Goal: Task Accomplishment & Management: Manage account settings

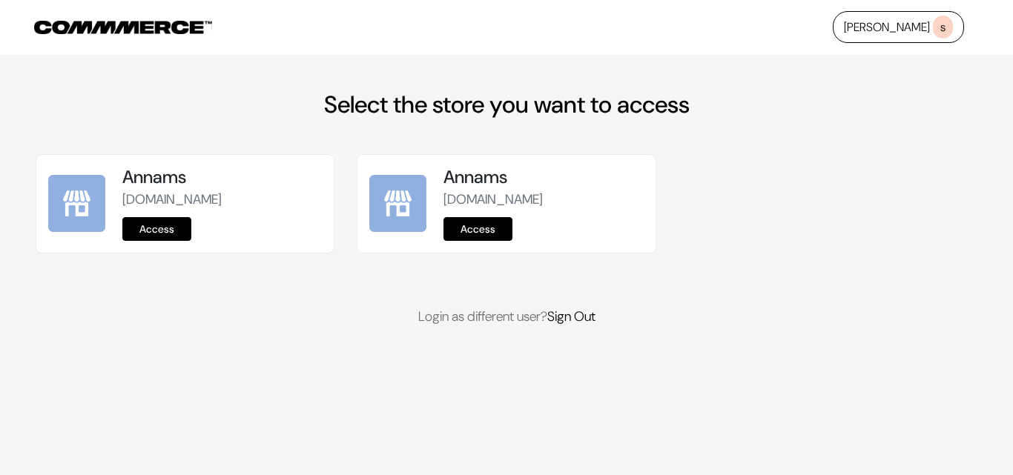
click at [170, 228] on link "Access" at bounding box center [156, 229] width 69 height 24
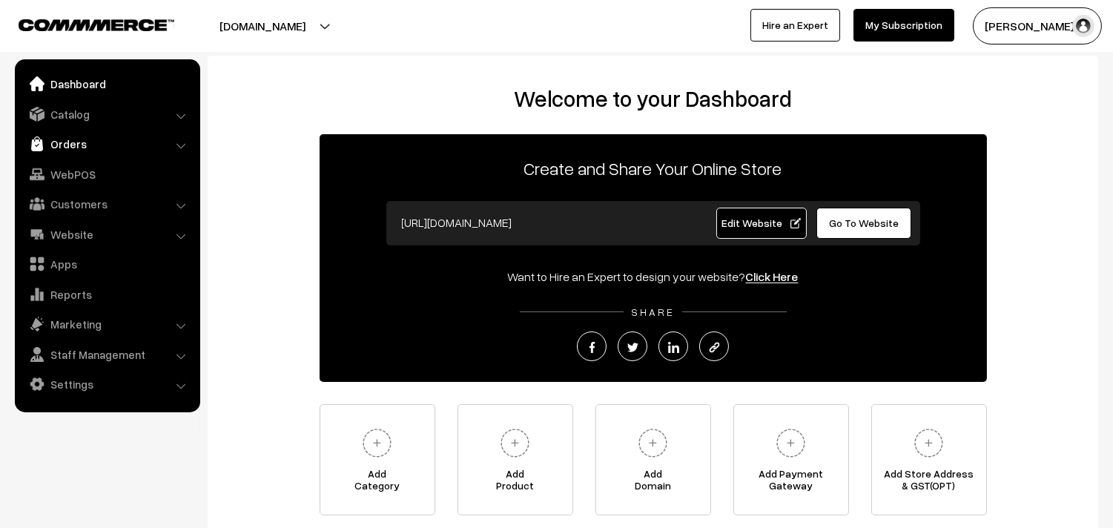
click at [63, 144] on link "Orders" at bounding box center [107, 143] width 176 height 27
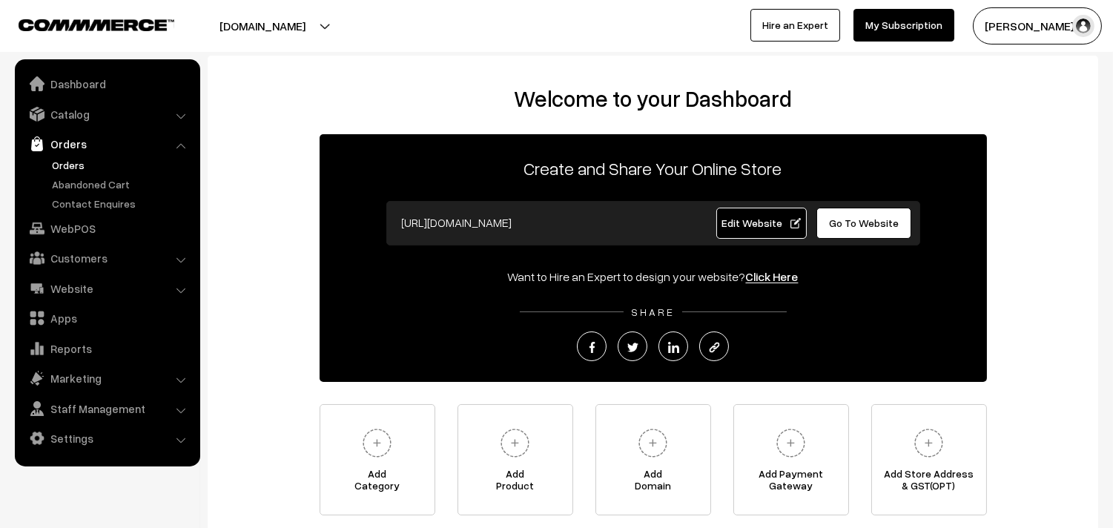
click at [65, 169] on link "Orders" at bounding box center [121, 165] width 147 height 16
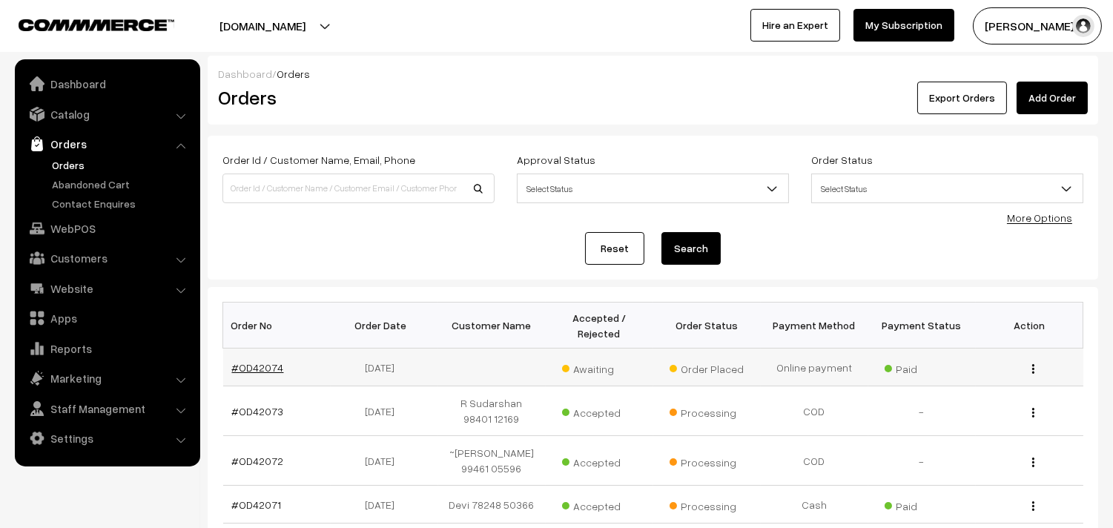
click at [269, 368] on link "#OD42074" at bounding box center [258, 367] width 52 height 13
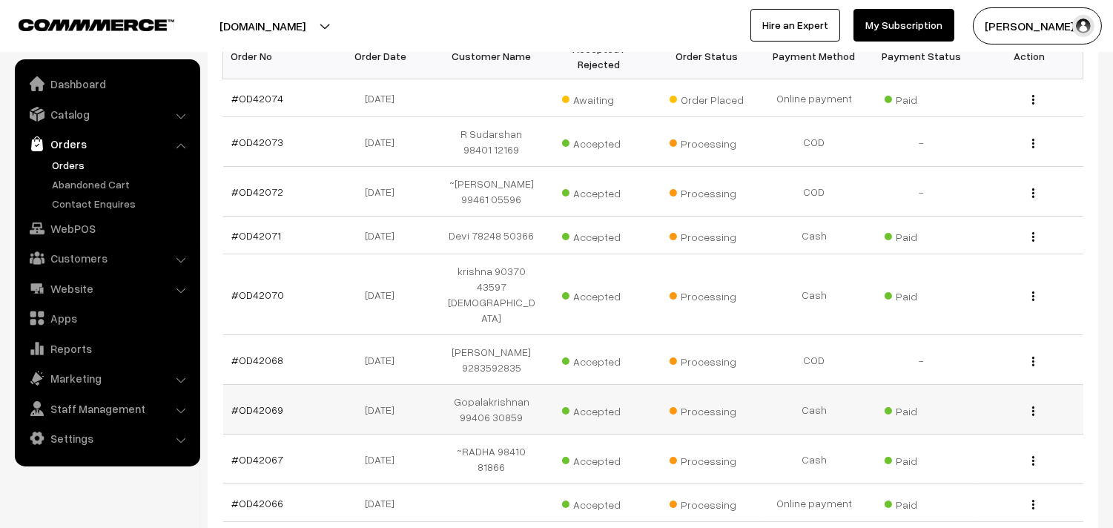
scroll to position [329, 0]
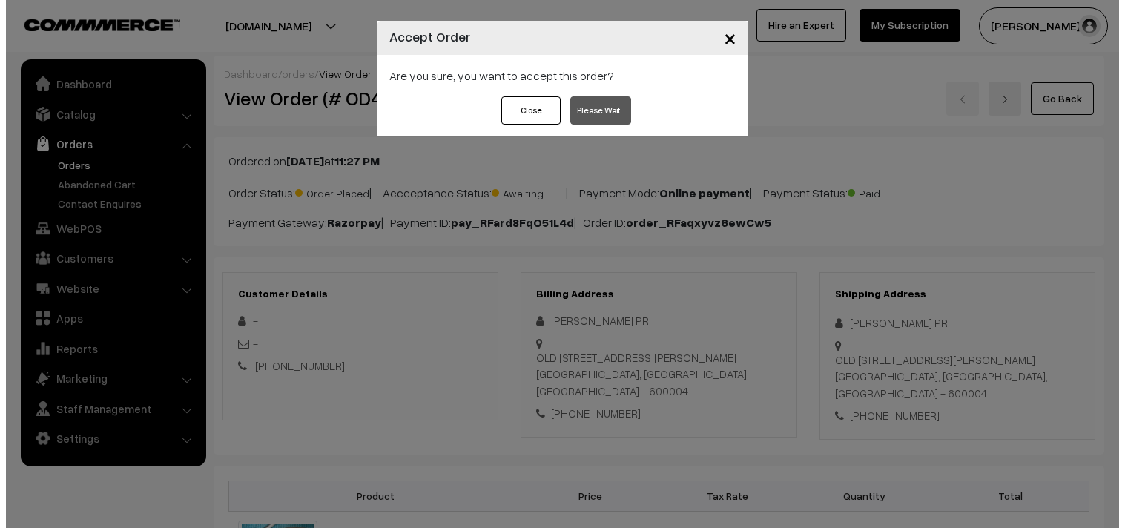
scroll to position [910, 0]
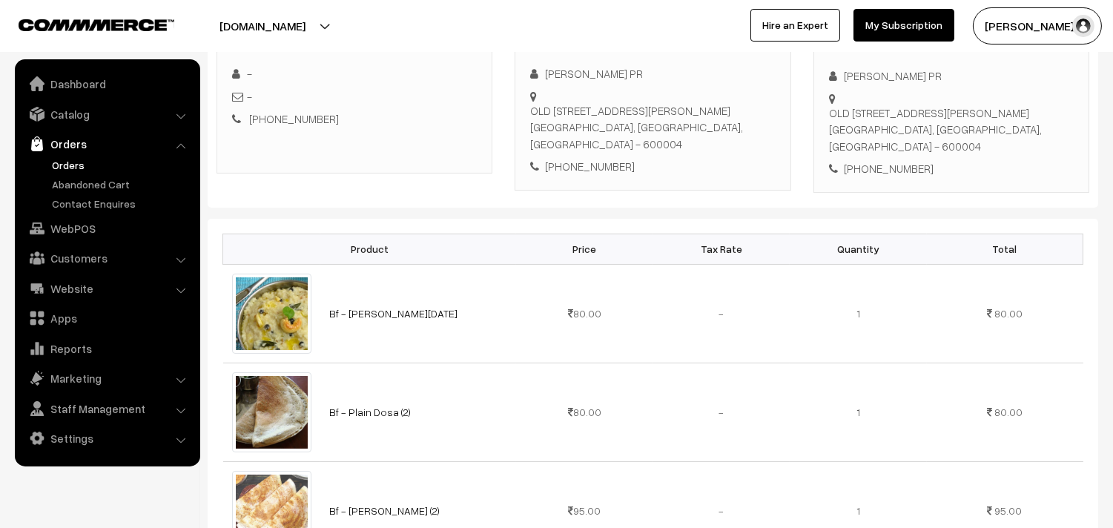
scroll to position [329, 0]
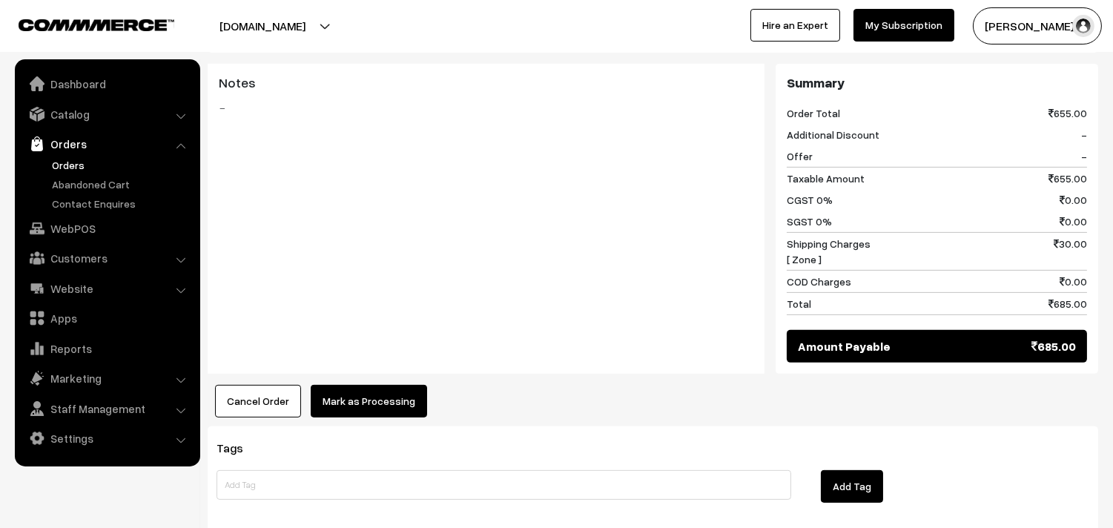
click at [340, 414] on button "Mark as Processing" at bounding box center [369, 401] width 116 height 33
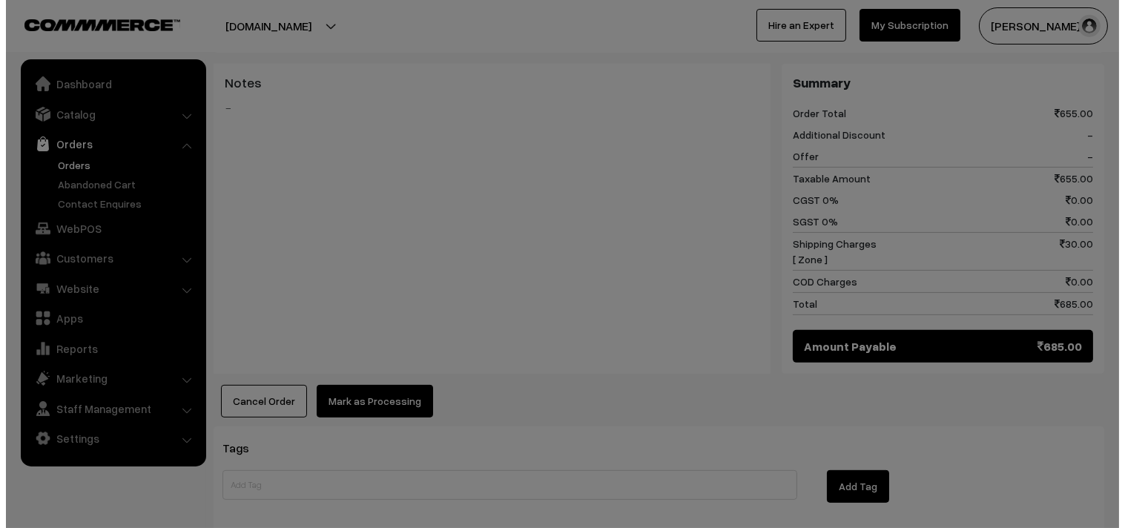
scroll to position [994, 0]
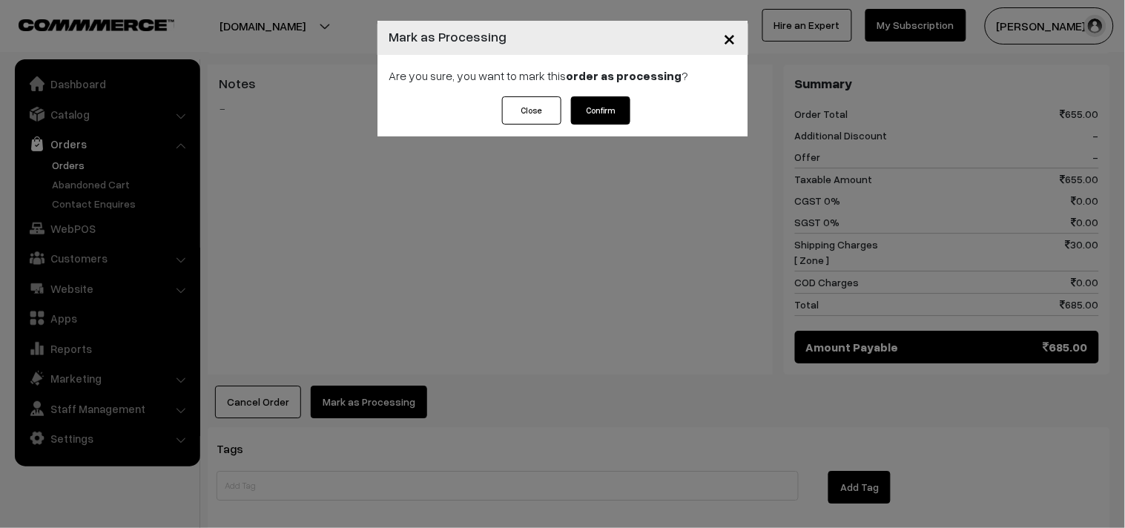
click at [613, 100] on button "Confirm" at bounding box center [600, 110] width 59 height 28
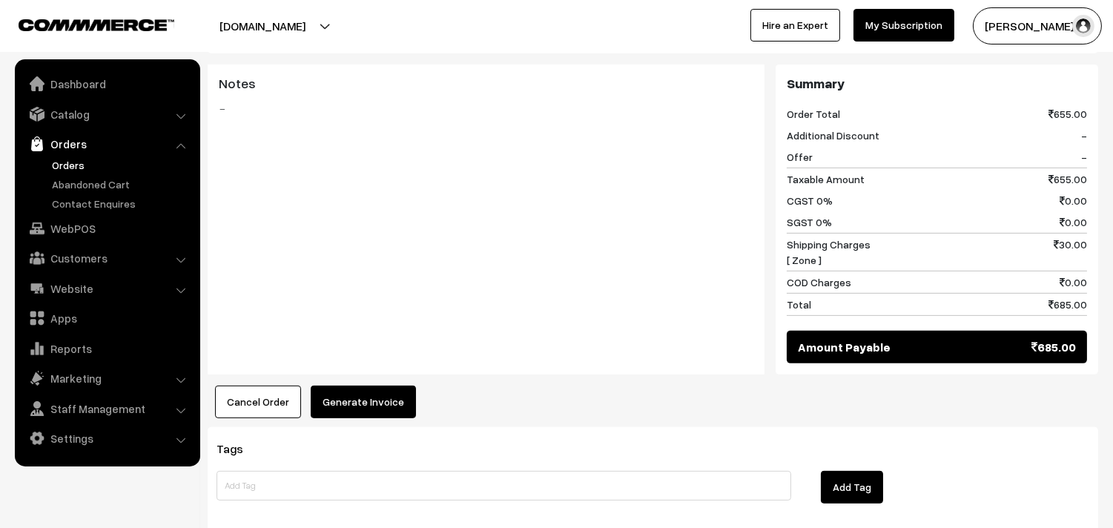
scroll to position [1153, 0]
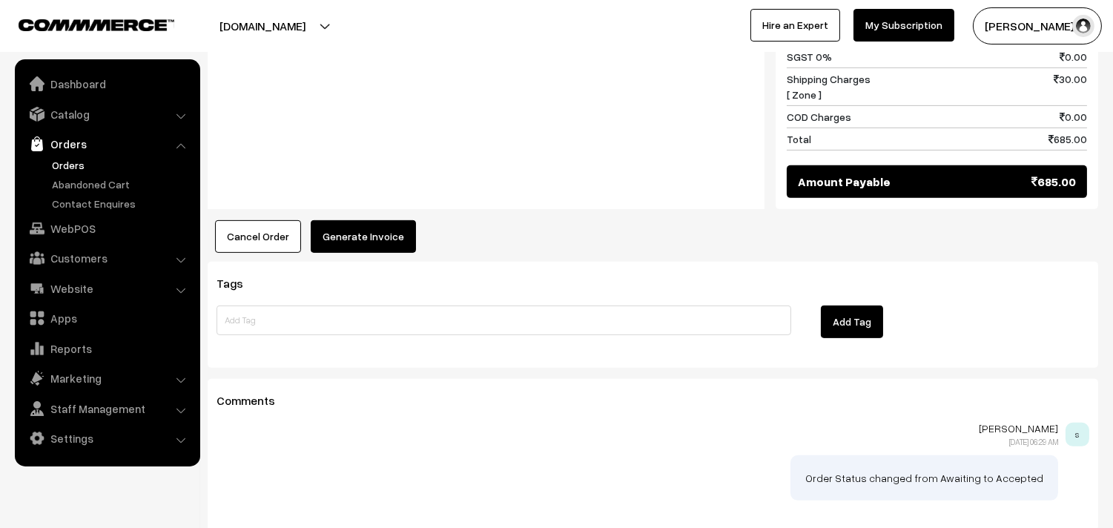
click at [388, 278] on div "Tags Add Tag" at bounding box center [653, 315] width 890 height 106
click at [396, 253] on button "Generate Invoice" at bounding box center [363, 236] width 105 height 33
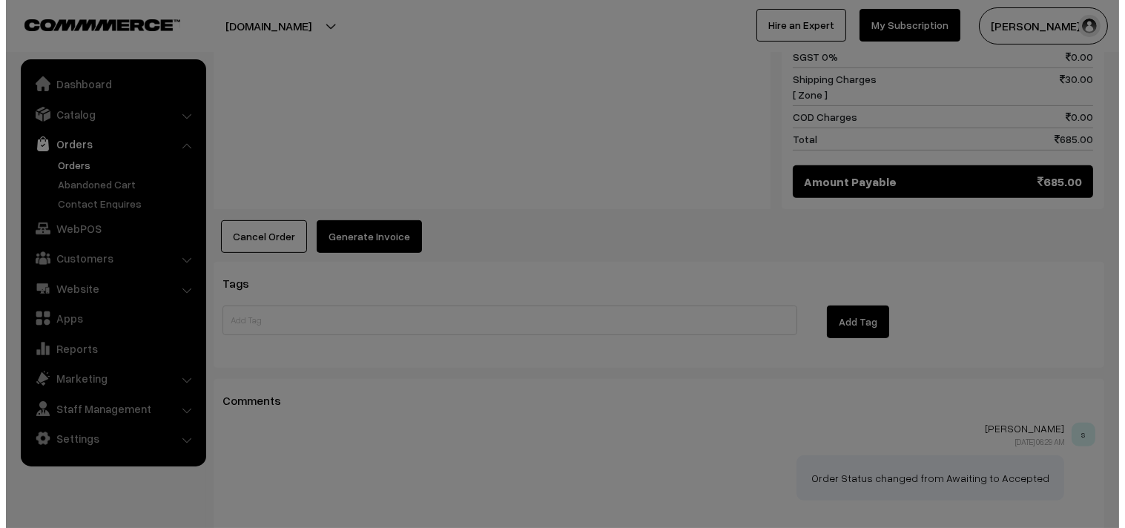
scroll to position [1160, 0]
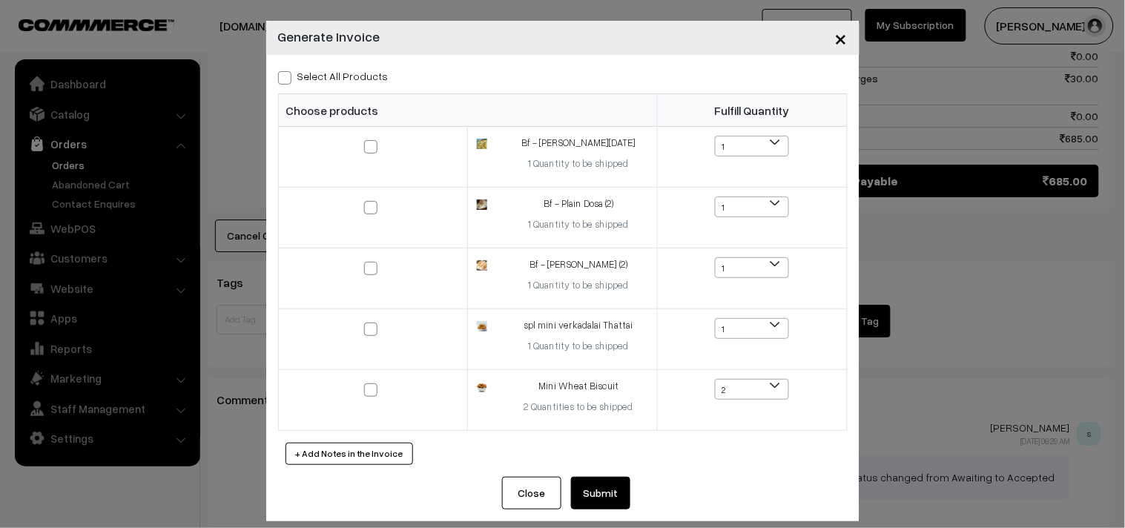
click at [342, 76] on label "Select All Products" at bounding box center [333, 76] width 110 height 16
click at [288, 76] on input "Select All Products" at bounding box center [283, 75] width 10 height 10
checkbox input "true"
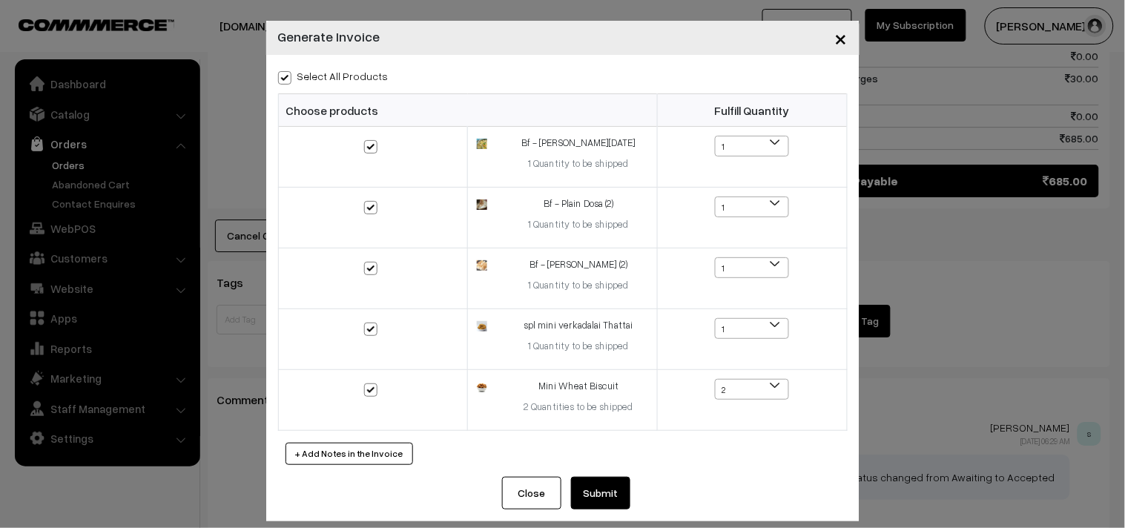
checkbox input "true"
click at [592, 495] on button "Submit" at bounding box center [600, 493] width 59 height 33
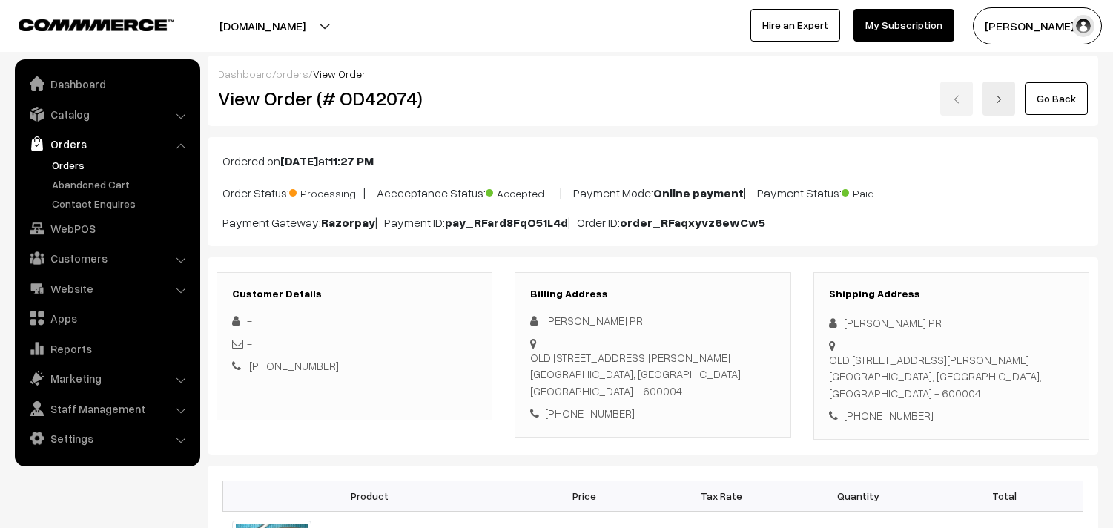
scroll to position [1153, 0]
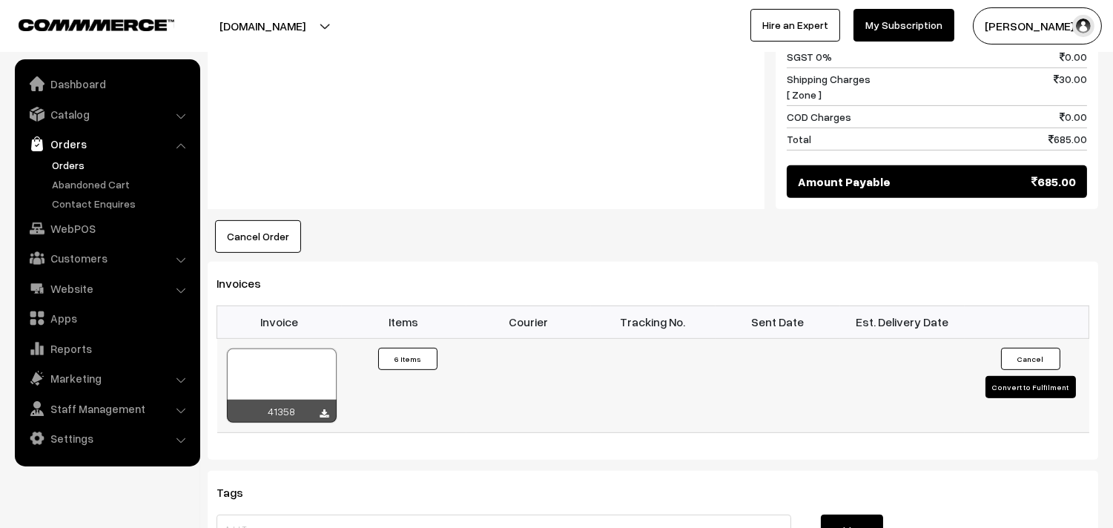
click at [291, 383] on div at bounding box center [282, 385] width 110 height 74
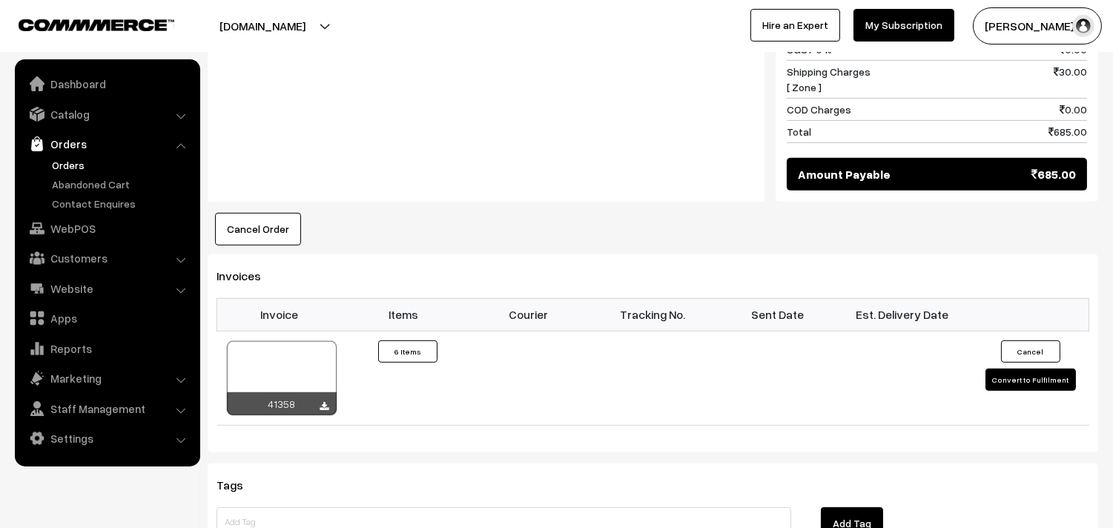
click at [79, 164] on link "Orders" at bounding box center [121, 165] width 147 height 16
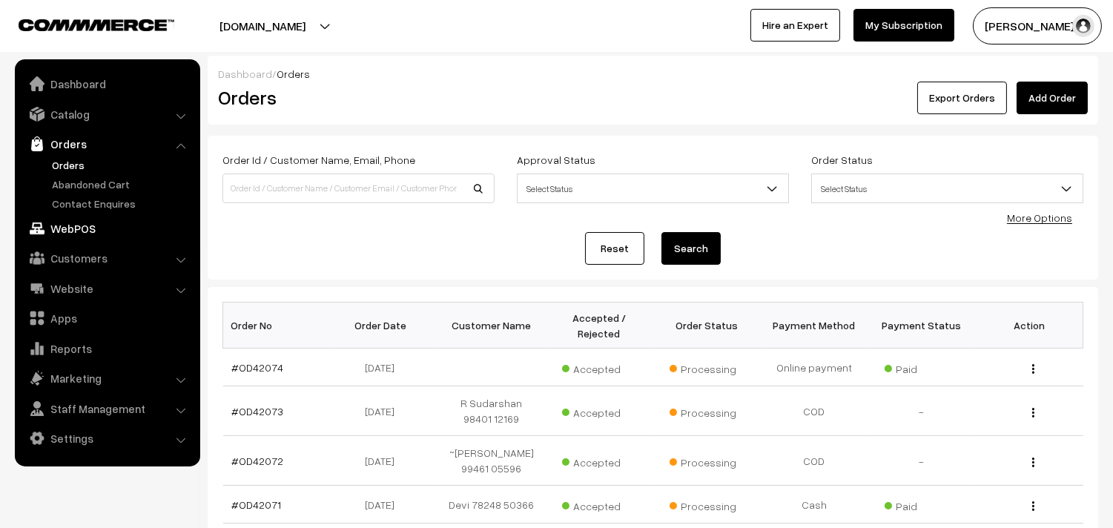
click at [83, 222] on link "WebPOS" at bounding box center [107, 228] width 176 height 27
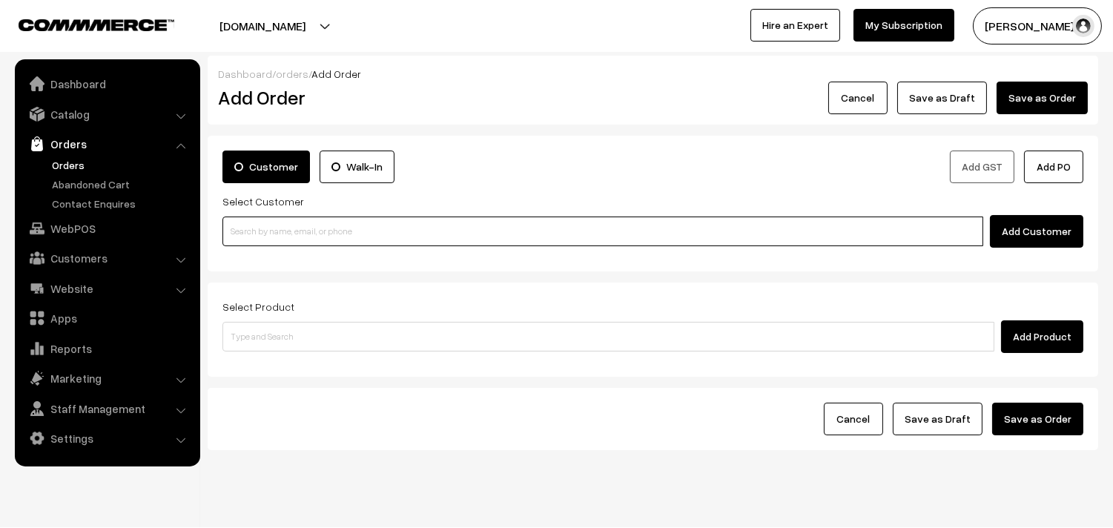
click at [294, 234] on input at bounding box center [602, 231] width 761 height 30
paste input "80561 45454"
click at [254, 223] on input "80561 45454" at bounding box center [602, 231] width 761 height 30
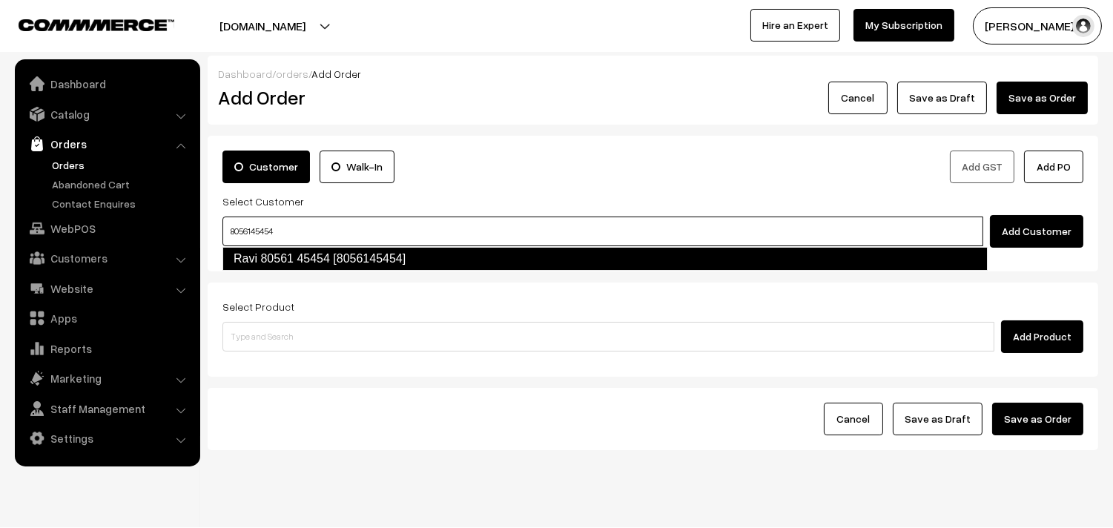
click at [264, 256] on link "Ravi 80561 45454 [8056145454]" at bounding box center [604, 259] width 765 height 24
type input "8056145454"
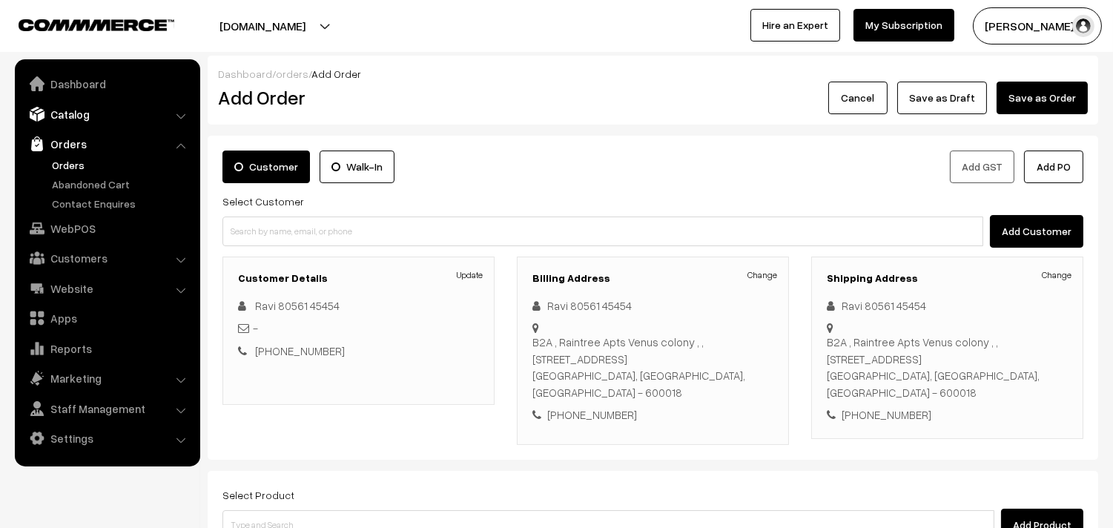
click at [85, 115] on link "Catalog" at bounding box center [107, 114] width 176 height 27
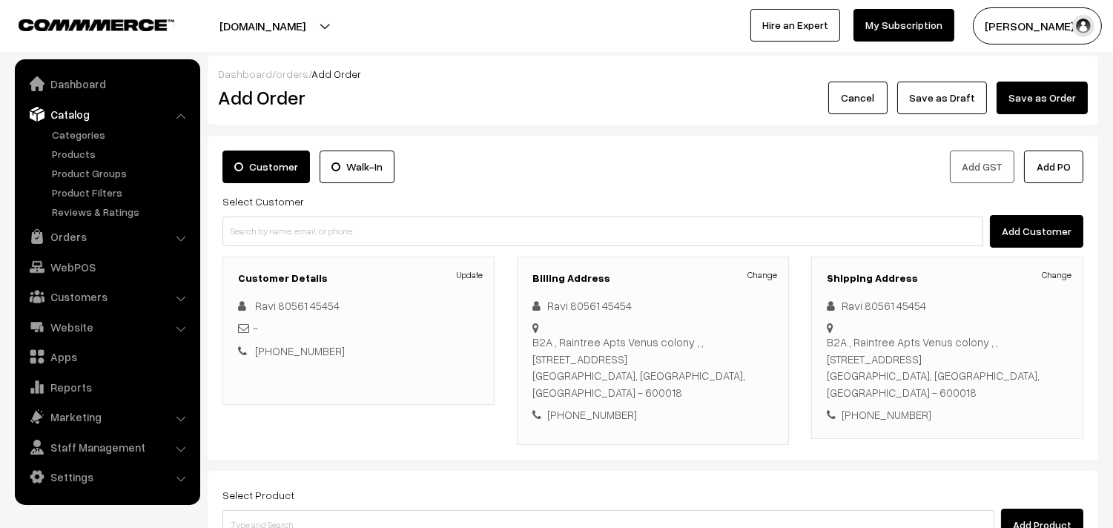
click at [91, 145] on ul "Categories" at bounding box center [108, 173] width 178 height 93
click at [86, 152] on link "Products" at bounding box center [121, 154] width 147 height 16
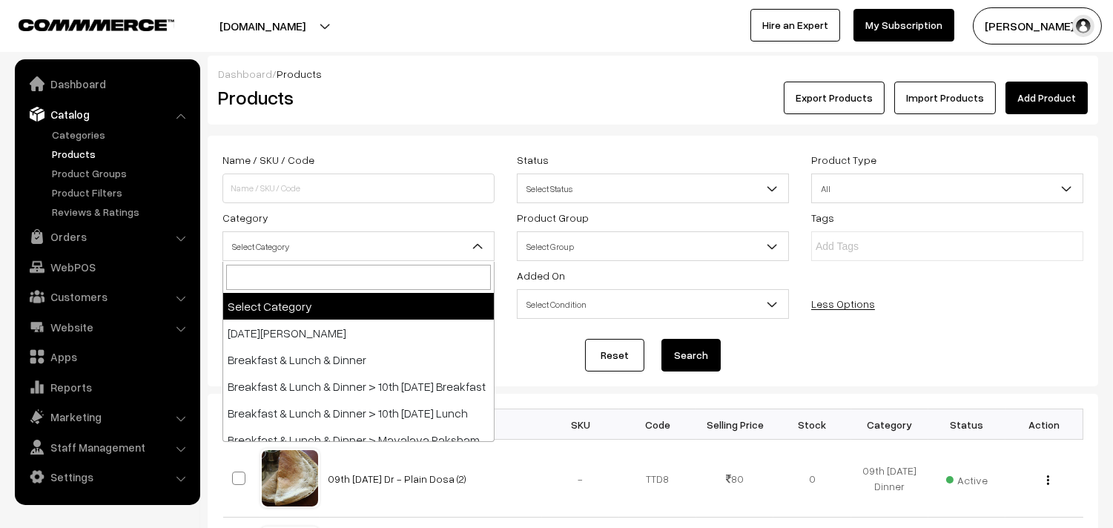
click at [301, 245] on span "Select Category" at bounding box center [358, 247] width 271 height 26
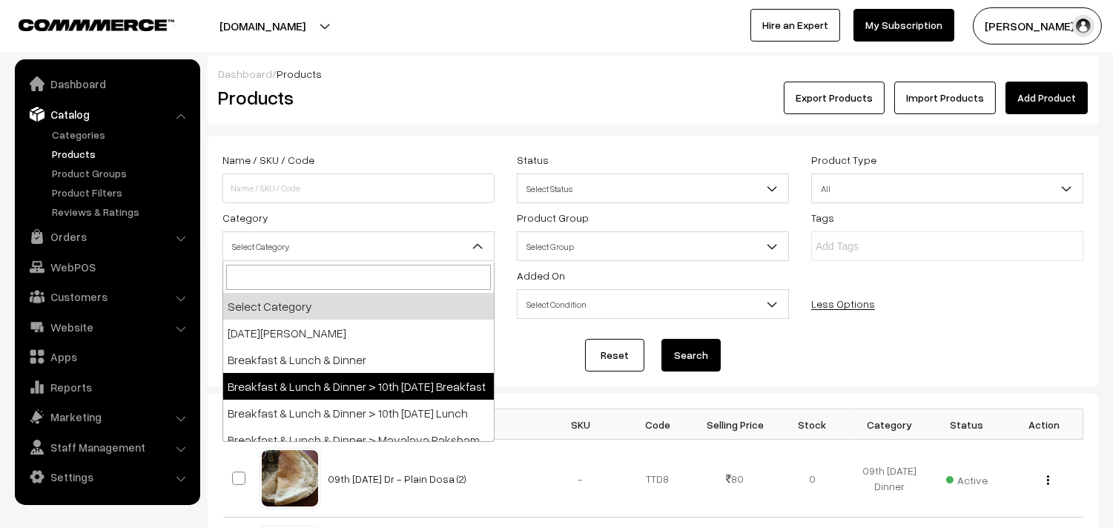
select select "91"
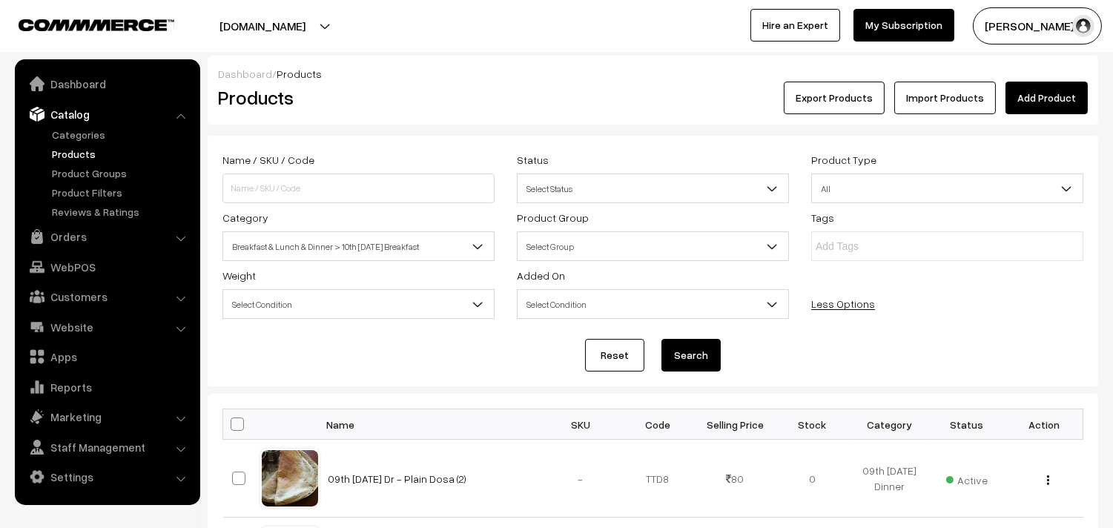
click at [684, 350] on button "Search" at bounding box center [690, 355] width 59 height 33
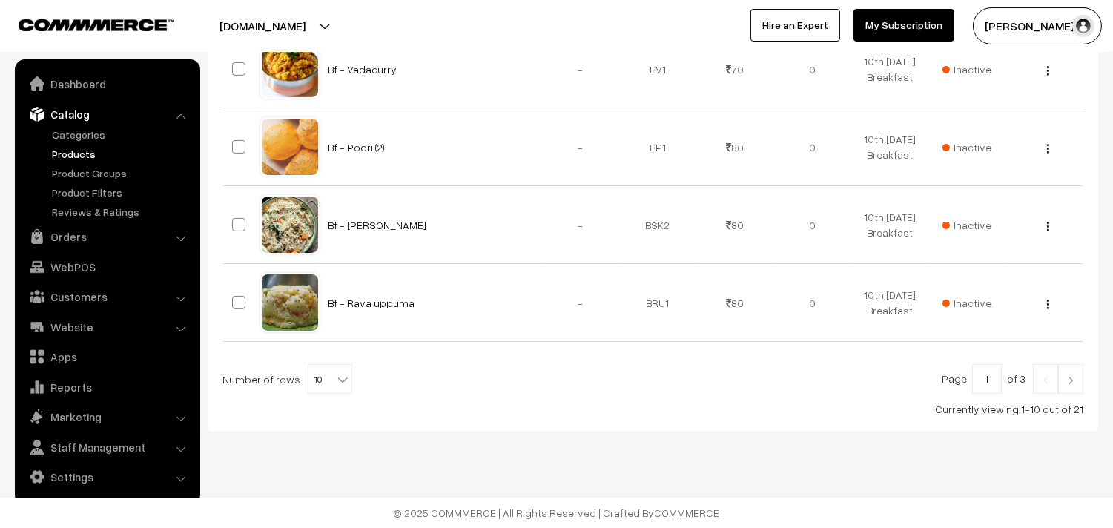
scroll to position [946, 0]
click at [335, 375] on b at bounding box center [342, 379] width 15 height 15
select select "80"
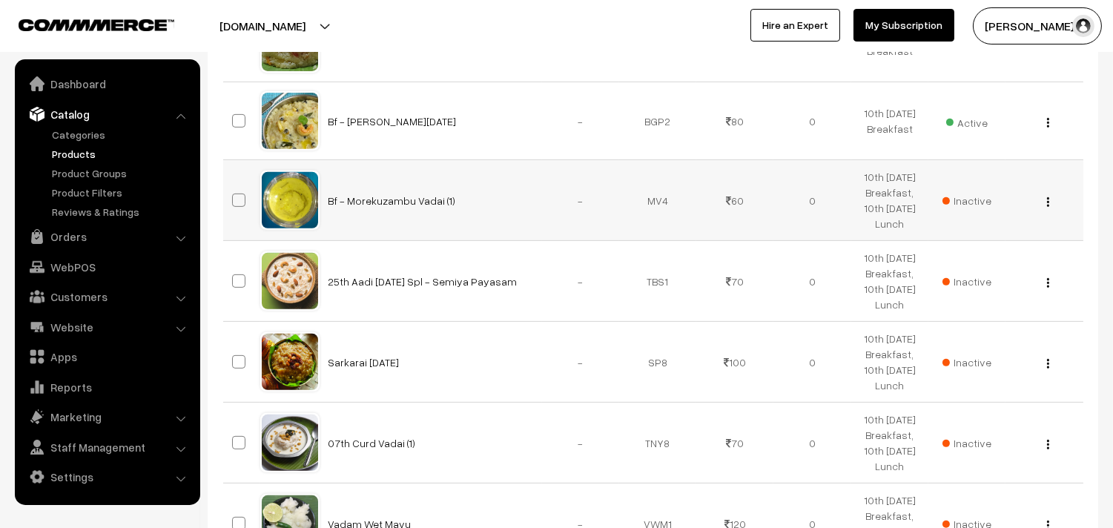
scroll to position [1113, 0]
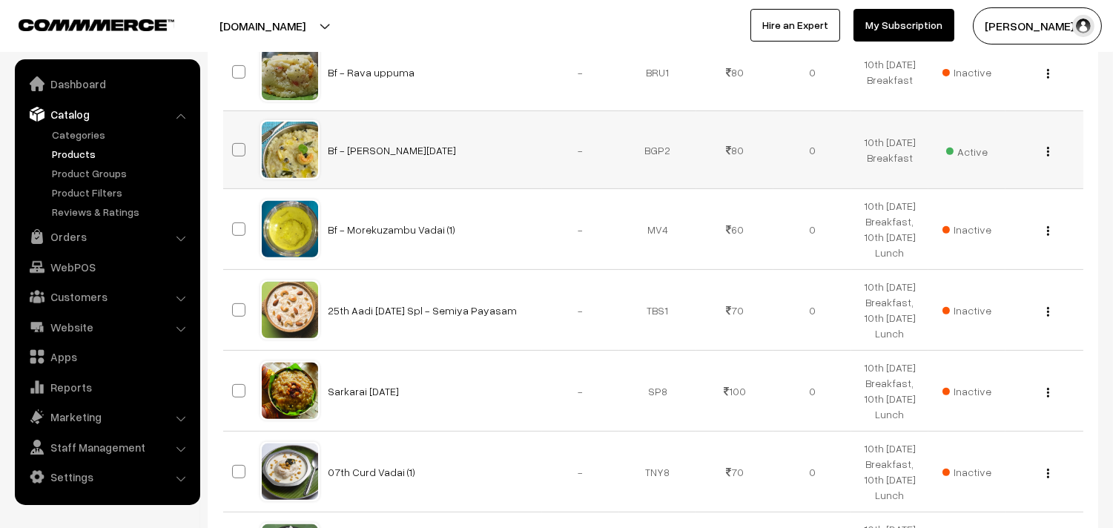
click at [1047, 158] on div "View Edit Delete" at bounding box center [1043, 150] width 59 height 16
click at [1044, 158] on div "View Edit Delete" at bounding box center [1043, 150] width 59 height 16
click at [1047, 156] on img "button" at bounding box center [1048, 152] width 2 height 10
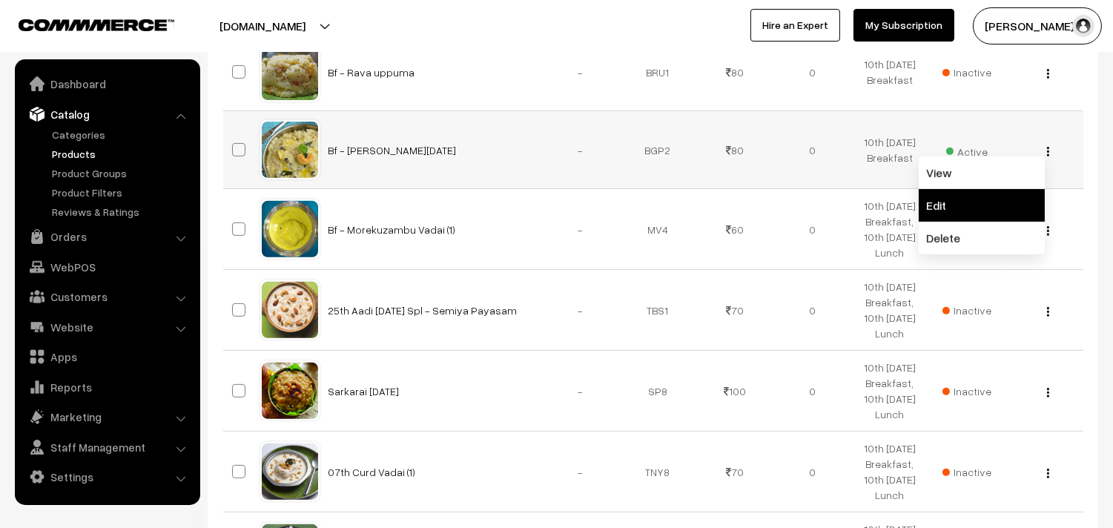
click at [973, 222] on link "Edit" at bounding box center [982, 205] width 126 height 33
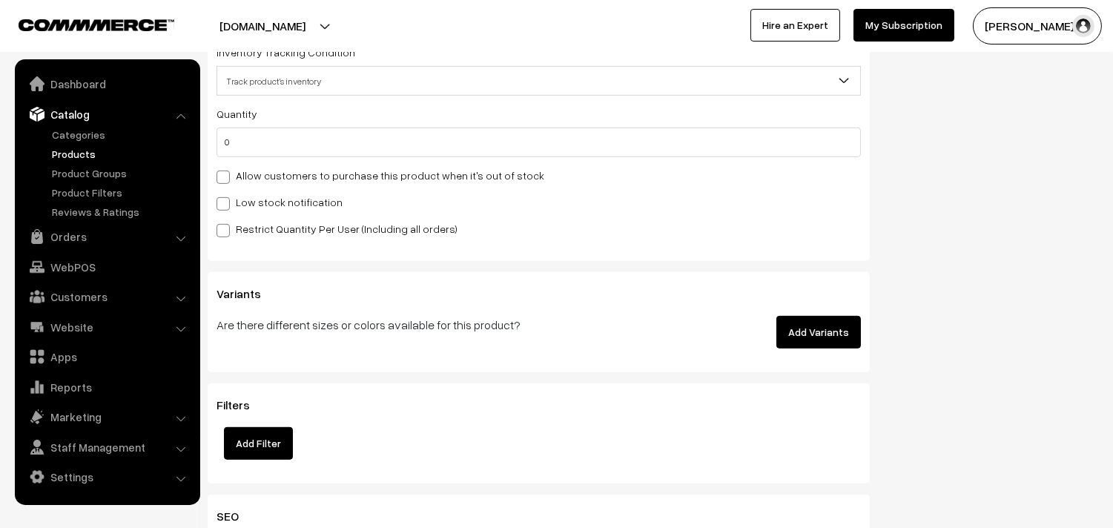
scroll to position [1483, 0]
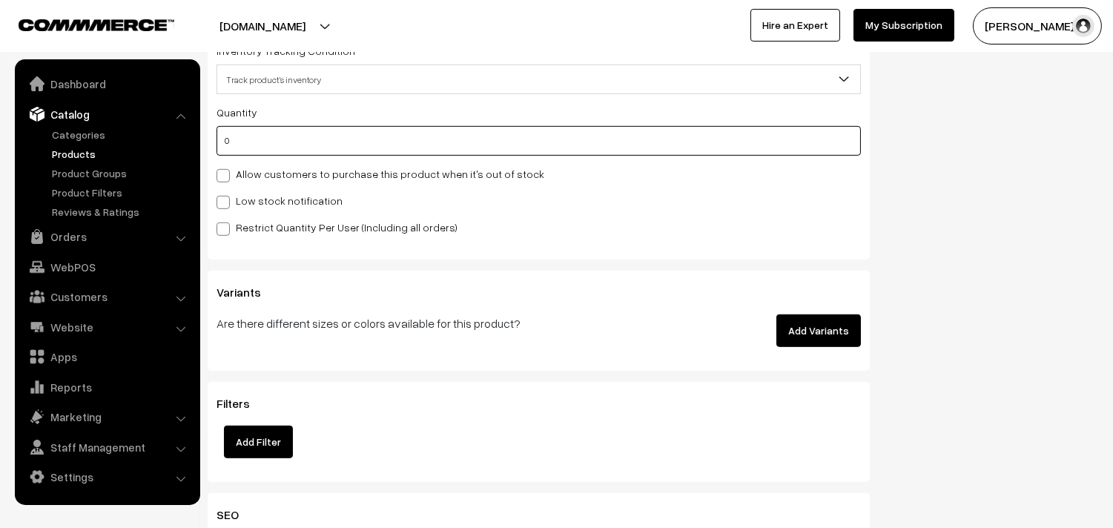
drag, startPoint x: 256, startPoint y: 146, endPoint x: 194, endPoint y: 145, distance: 62.3
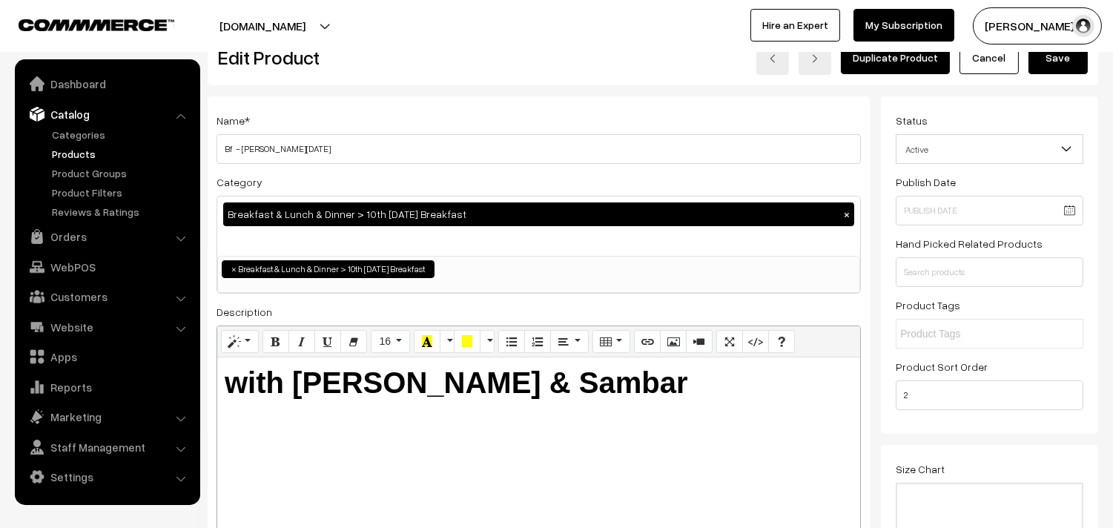
scroll to position [0, 0]
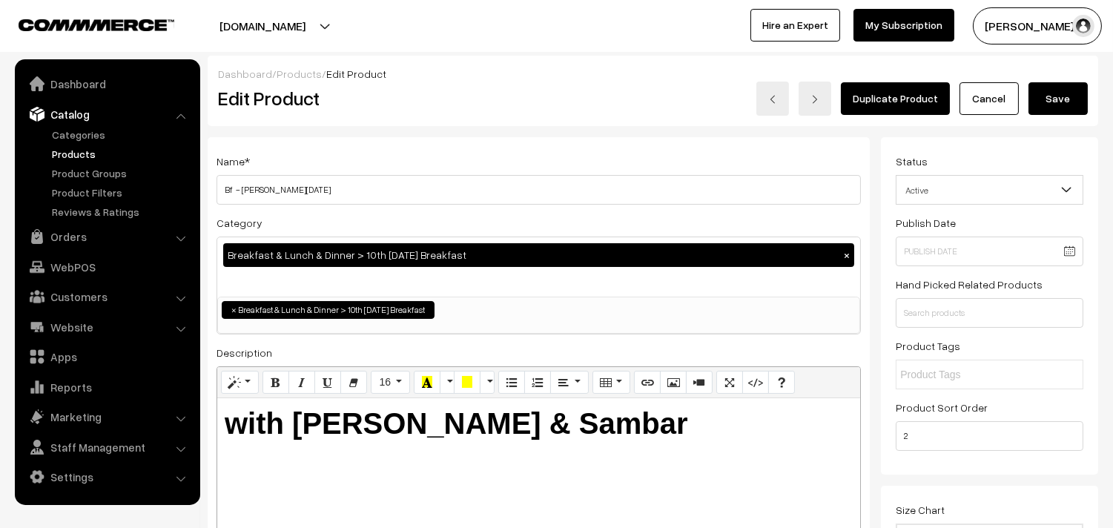
type input "4"
click at [1062, 98] on button "Save" at bounding box center [1057, 98] width 59 height 33
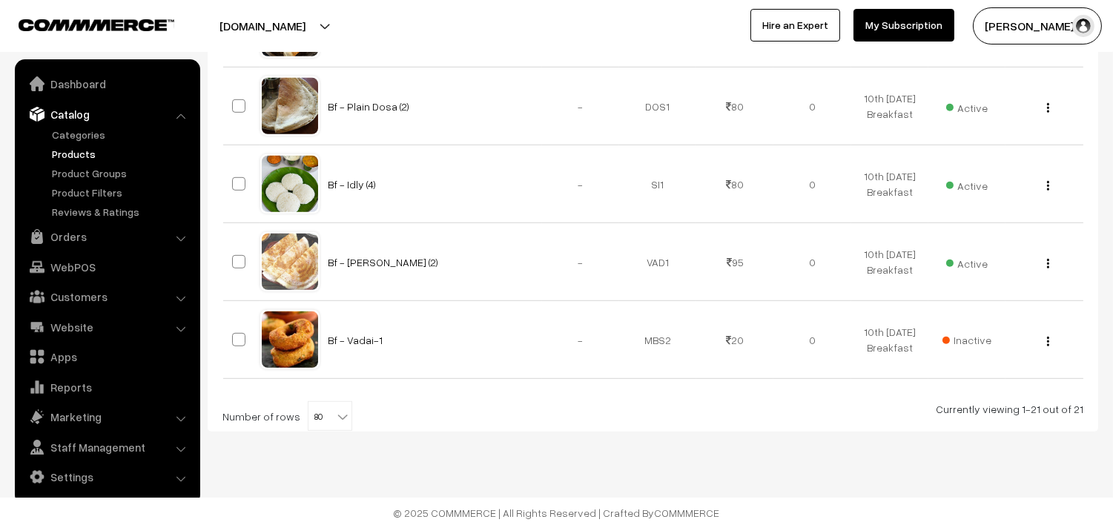
scroll to position [1812, 0]
click at [1053, 192] on div "View Edit Delete" at bounding box center [1043, 184] width 59 height 16
click at [1048, 191] on img "button" at bounding box center [1048, 186] width 2 height 10
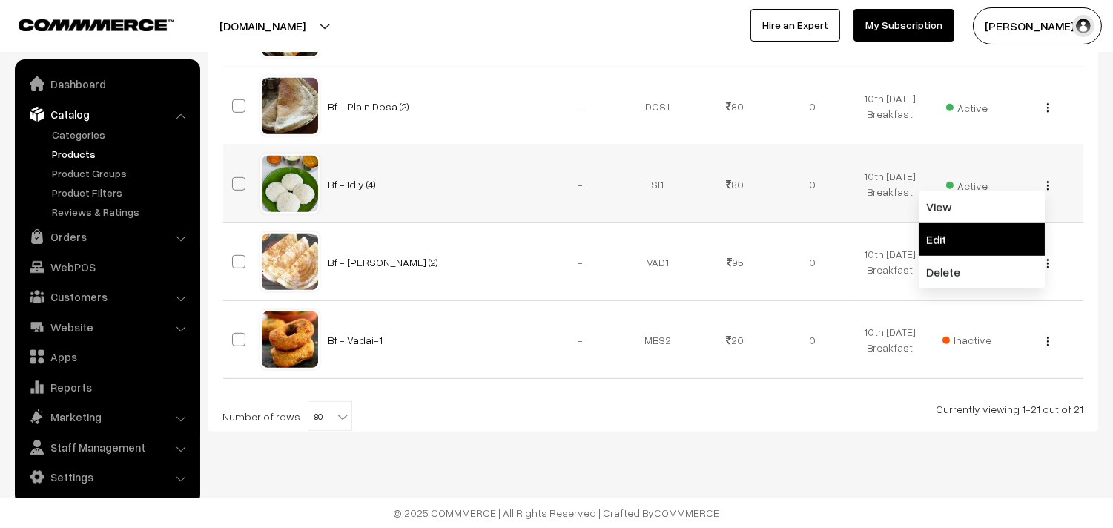
click at [966, 256] on link "Edit" at bounding box center [982, 239] width 126 height 33
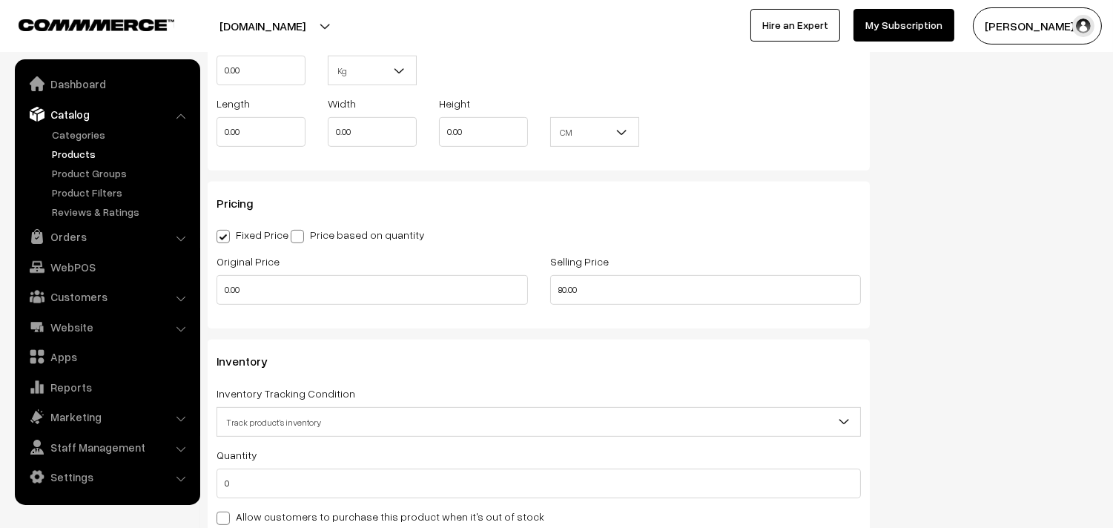
scroll to position [1153, 0]
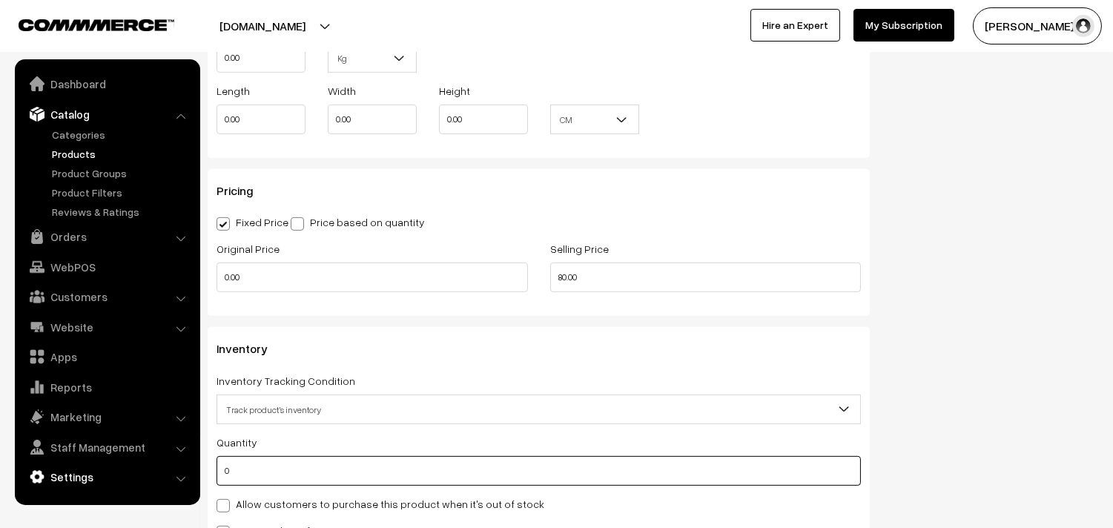
drag, startPoint x: 249, startPoint y: 477, endPoint x: 167, endPoint y: 479, distance: 82.3
click at [167, 479] on body "Thank you for showing interest. Our team will call you shortly. Close annamfood…" at bounding box center [556, 180] width 1113 height 2667
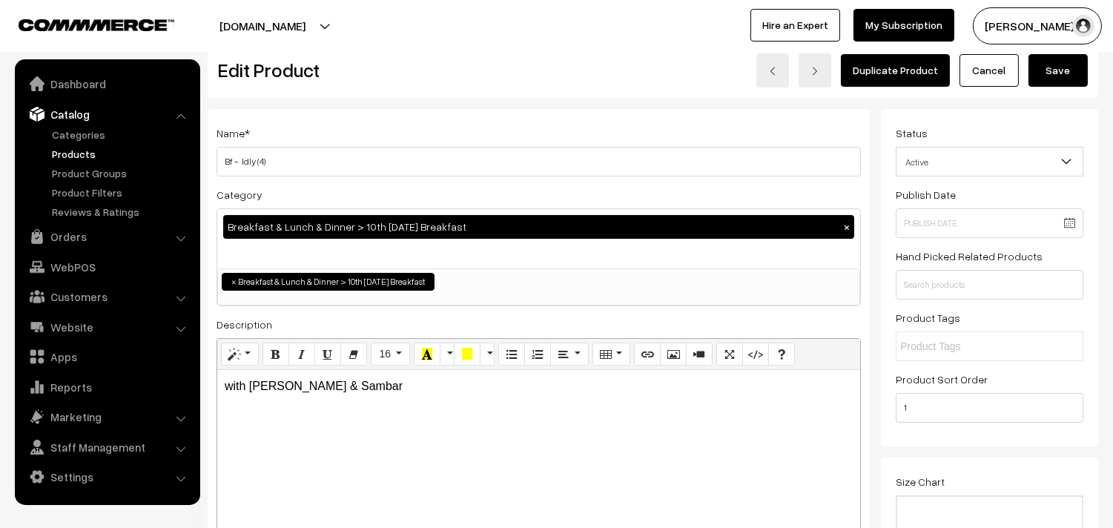
scroll to position [0, 0]
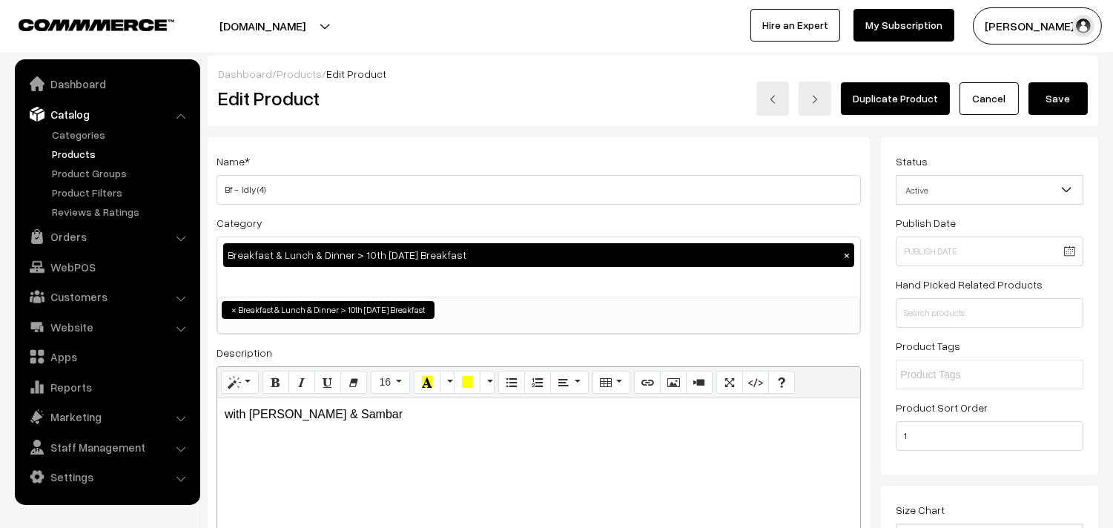
type input "1"
click at [1053, 89] on button "Save" at bounding box center [1057, 98] width 59 height 33
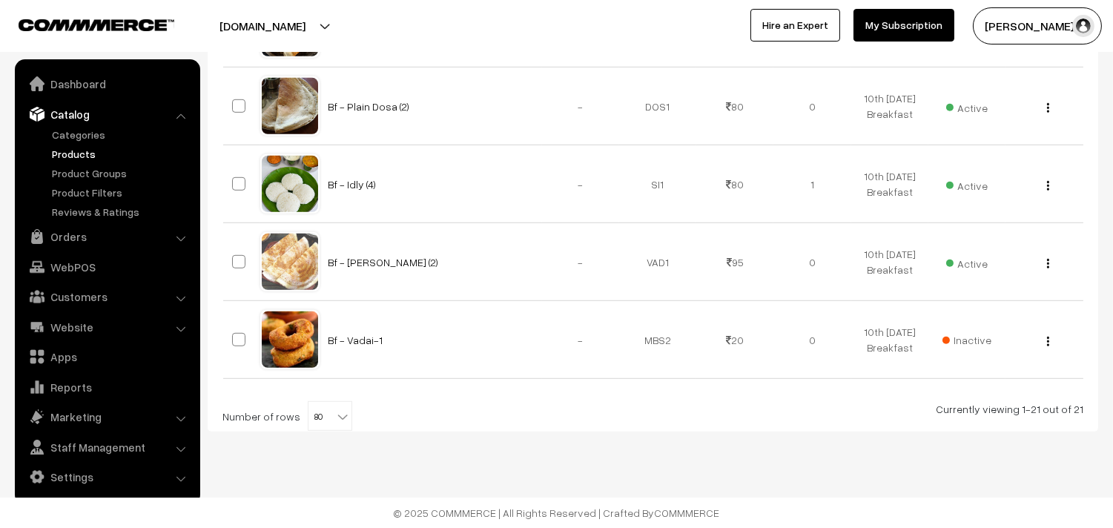
scroll to position [1730, 0]
click at [1051, 36] on div "View Edit Delete" at bounding box center [1043, 29] width 59 height 16
click at [1048, 35] on img "button" at bounding box center [1048, 30] width 2 height 10
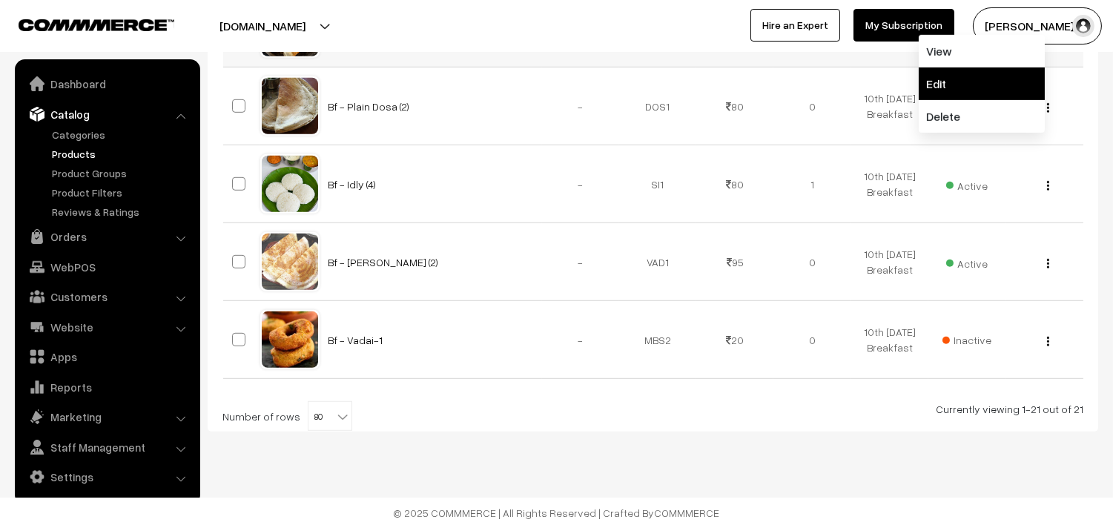
click at [982, 100] on link "Edit" at bounding box center [982, 83] width 126 height 33
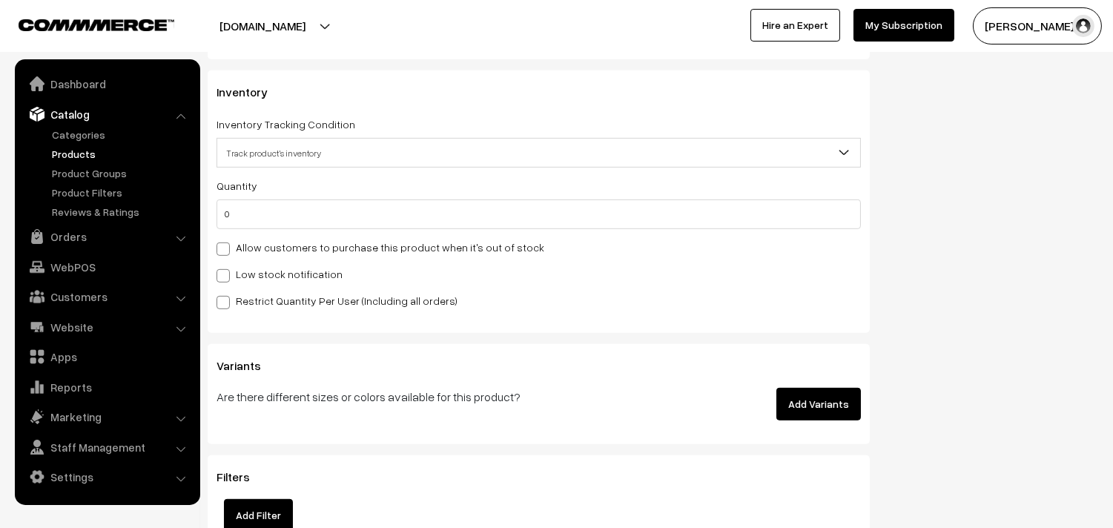
scroll to position [1565, 0]
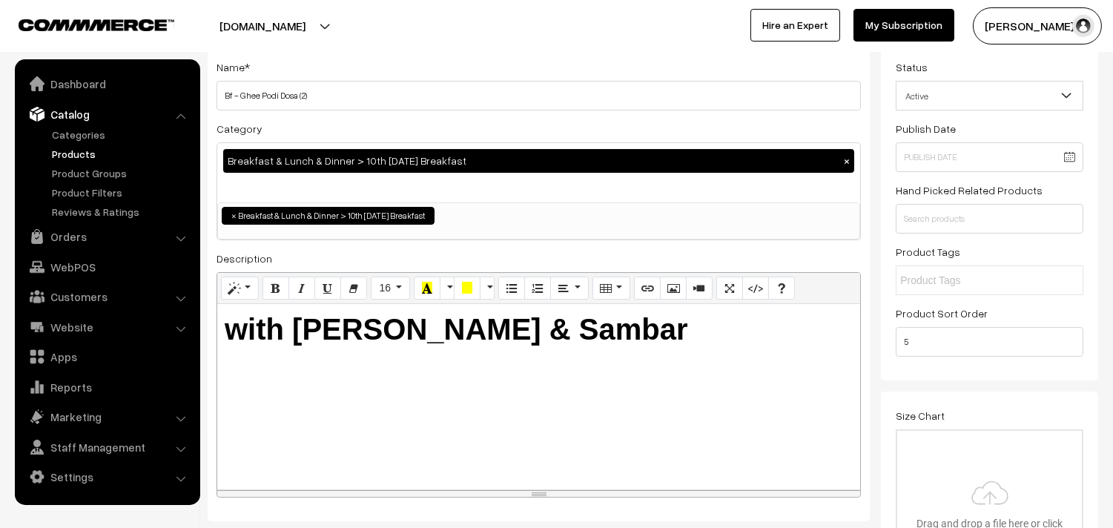
scroll to position [0, 0]
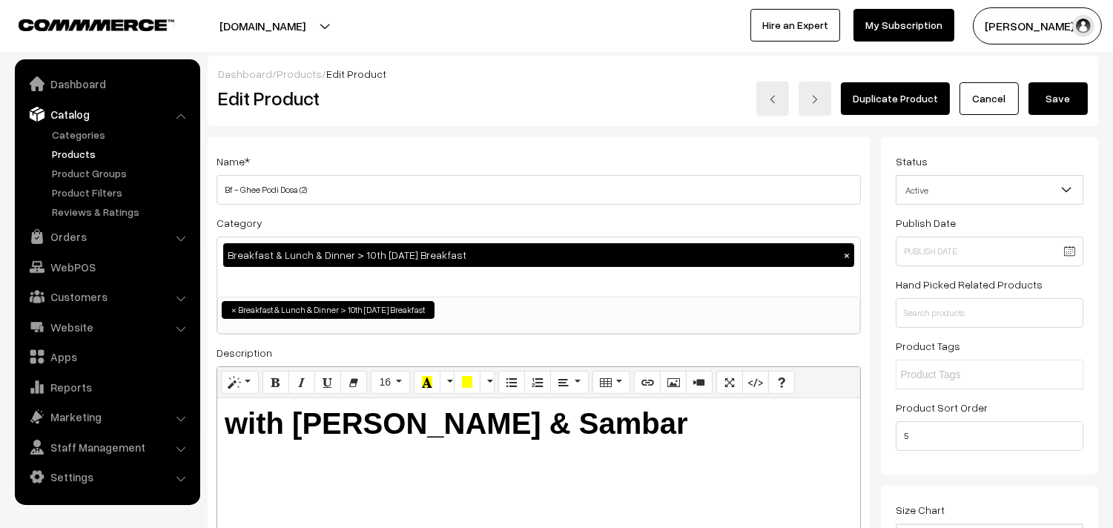
type input "1"
click at [1048, 87] on button "Save" at bounding box center [1057, 98] width 59 height 33
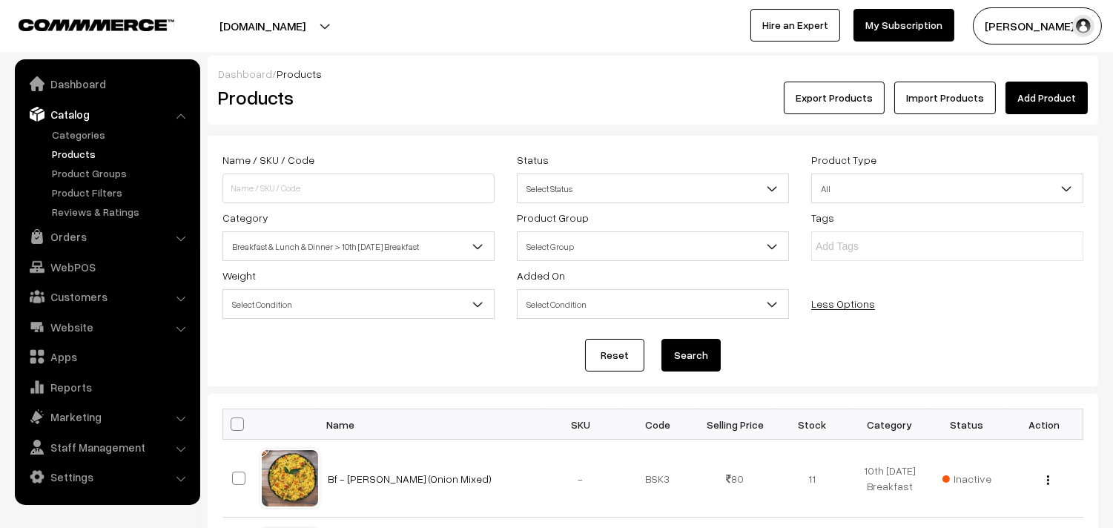
click at [419, 262] on div "Name / SKU / Code Status Select Status Active Inactive Select Status Product Ty…" at bounding box center [652, 236] width 883 height 173
click at [423, 256] on span "Breakfast & Lunch & Dinner > 10th Wednesday Breakfast" at bounding box center [358, 247] width 271 height 26
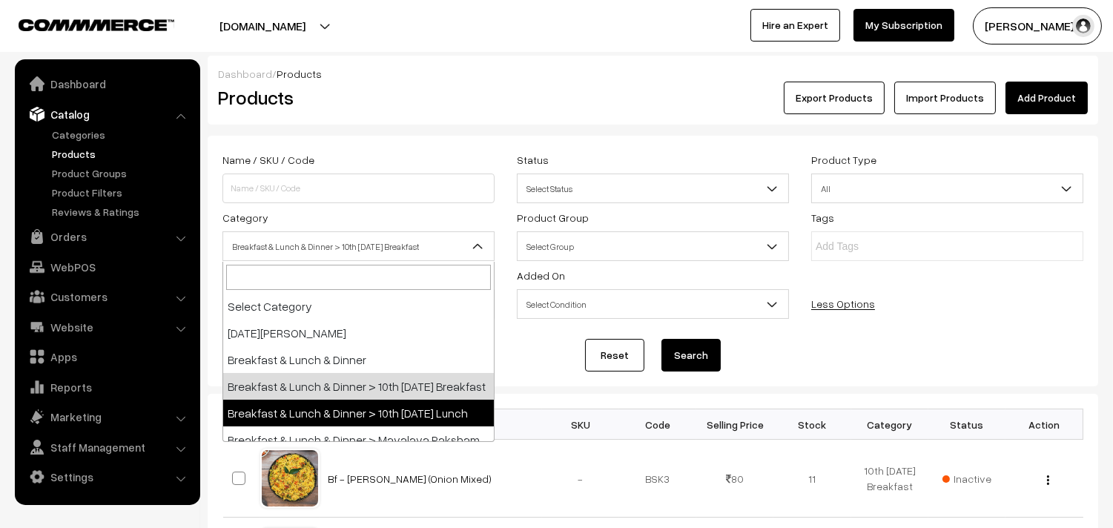
select select "95"
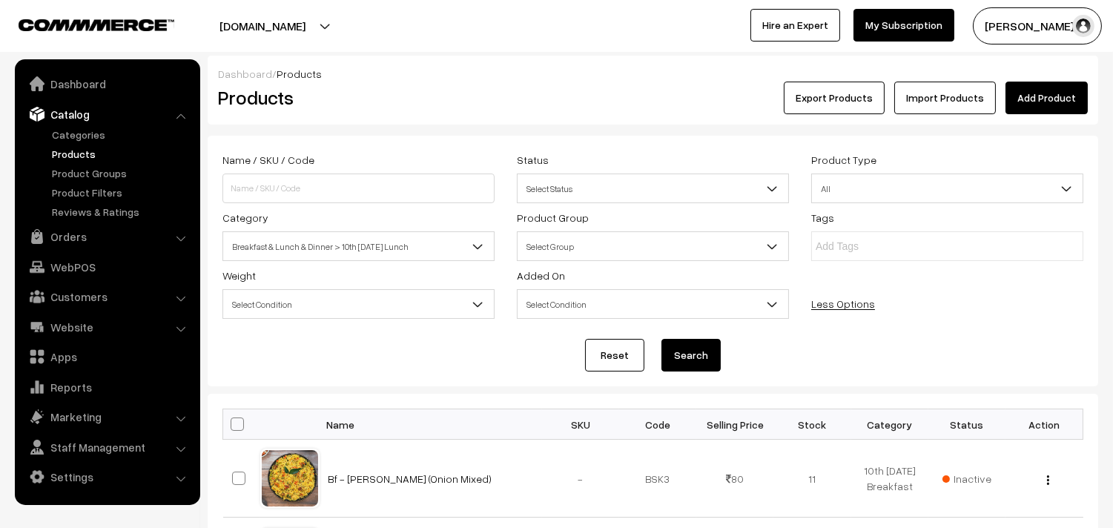
click at [686, 360] on button "Search" at bounding box center [690, 355] width 59 height 33
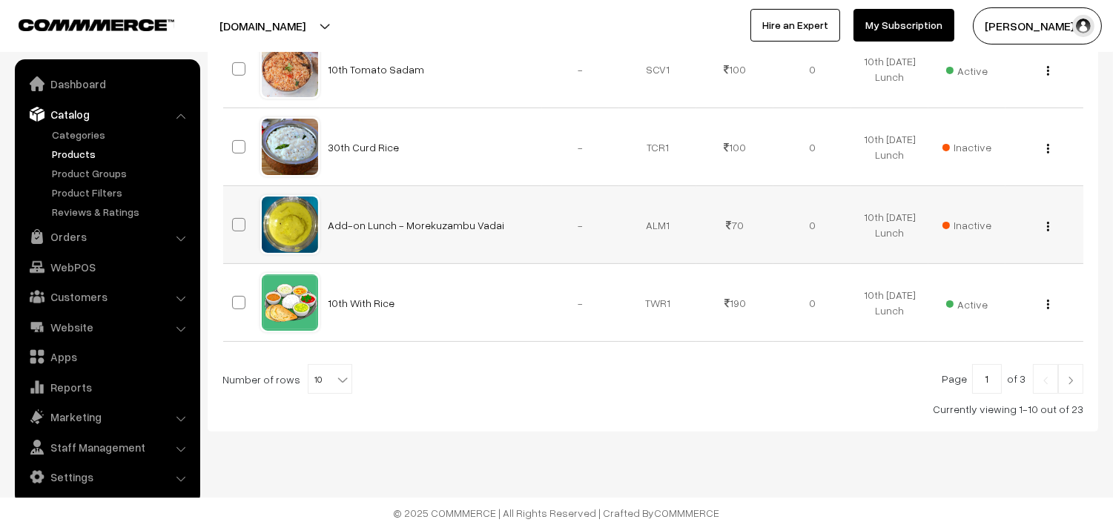
scroll to position [946, 0]
click at [331, 391] on span "10" at bounding box center [329, 380] width 43 height 30
select select "90"
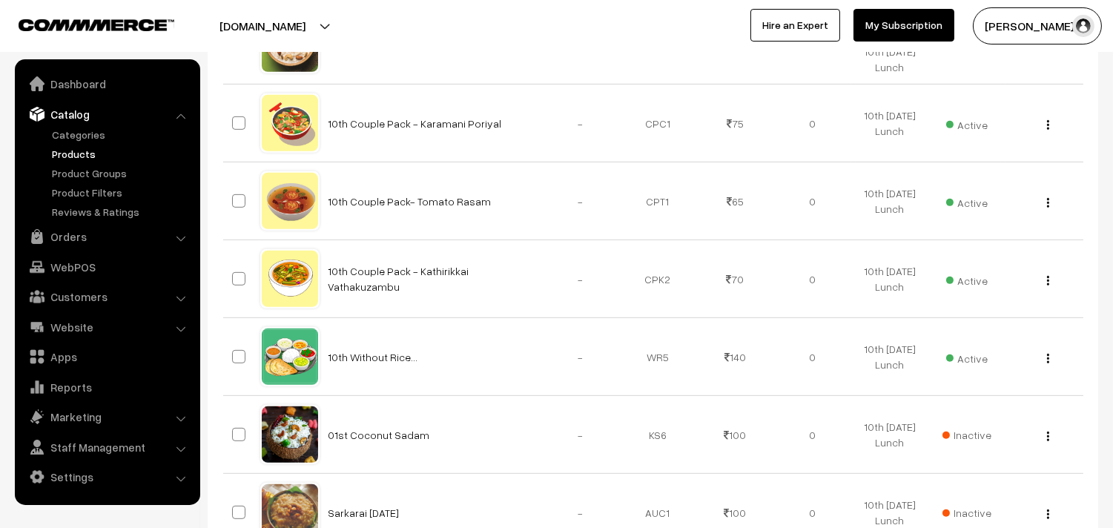
scroll to position [1317, 0]
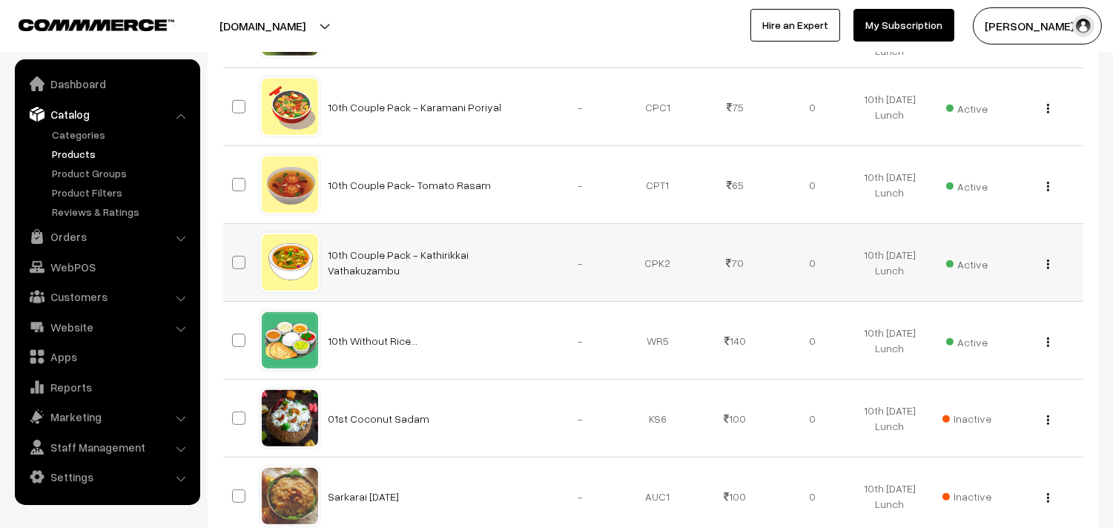
click at [1049, 270] on button "button" at bounding box center [1048, 264] width 4 height 12
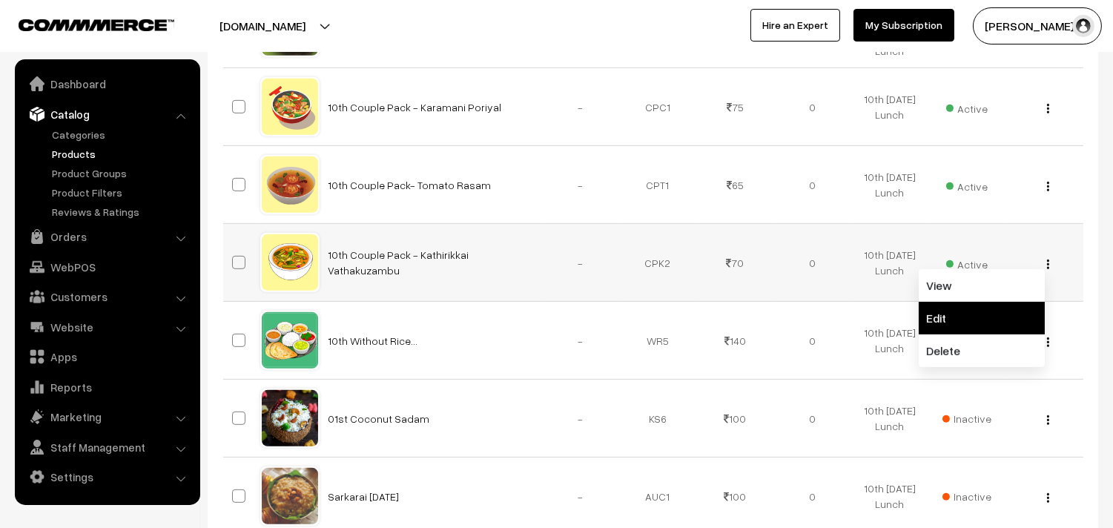
click at [982, 334] on link "Edit" at bounding box center [982, 318] width 126 height 33
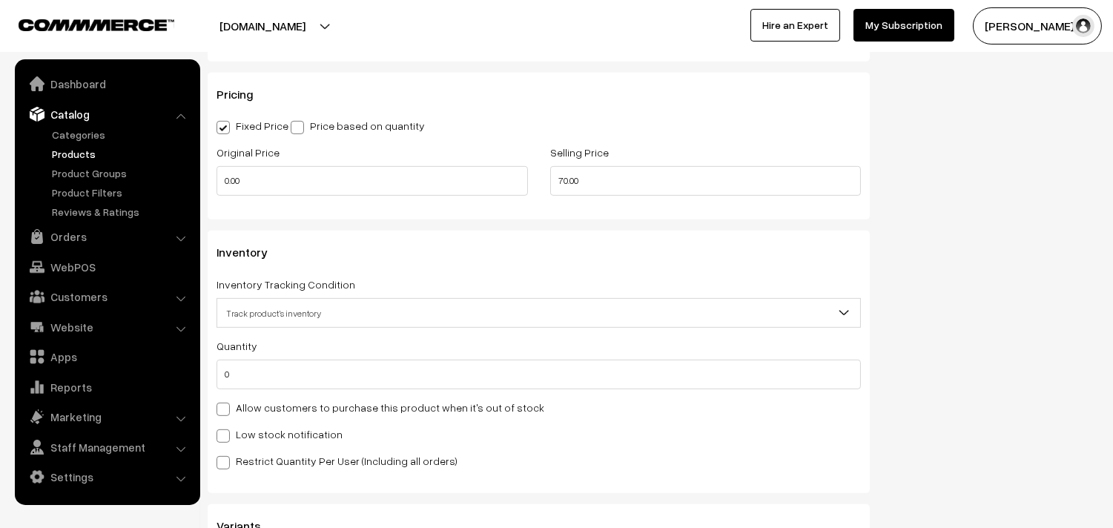
scroll to position [1417, 0]
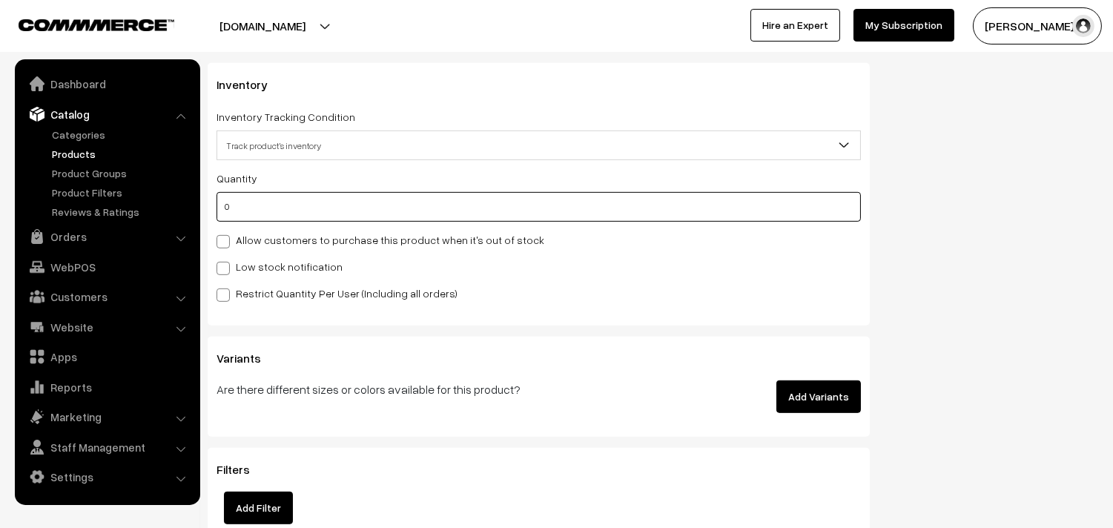
drag, startPoint x: 254, startPoint y: 211, endPoint x: 339, endPoint y: 211, distance: 85.3
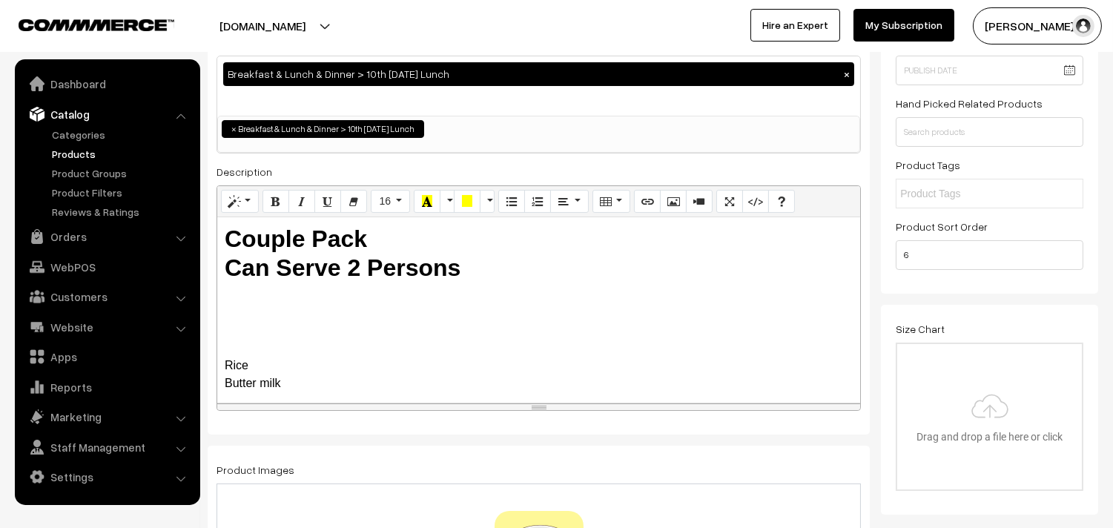
scroll to position [0, 0]
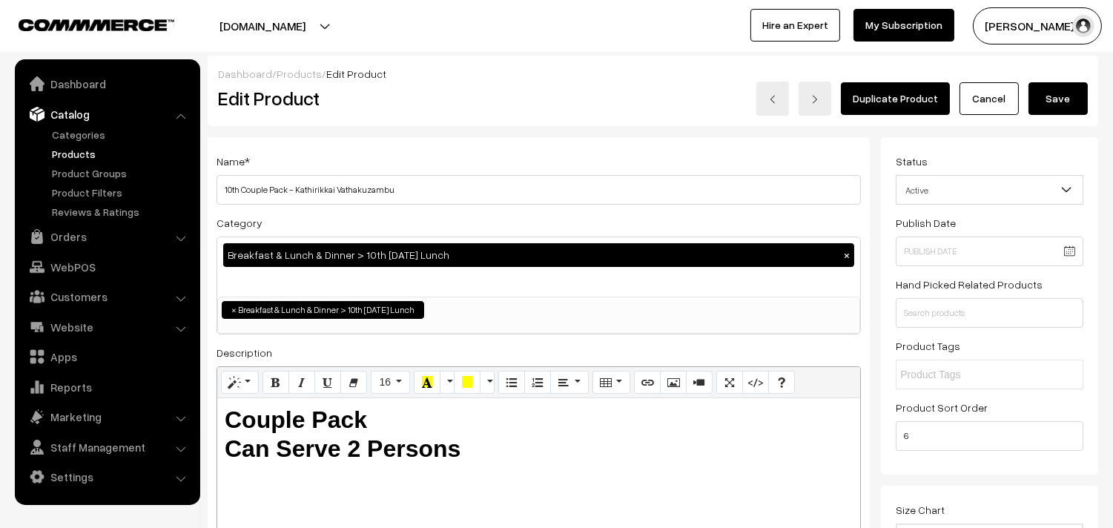
type input "2"
click at [1049, 108] on button "Save" at bounding box center [1057, 98] width 59 height 33
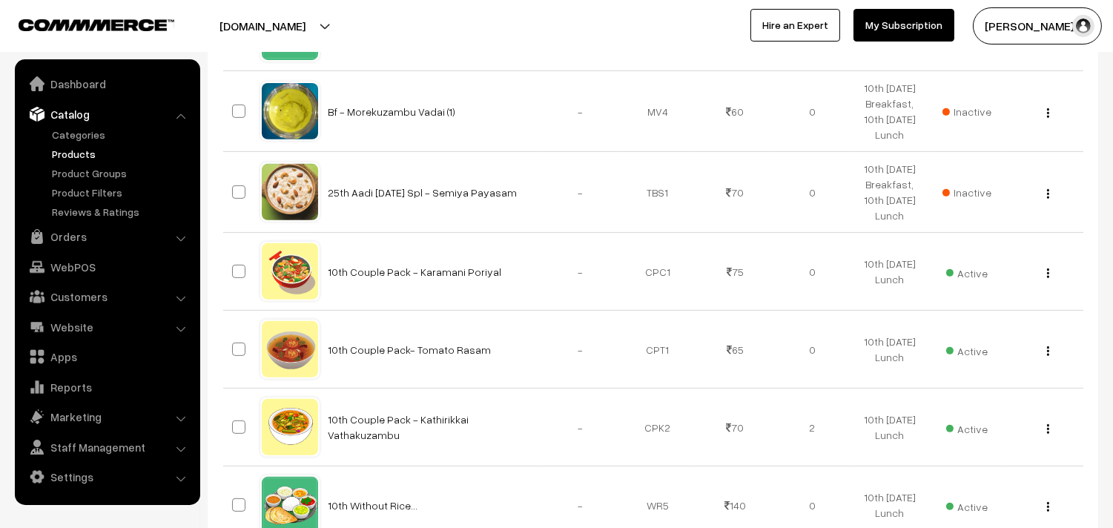
scroll to position [1483, 0]
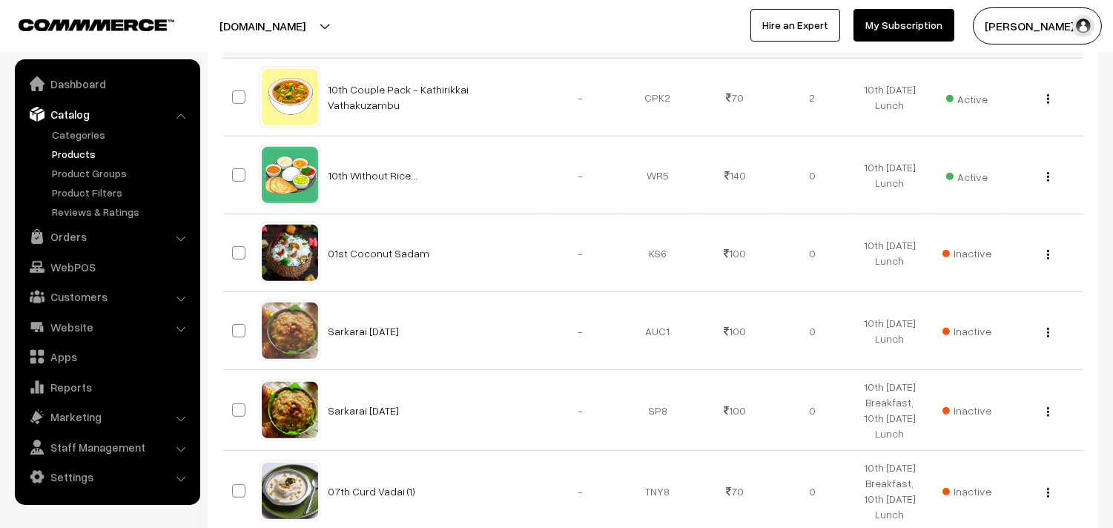
click at [1047, 26] on img "button" at bounding box center [1048, 21] width 2 height 10
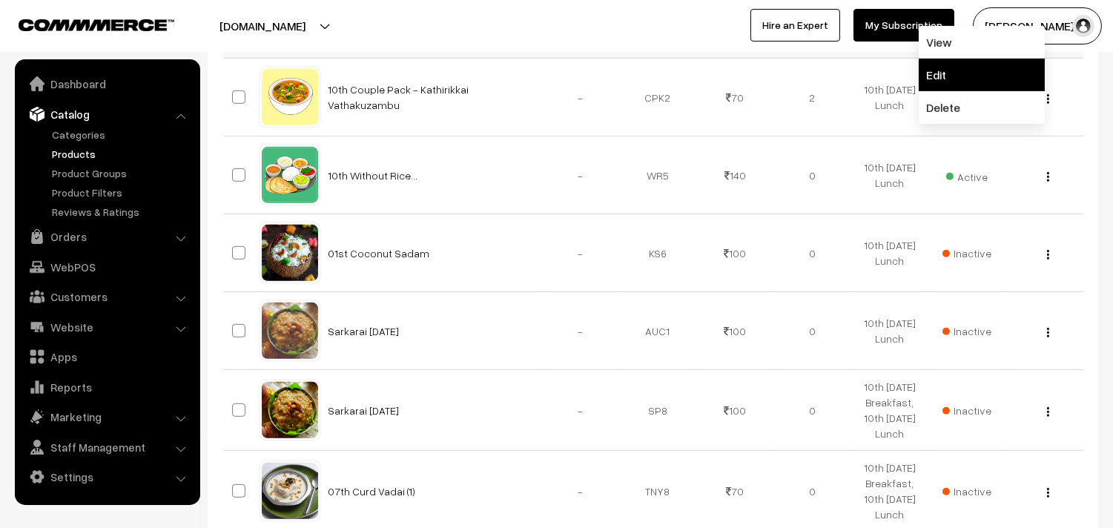
click at [981, 91] on link "Edit" at bounding box center [982, 75] width 126 height 33
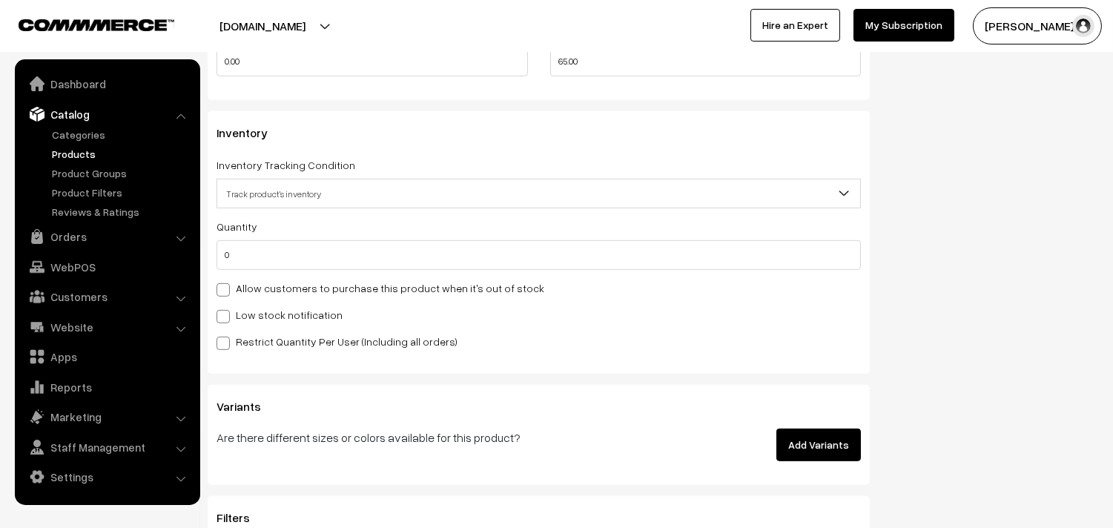
scroll to position [1383, 0]
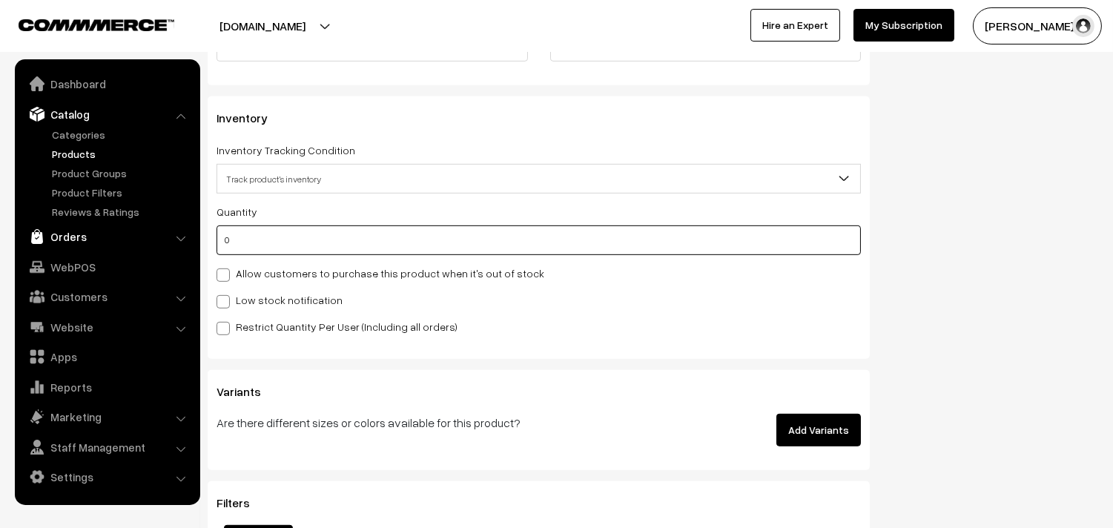
drag, startPoint x: 131, startPoint y: 248, endPoint x: 119, endPoint y: 242, distance: 13.3
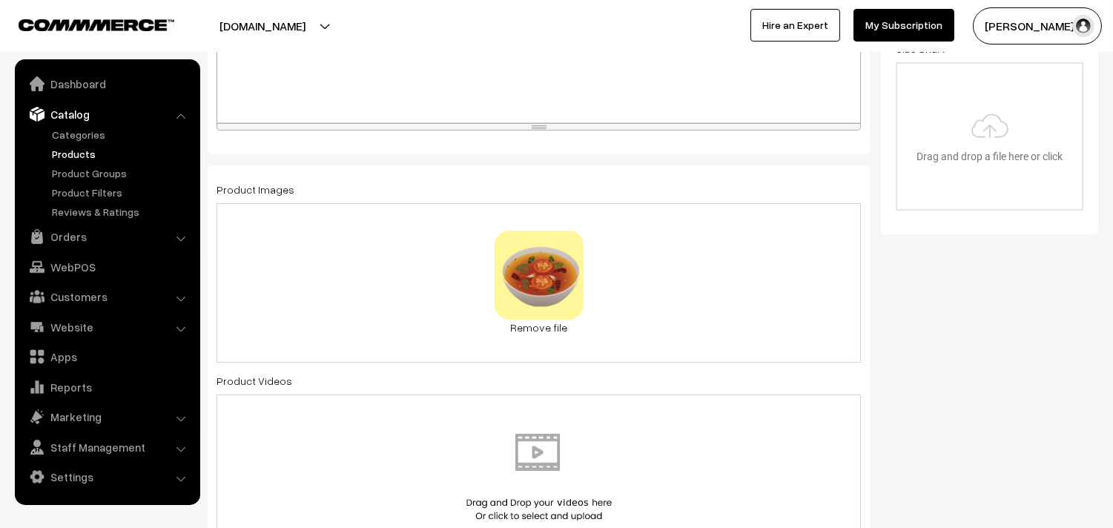
scroll to position [0, 0]
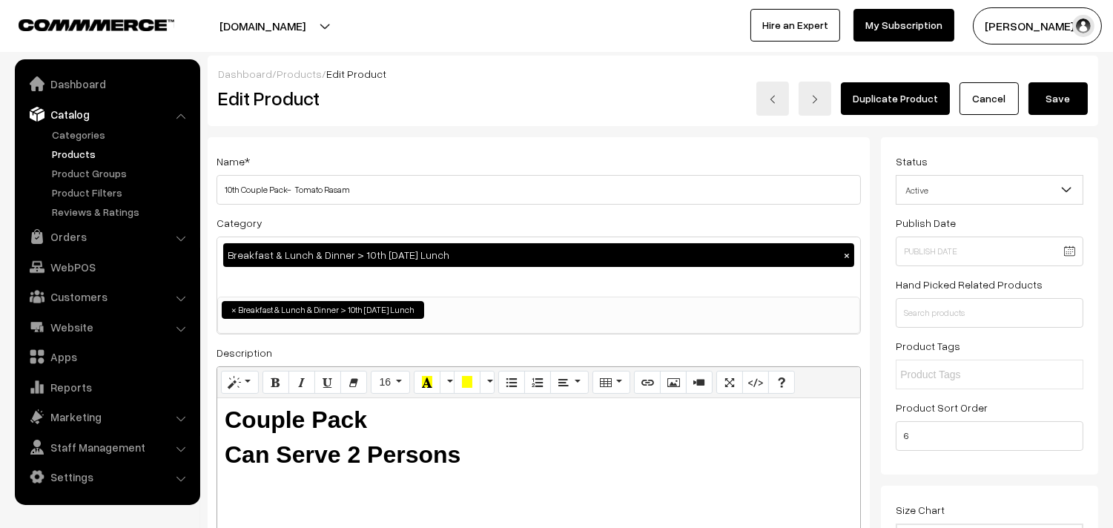
type input "2"
click at [1065, 97] on button "Save" at bounding box center [1057, 98] width 59 height 33
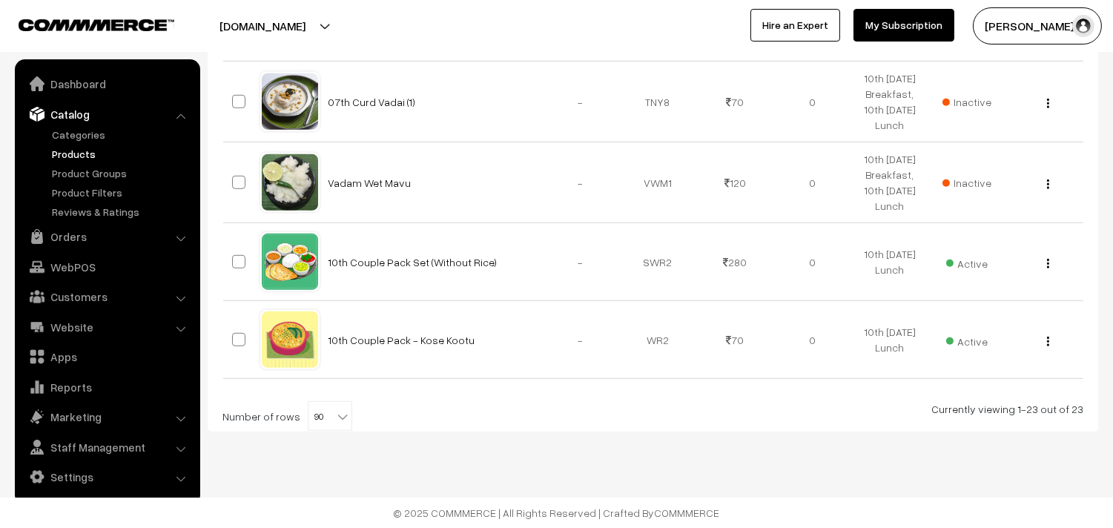
scroll to position [2059, 0]
click at [1047, 346] on img "button" at bounding box center [1048, 342] width 2 height 10
click at [971, 411] on link "Edit" at bounding box center [982, 395] width 126 height 33
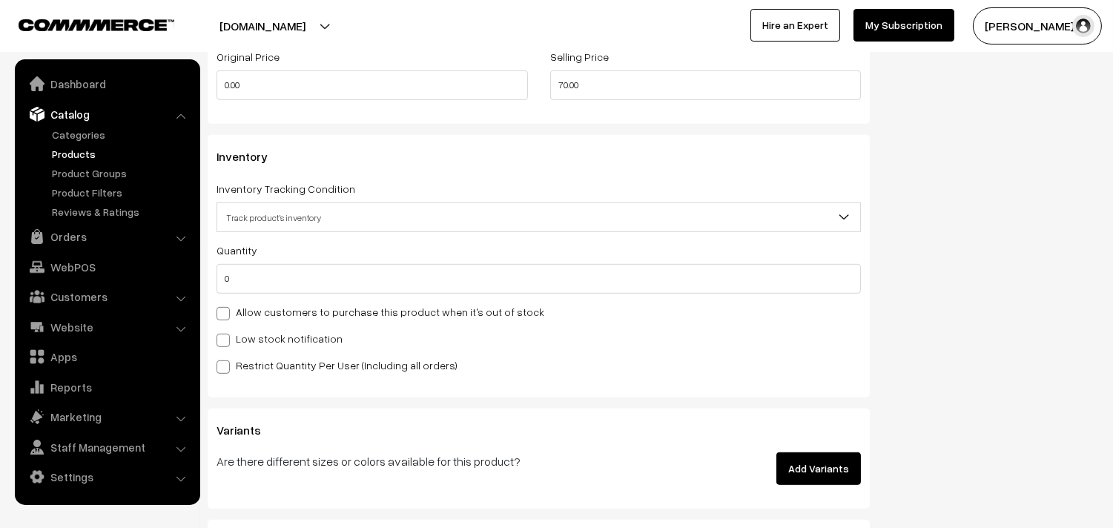
scroll to position [1383, 0]
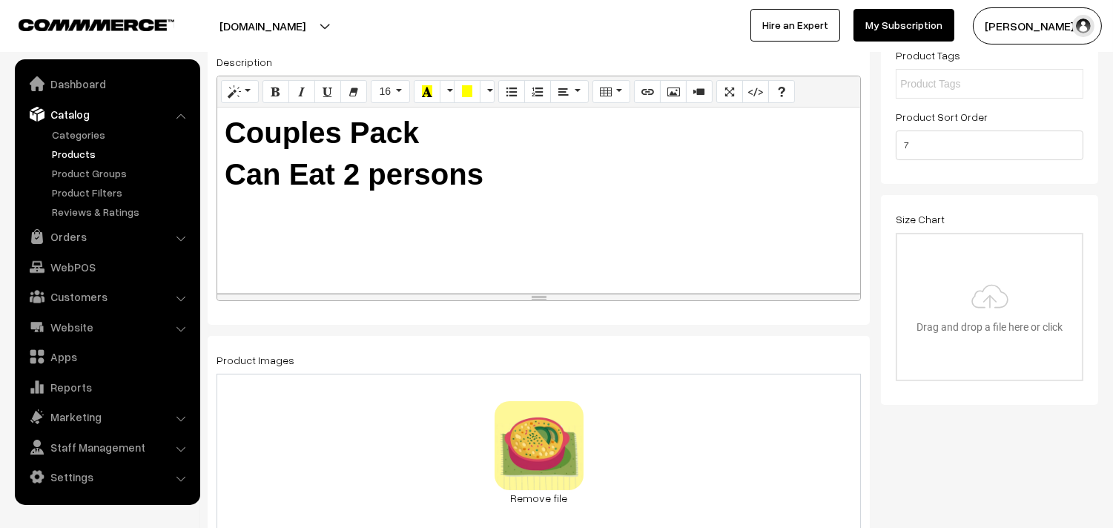
scroll to position [0, 0]
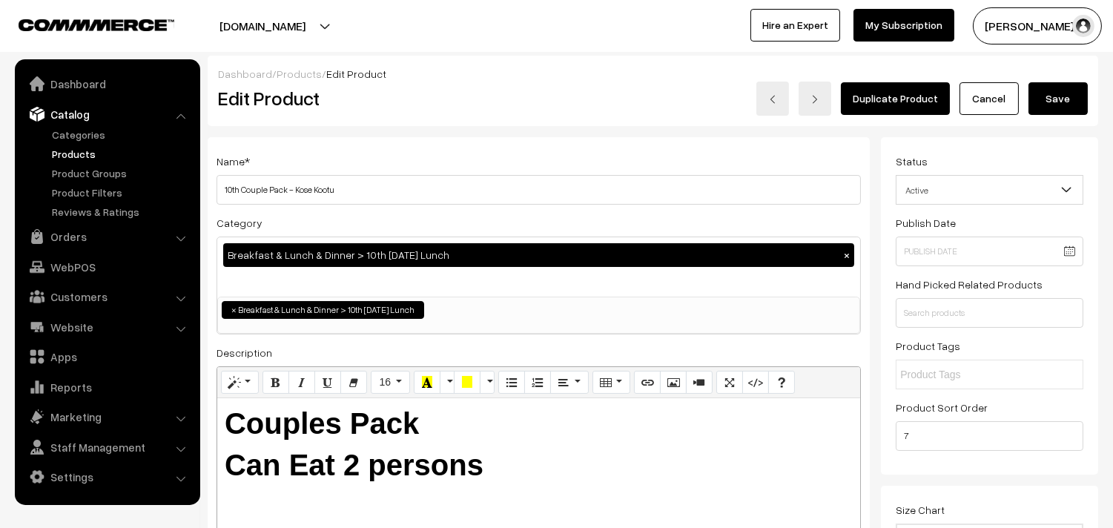
type input "1"
click at [1058, 87] on button "Save" at bounding box center [1057, 98] width 59 height 33
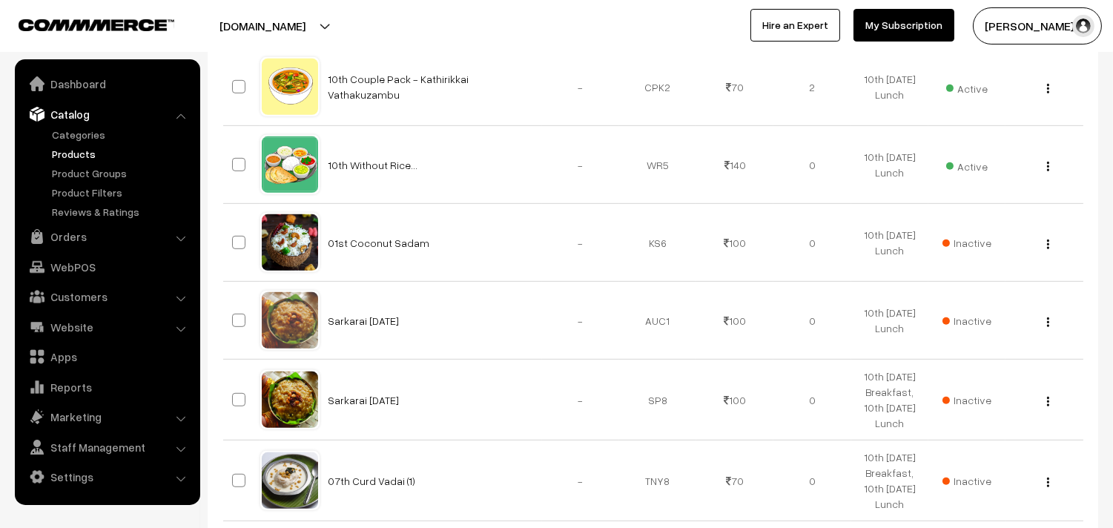
scroll to position [1466, 0]
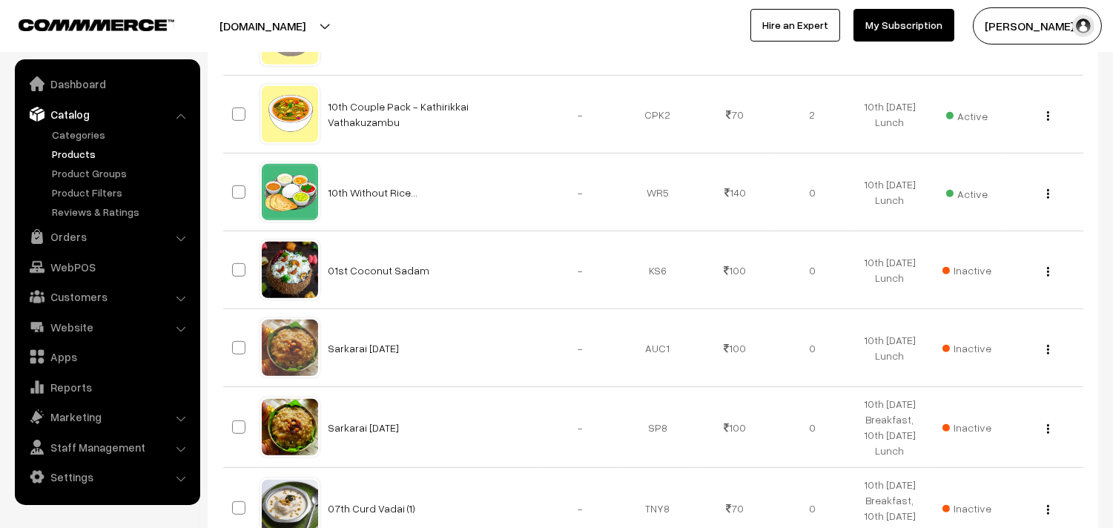
click at [984, 30] on link "Edit" at bounding box center [982, 14] width 126 height 33
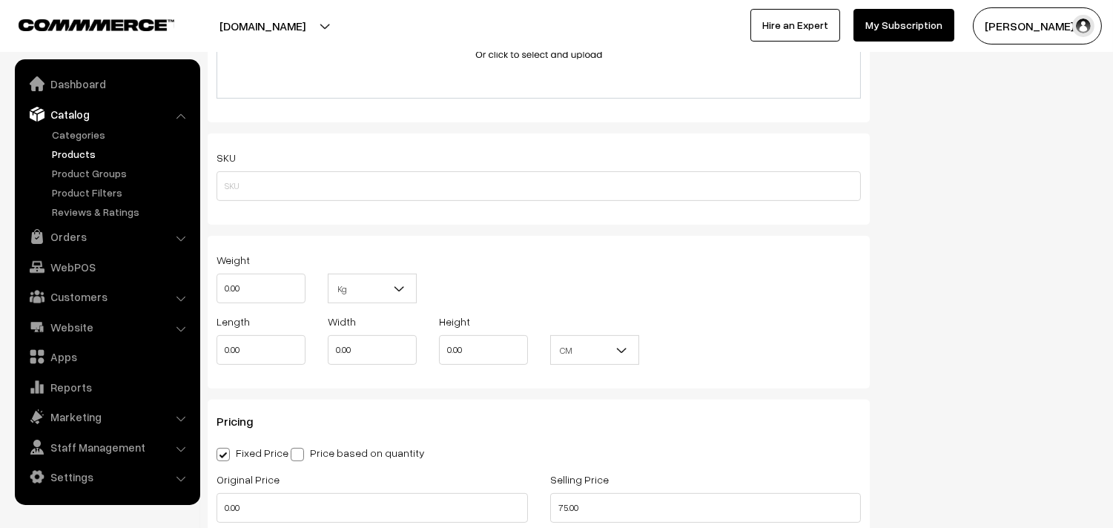
scroll to position [1383, 0]
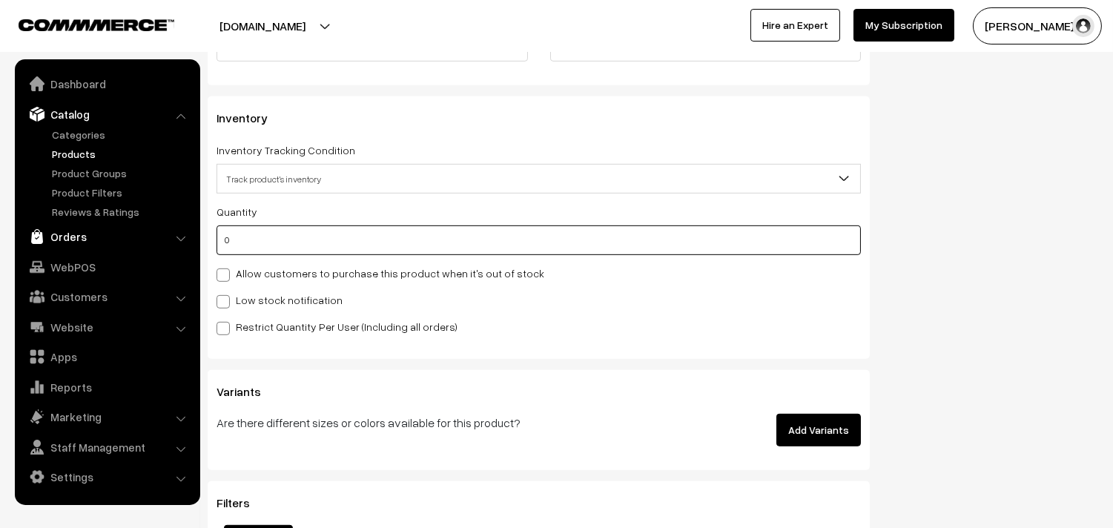
drag, startPoint x: 290, startPoint y: 251, endPoint x: 101, endPoint y: 246, distance: 189.1
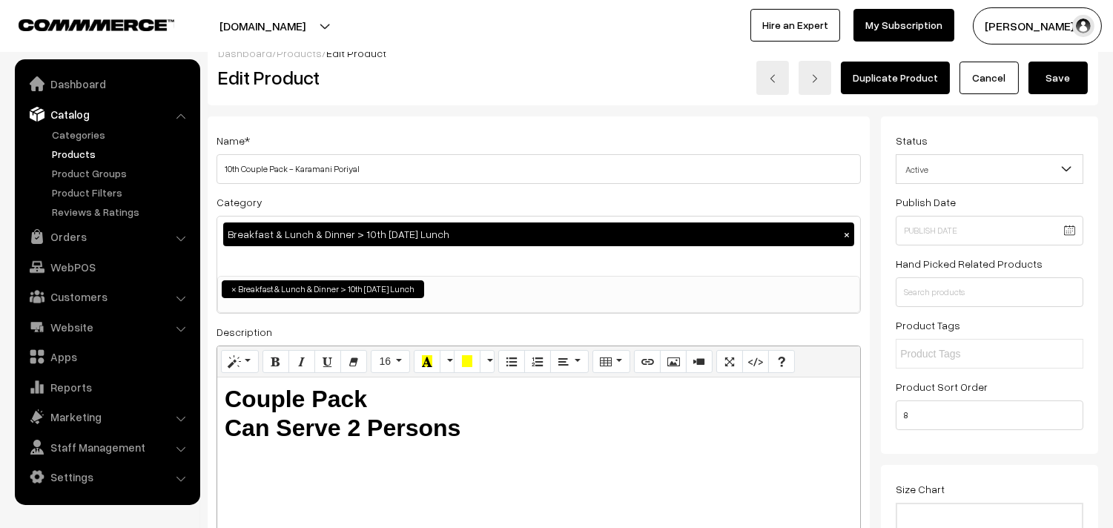
scroll to position [0, 0]
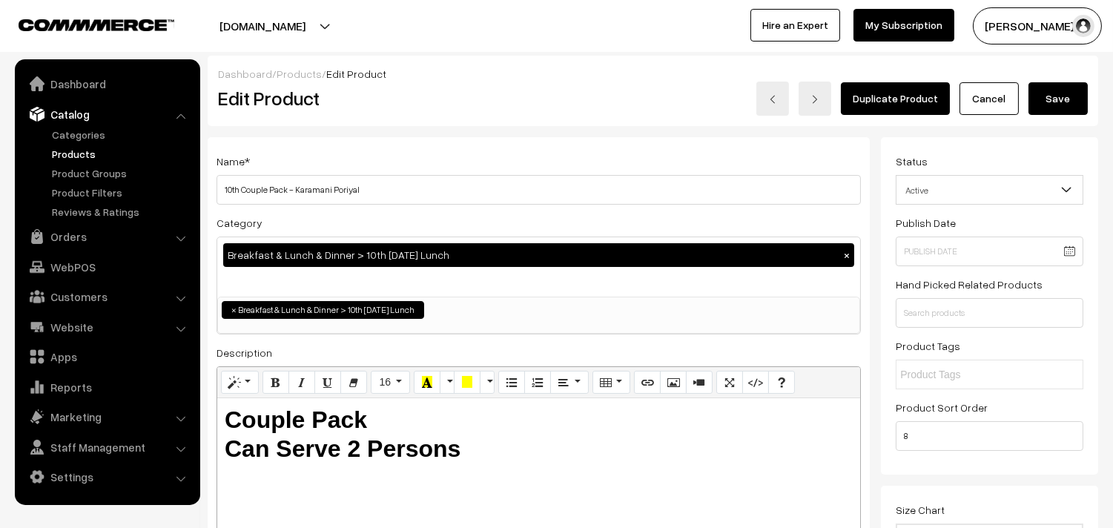
type input "1"
click at [1053, 93] on button "Save" at bounding box center [1057, 98] width 59 height 33
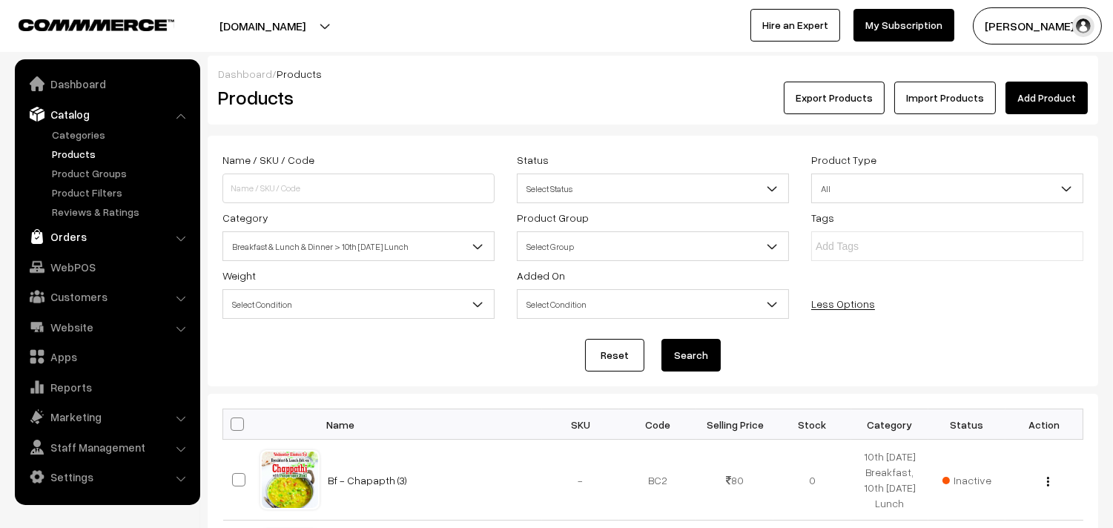
click at [74, 228] on link "Orders" at bounding box center [107, 236] width 176 height 27
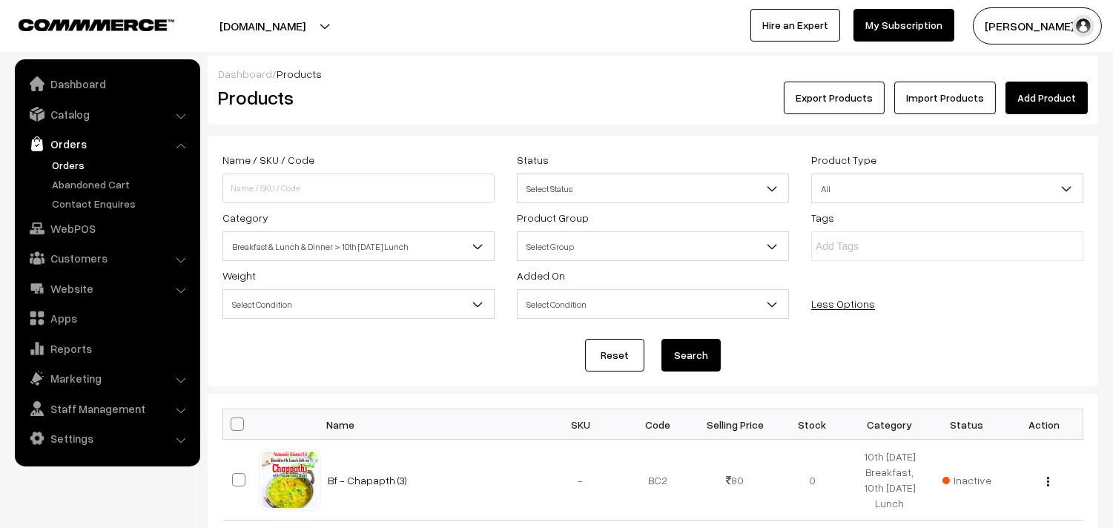
click at [87, 168] on link "Orders" at bounding box center [121, 165] width 147 height 16
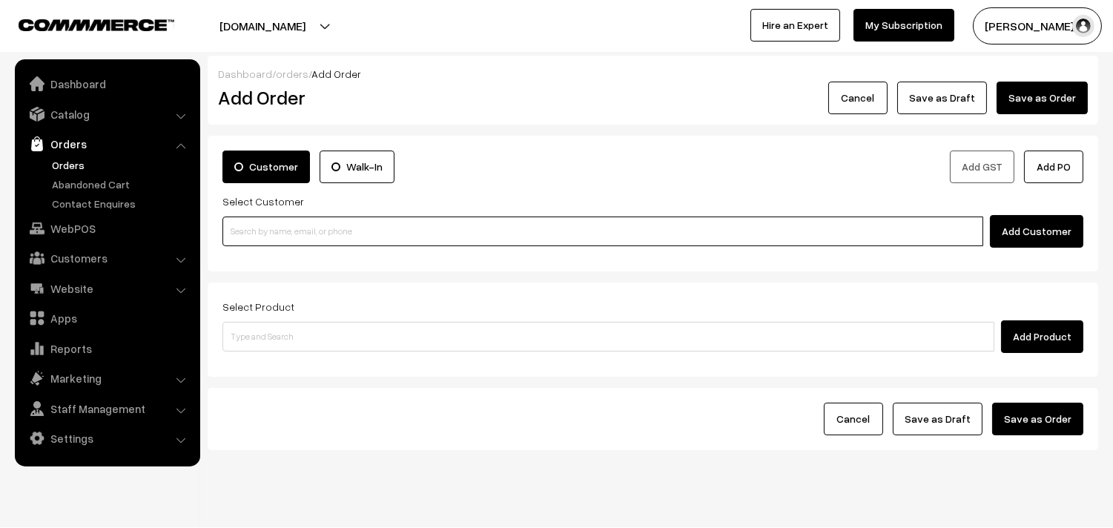
click at [256, 236] on input at bounding box center [602, 231] width 761 height 30
paste input "90433 33049"
click at [255, 223] on input "90433 33049" at bounding box center [602, 231] width 761 height 30
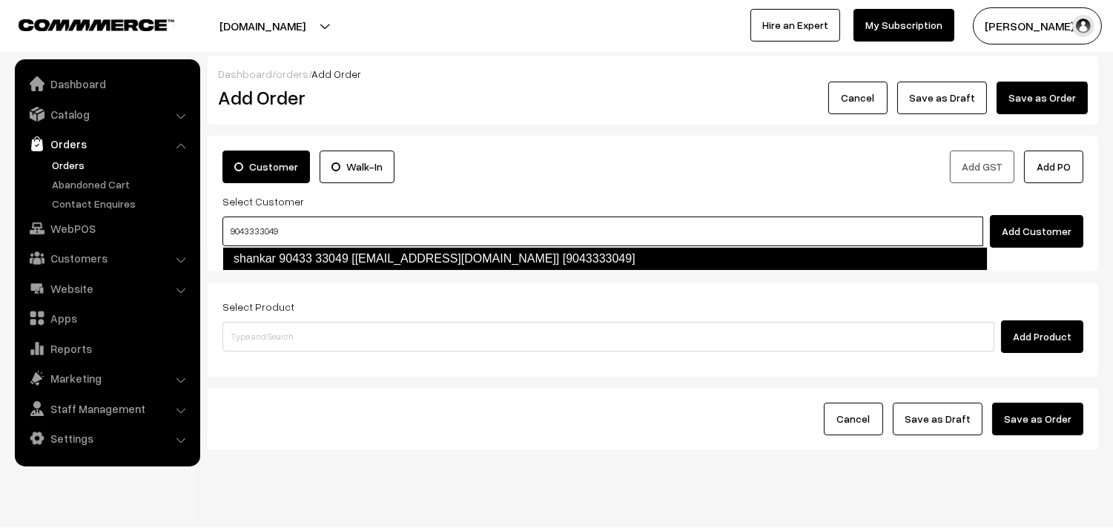
click at [289, 248] on link "shankar 90433 33049 [9043333049@gmail.com] [9043333049]" at bounding box center [604, 259] width 765 height 24
type input "9043333049"
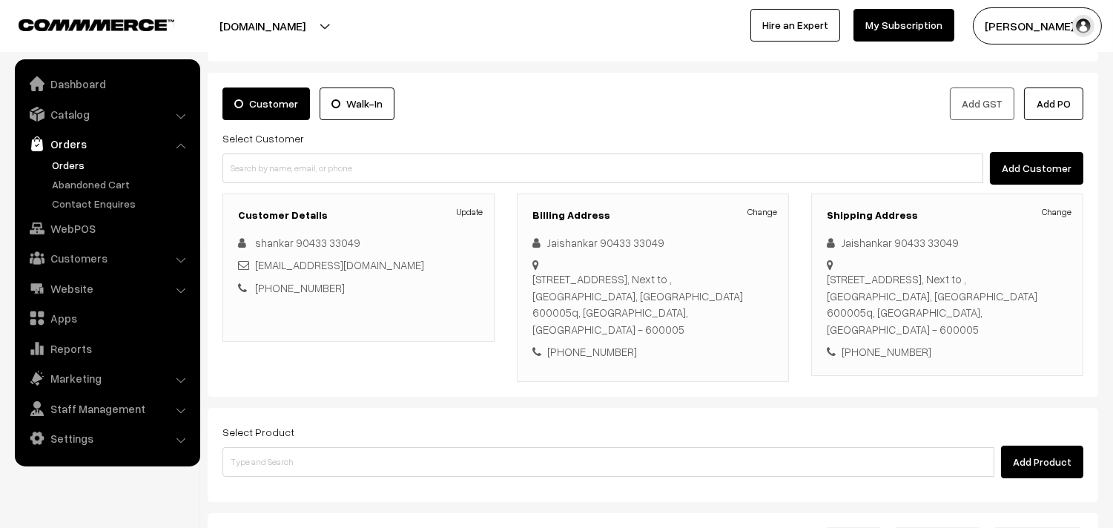
scroll to position [165, 0]
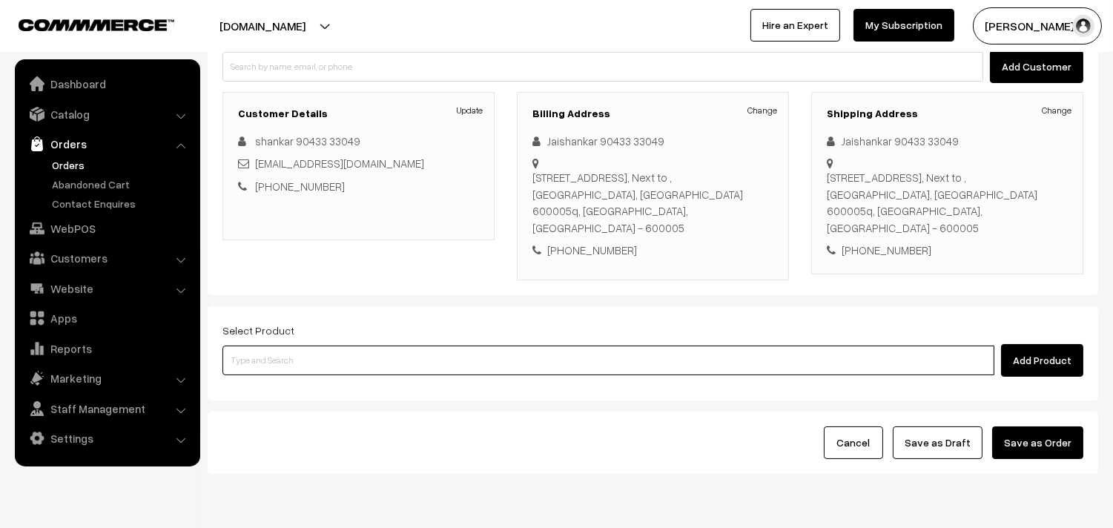
click at [278, 354] on input at bounding box center [608, 360] width 772 height 30
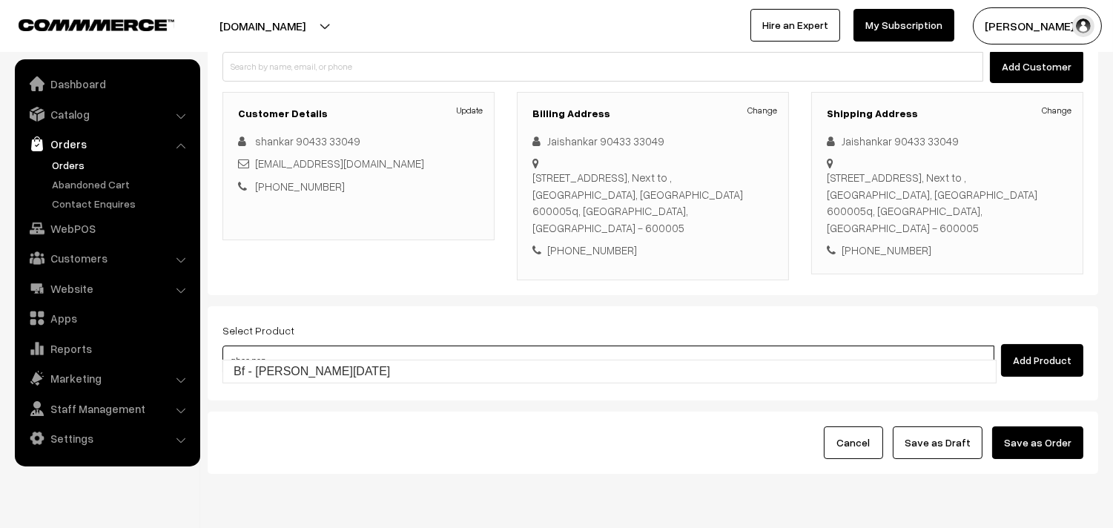
type input "ghee pon"
click at [279, 384] on form "Customer Walk-In Add GST Add PO Select Customer Add Customer Customer Details U…" at bounding box center [653, 222] width 890 height 503
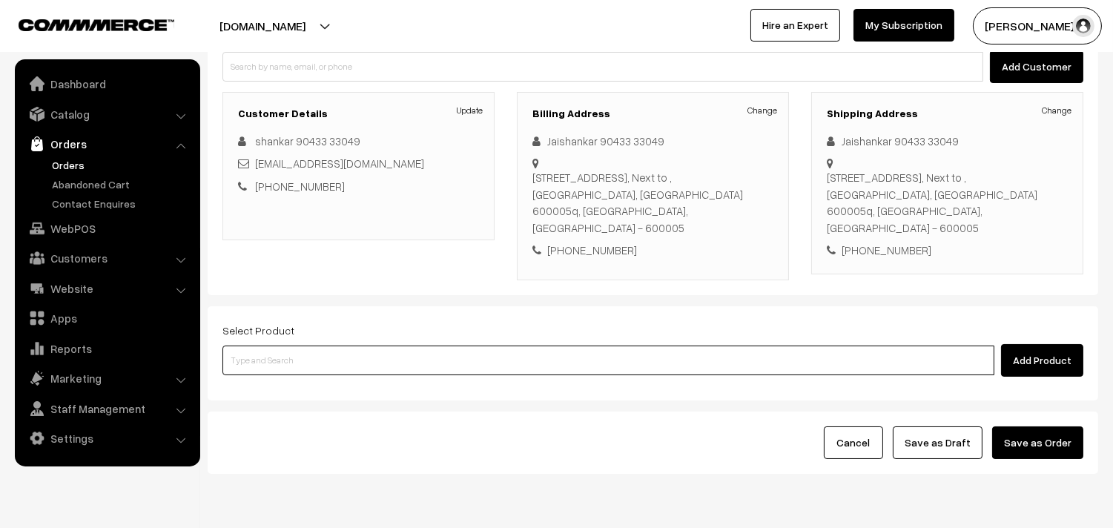
click at [310, 347] on input at bounding box center [608, 360] width 772 height 30
type input "ghee pon"
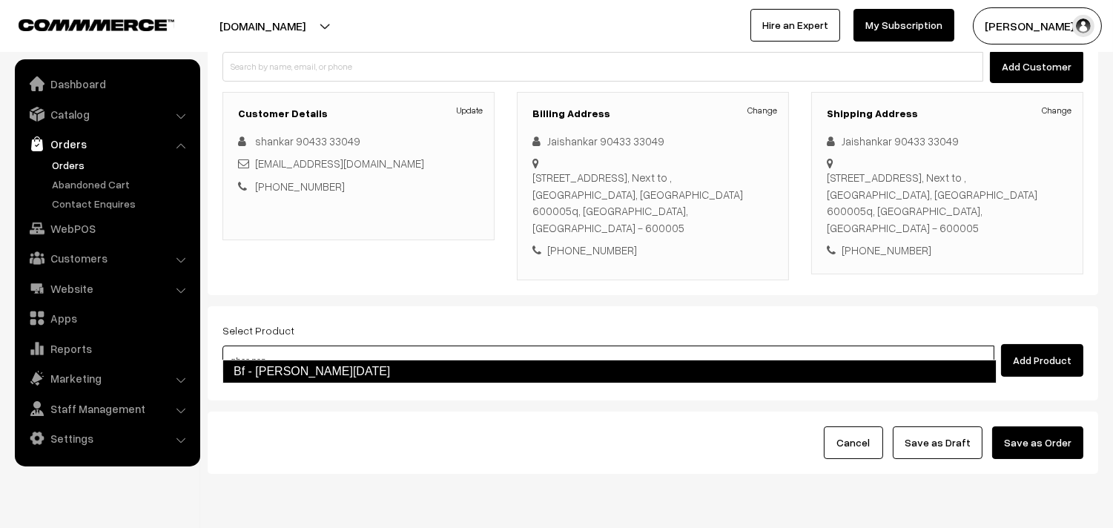
click at [294, 363] on link "Bf - [PERSON_NAME][DATE]" at bounding box center [609, 372] width 774 height 24
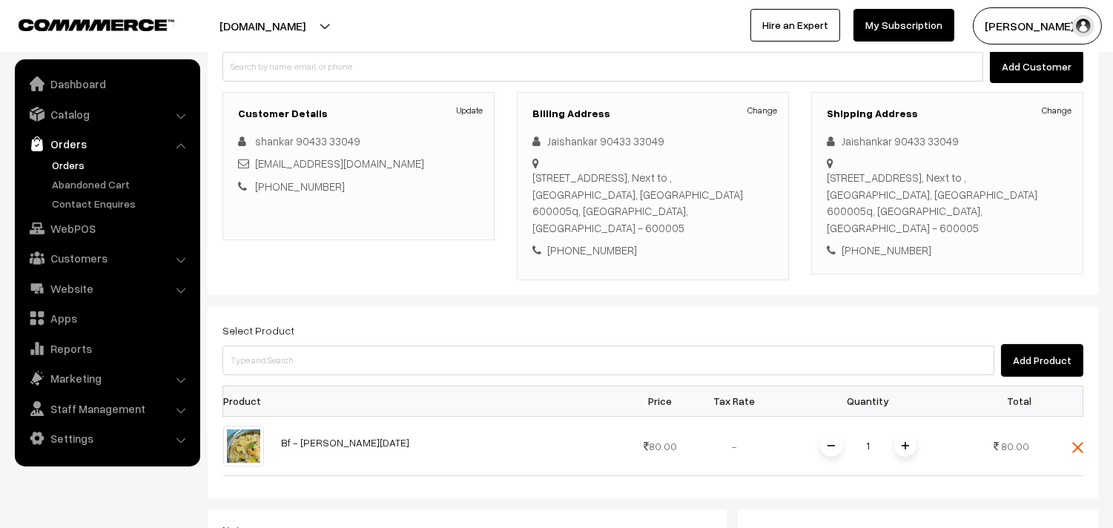
scroll to position [202, 0]
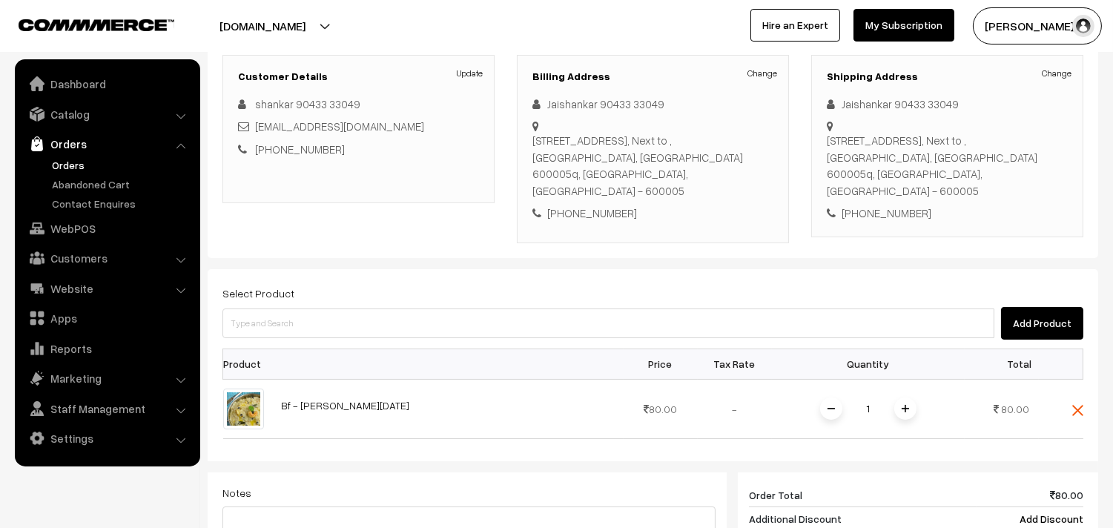
click at [908, 397] on span at bounding box center [905, 408] width 22 height 22
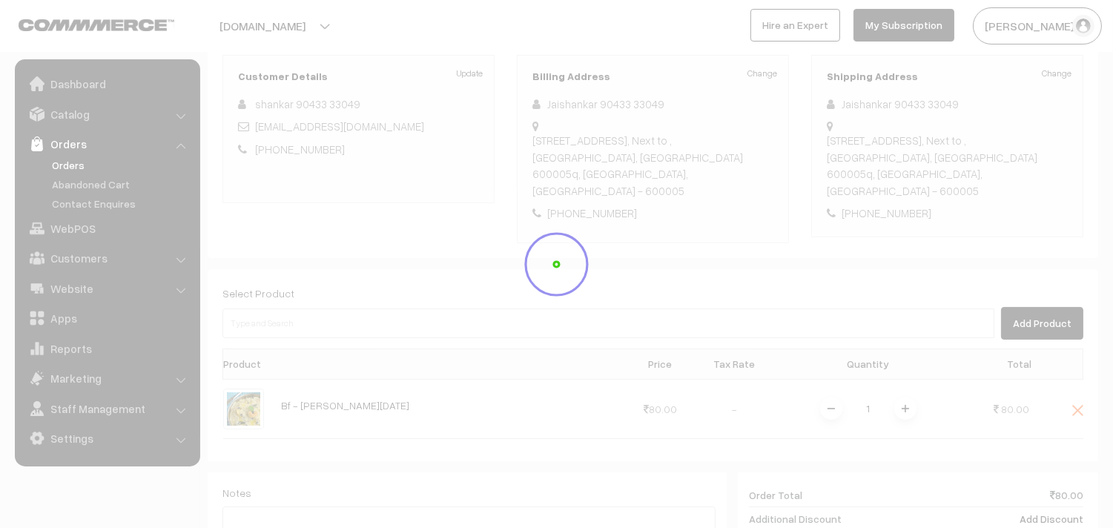
click at [908, 387] on div "Dashboard / orders / Add Order Add Order Cancel Save as Draft Save as Order Sav…" at bounding box center [653, 325] width 890 height 943
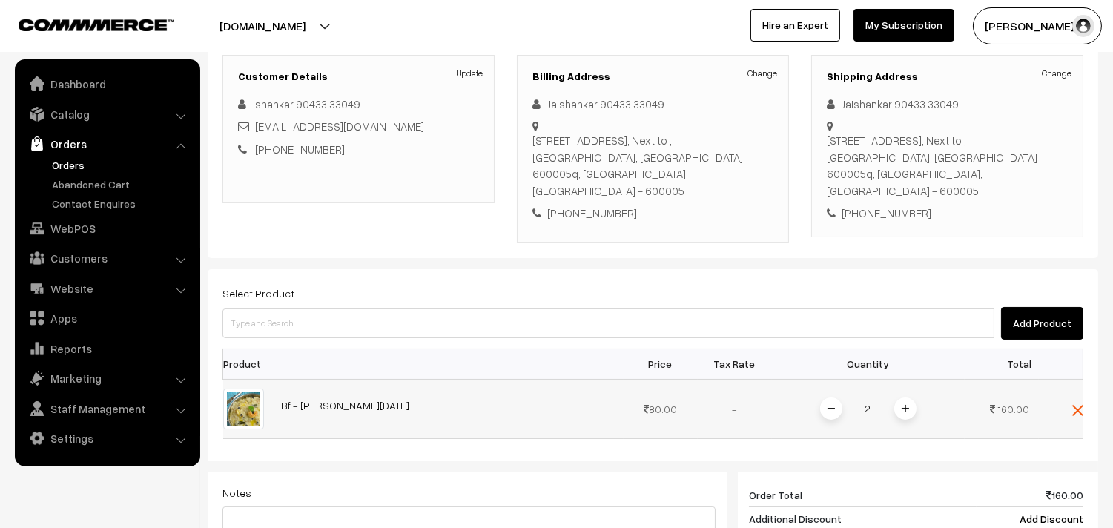
click at [910, 397] on span at bounding box center [905, 408] width 22 height 22
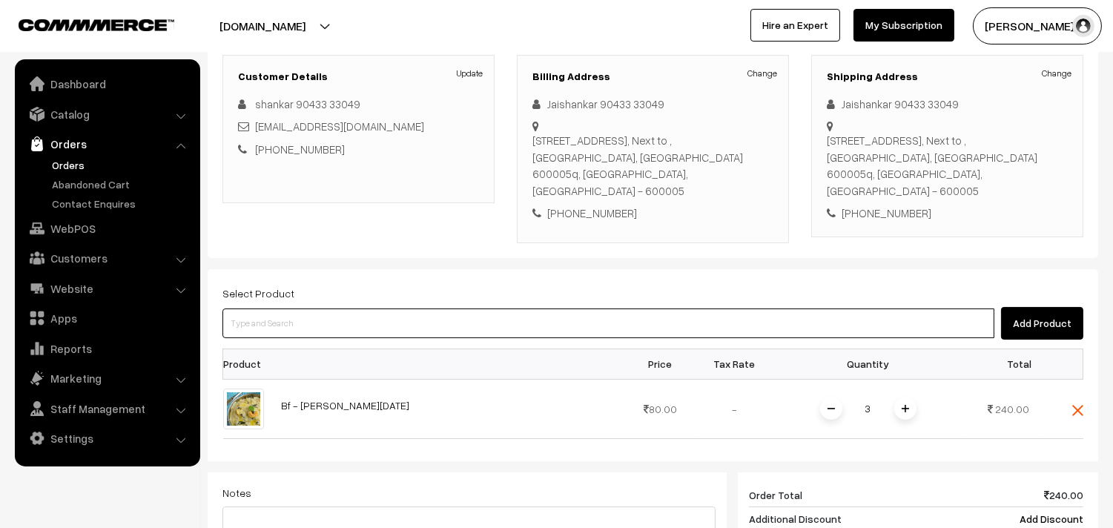
drag, startPoint x: 388, startPoint y: 315, endPoint x: 373, endPoint y: 295, distance: 25.4
click at [388, 314] on input at bounding box center [608, 323] width 772 height 30
type input "idly"
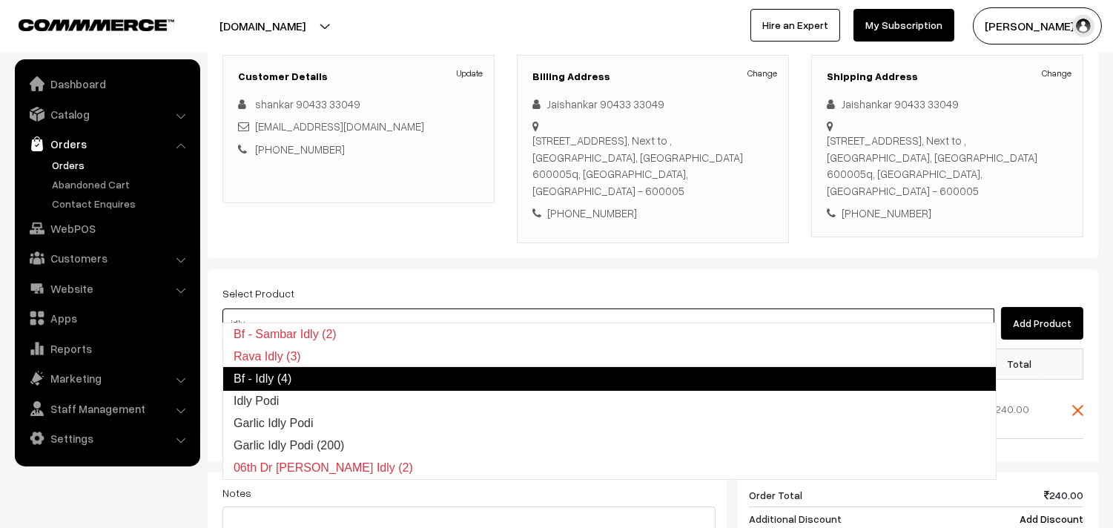
click at [295, 371] on link "Bf - Idly (4)" at bounding box center [609, 379] width 774 height 24
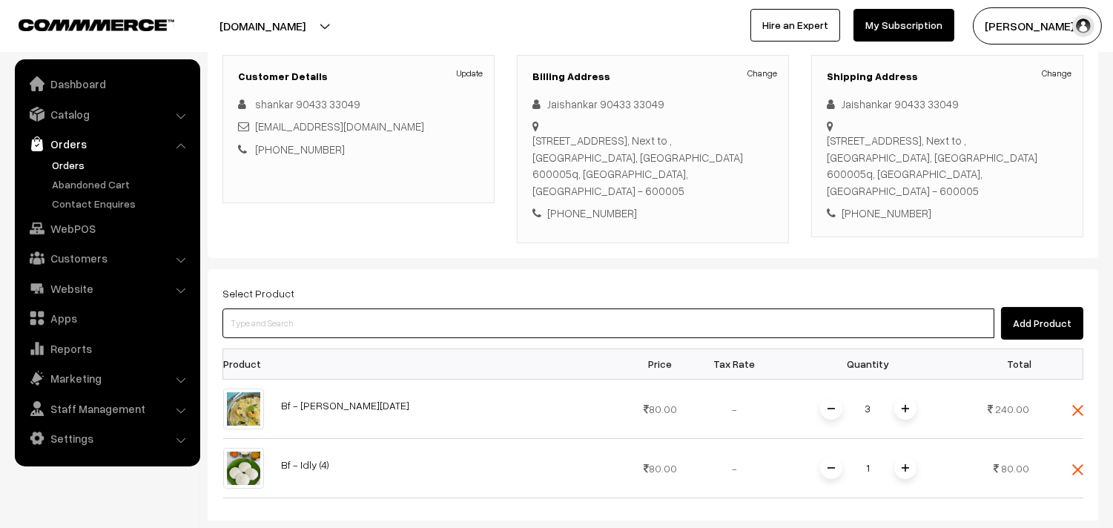
click at [301, 308] on input at bounding box center [608, 323] width 772 height 30
type input "ghee podi"
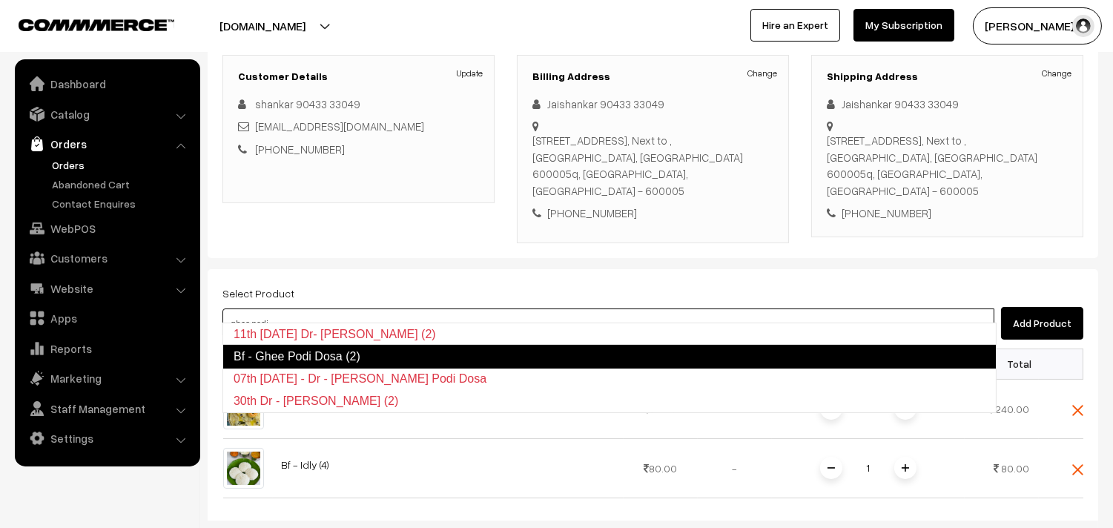
click at [294, 345] on link "Bf - Ghee Podi Dosa (2)" at bounding box center [609, 357] width 774 height 24
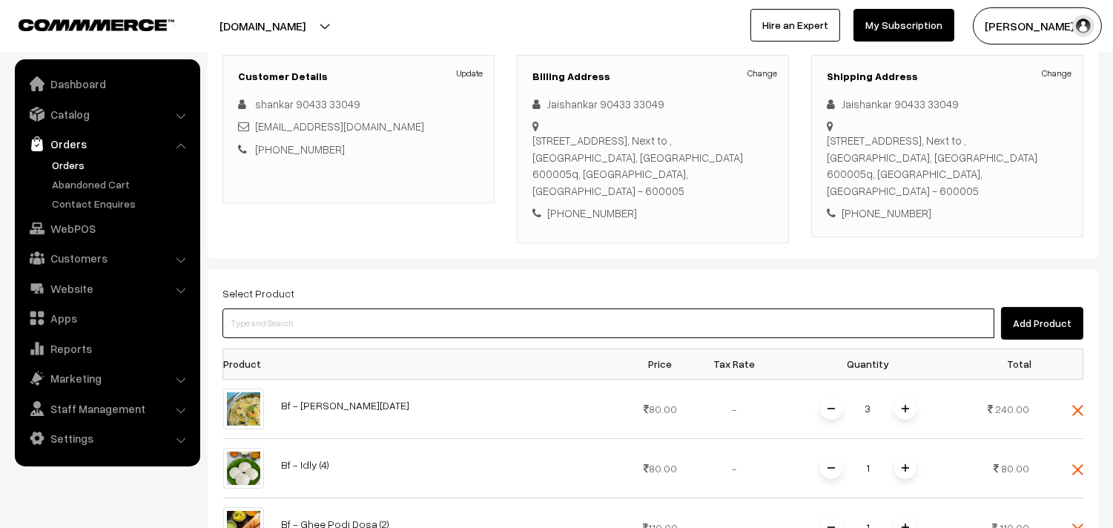
click at [317, 317] on input at bounding box center [608, 323] width 772 height 30
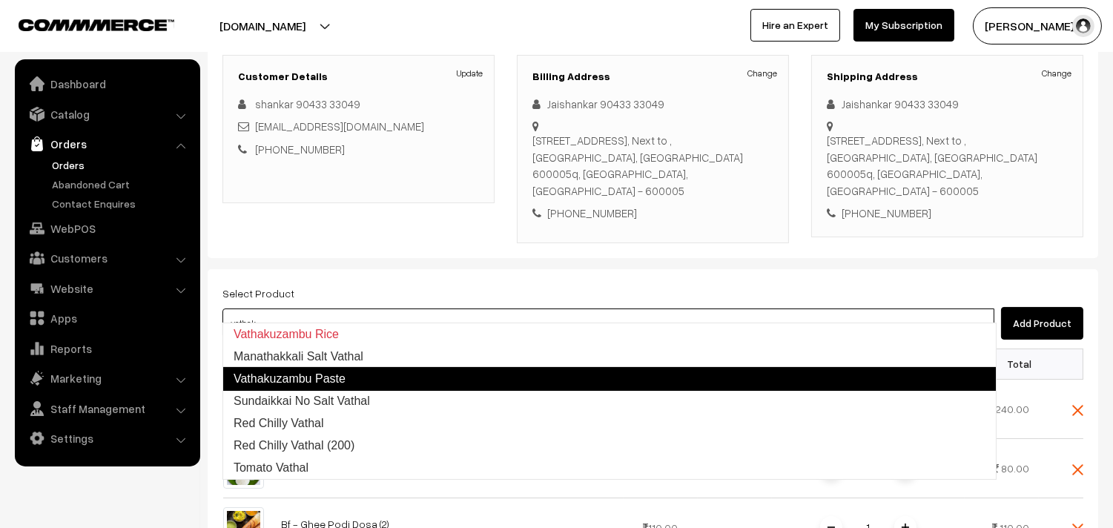
type input "vathaku"
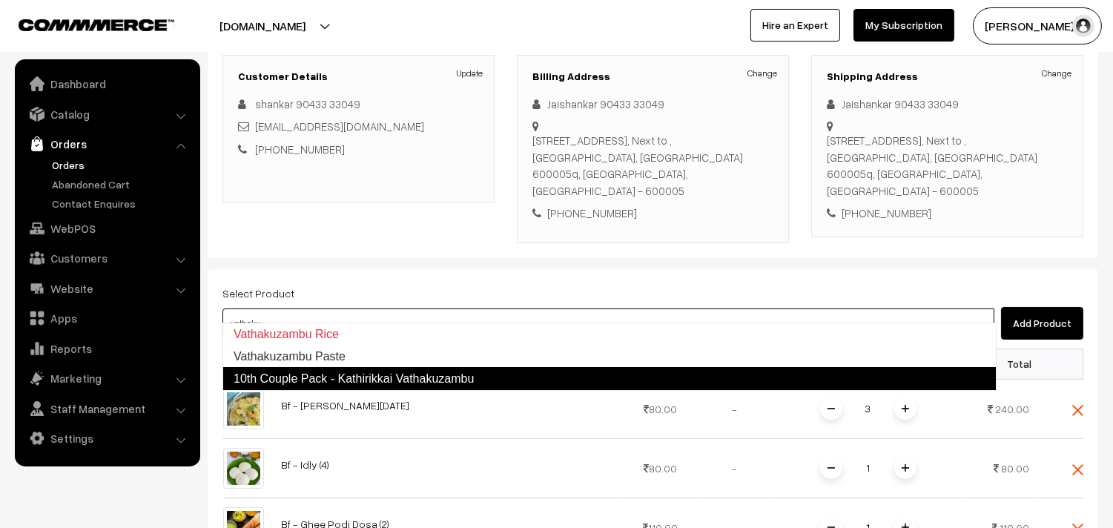
click at [357, 371] on link "10th Couple Pack - Kathirikkai Vathakuzambu" at bounding box center [609, 379] width 774 height 24
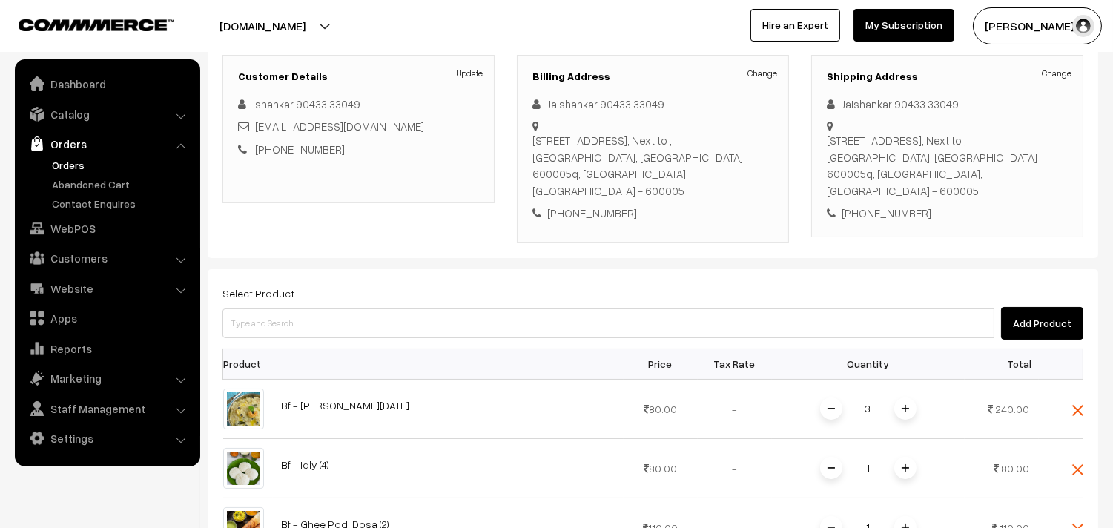
scroll to position [366, 0]
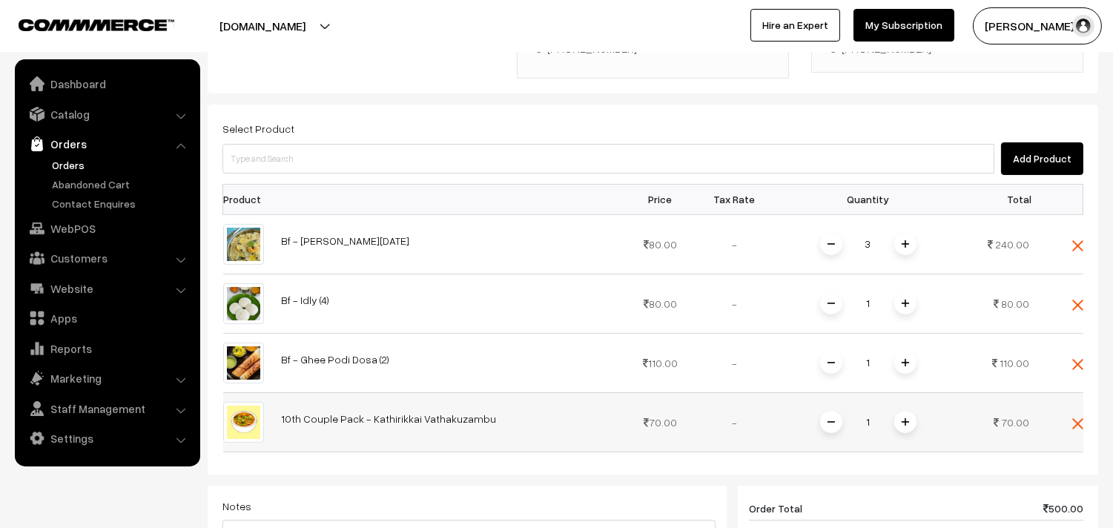
click at [907, 411] on span at bounding box center [905, 422] width 22 height 22
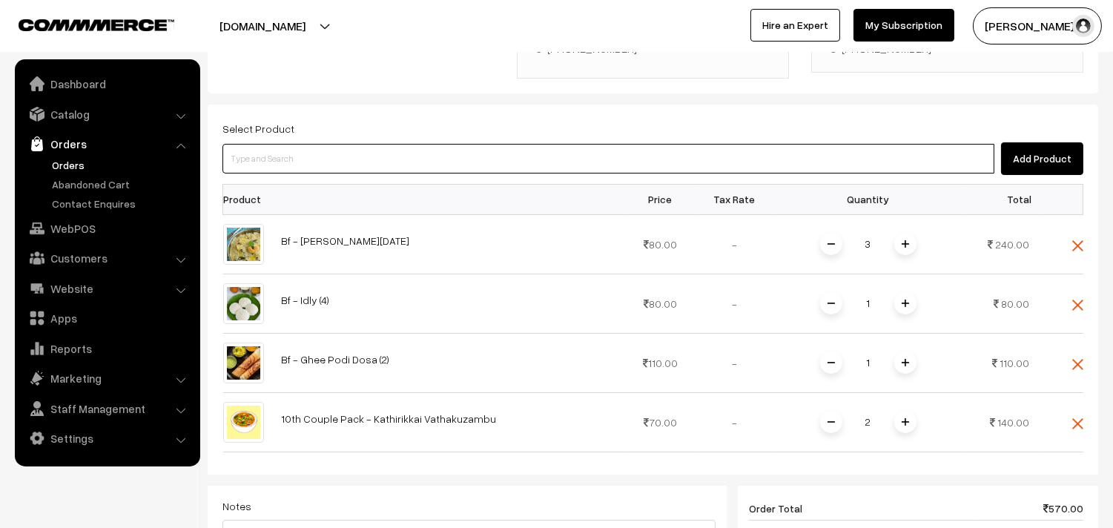
drag, startPoint x: 340, startPoint y: 147, endPoint x: 335, endPoint y: 136, distance: 11.3
click at [340, 144] on input at bounding box center [608, 159] width 772 height 30
type input "tomato ra"
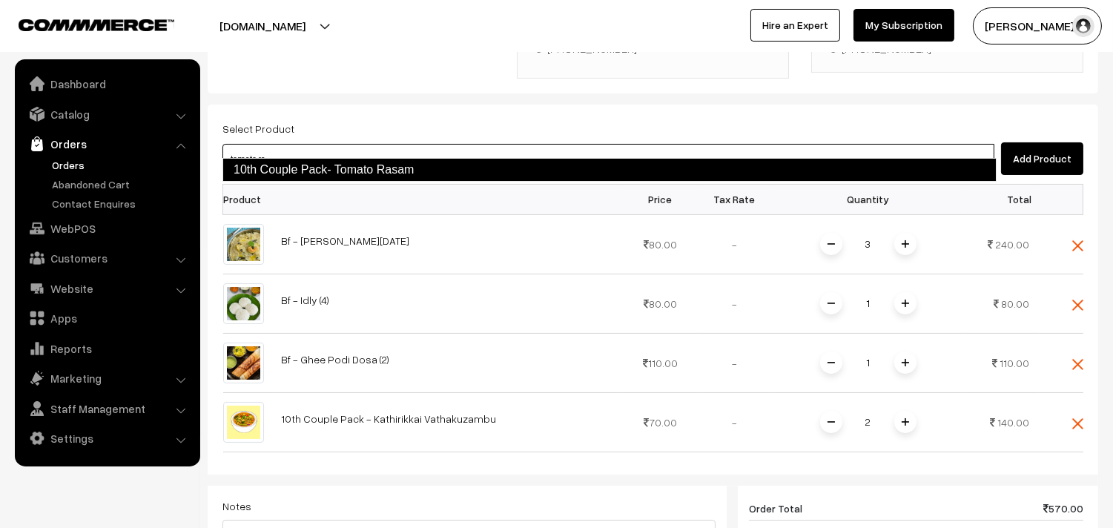
click at [322, 171] on link "10th Couple Pack- Tomato Rasam" at bounding box center [609, 170] width 774 height 24
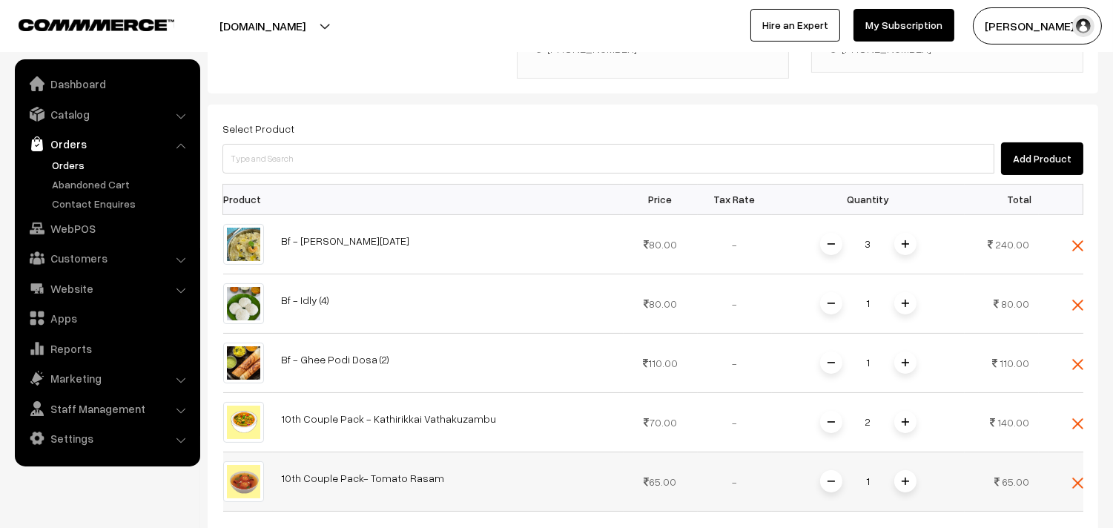
click at [909, 470] on span at bounding box center [905, 481] width 22 height 22
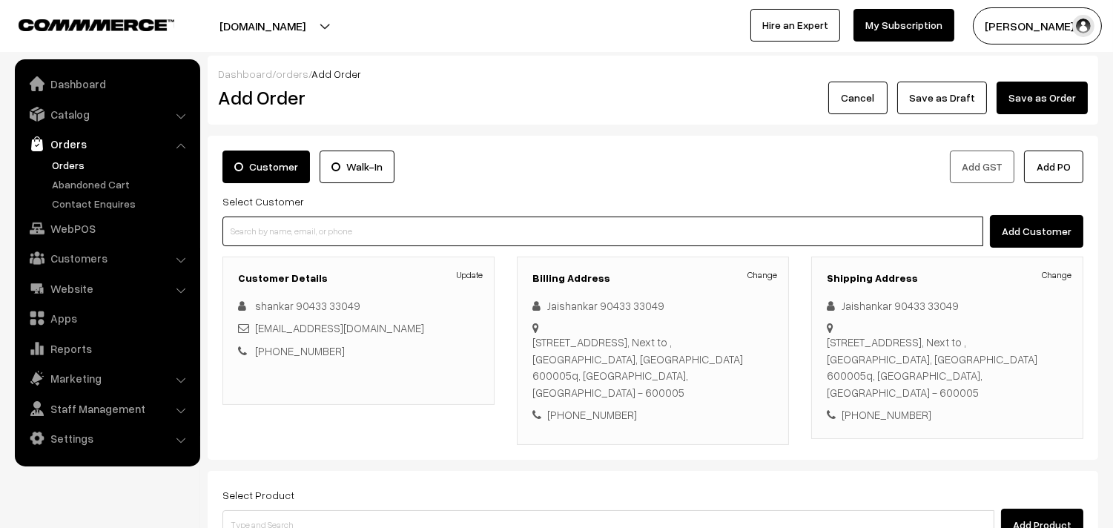
click at [263, 236] on input at bounding box center [602, 231] width 761 height 30
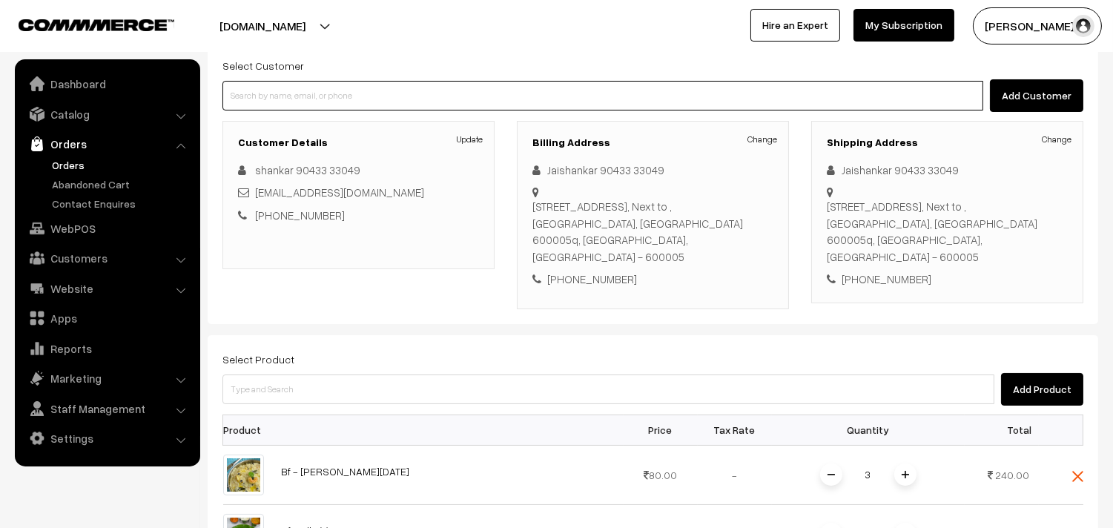
scroll to position [165, 0]
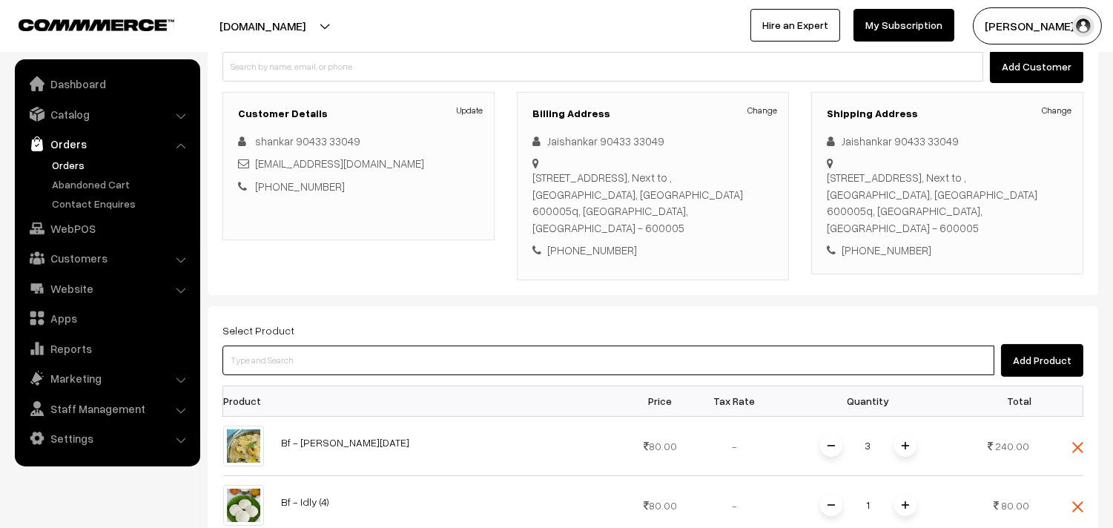
click at [280, 347] on input at bounding box center [608, 360] width 772 height 30
type input "kootu"
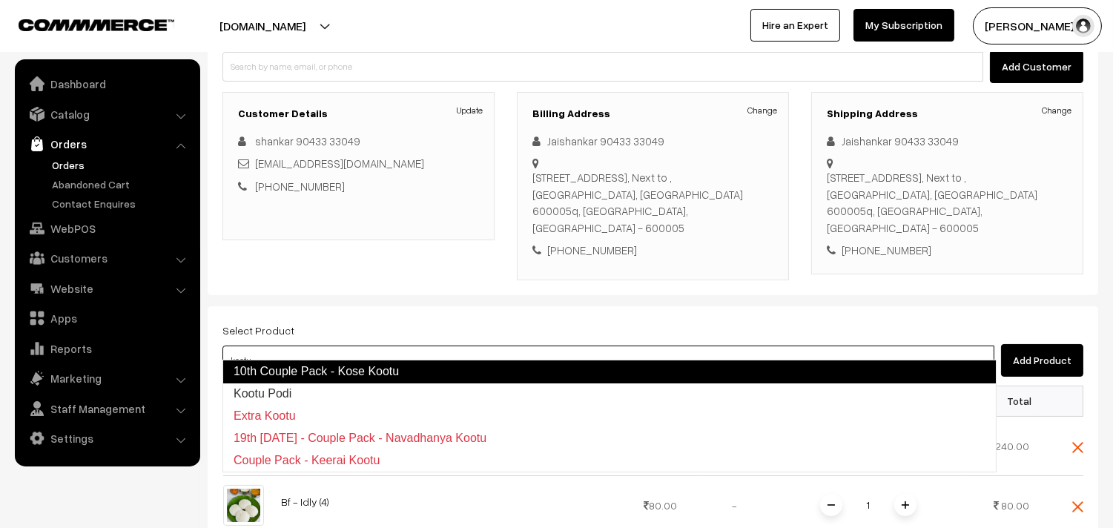
click at [308, 367] on link "10th Couple Pack - Kose Kootu" at bounding box center [609, 372] width 774 height 24
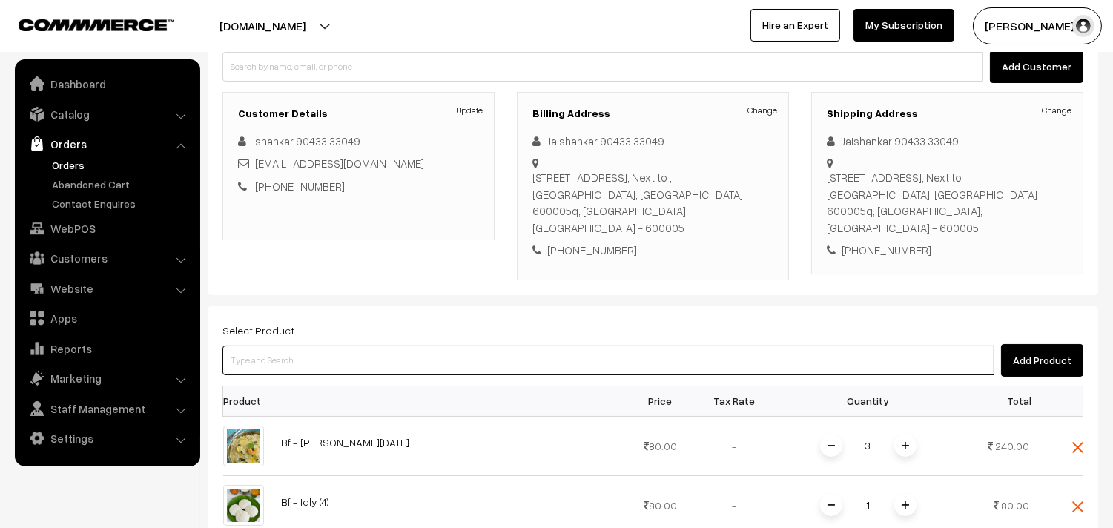
click at [279, 352] on input at bounding box center [608, 360] width 772 height 30
type input "poriyal"
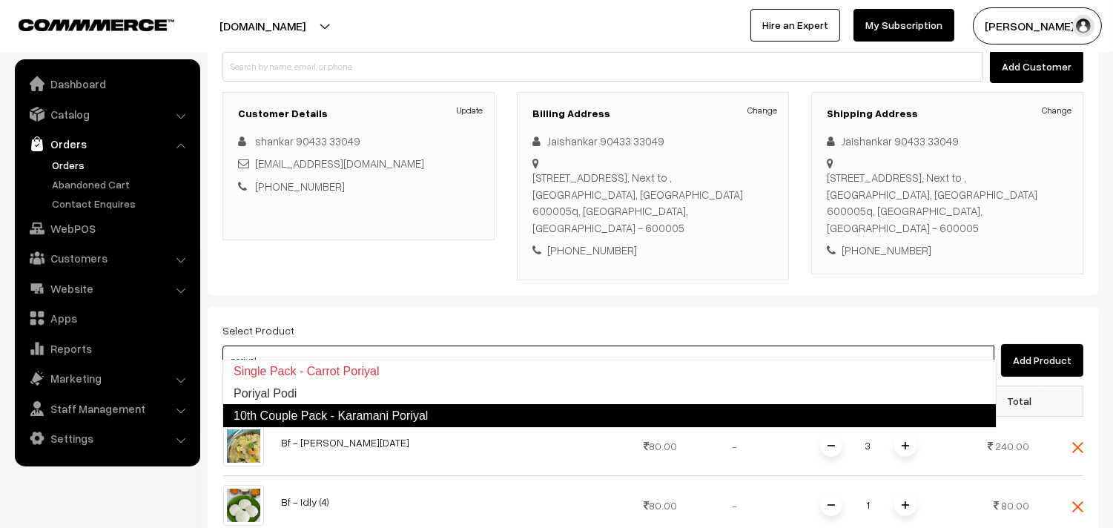
click at [331, 424] on link "10th Couple Pack - Karamani Poriyal" at bounding box center [609, 416] width 774 height 24
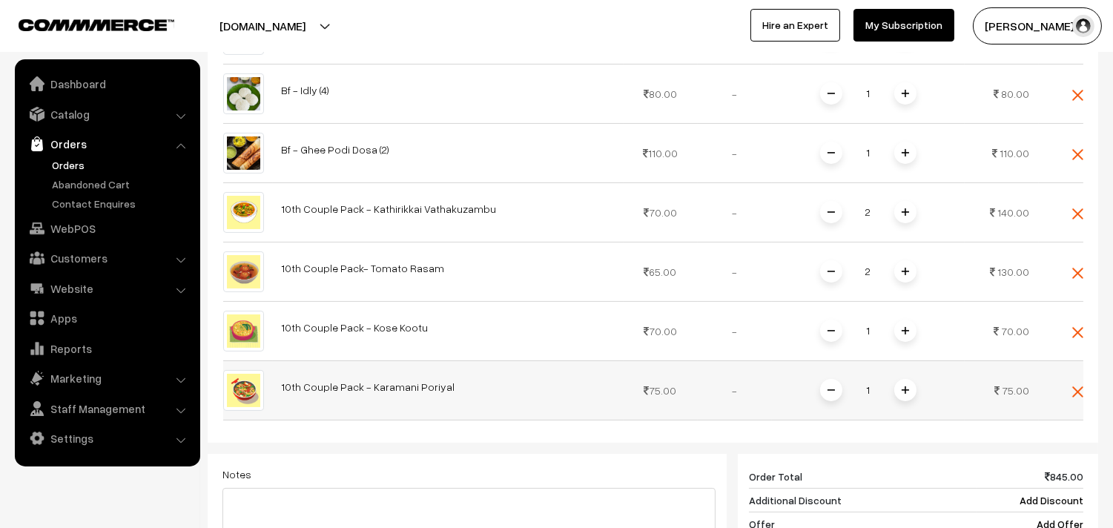
scroll to position [919, 0]
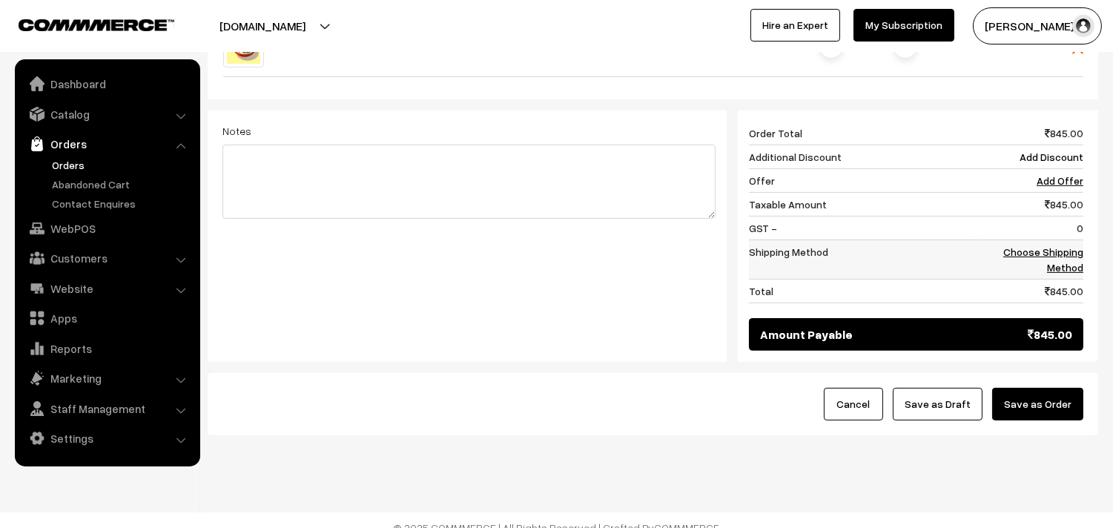
click at [1054, 246] on link "Choose Shipping Method" at bounding box center [1043, 259] width 80 height 28
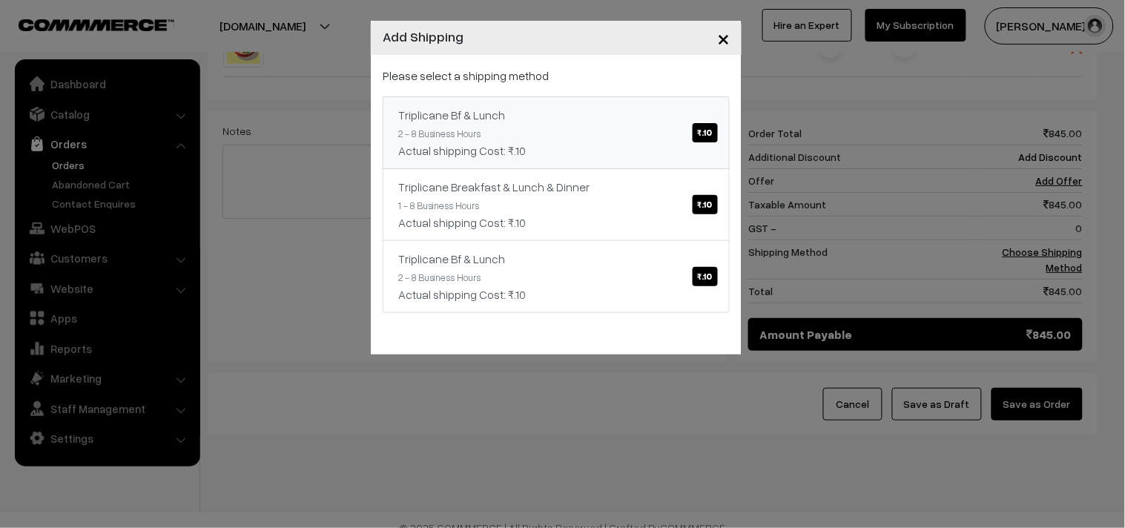
click at [684, 130] on link "Triplicane Bf & Lunch ₹.10 2 - 8 Business Hours Actual shipping Cost: ₹.10" at bounding box center [556, 132] width 347 height 73
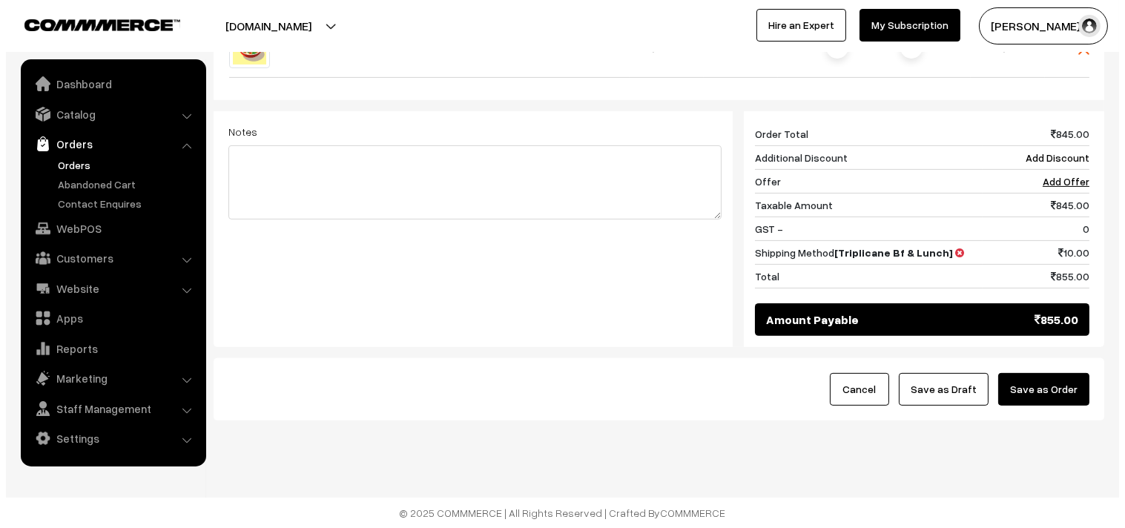
scroll to position [904, 0]
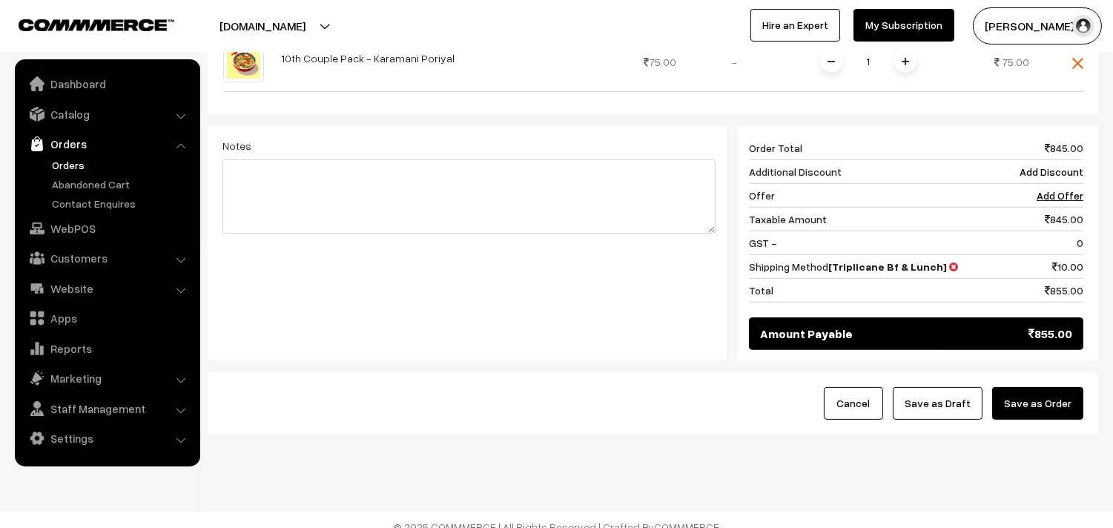
click at [1017, 391] on button "Save as Order" at bounding box center [1037, 403] width 91 height 33
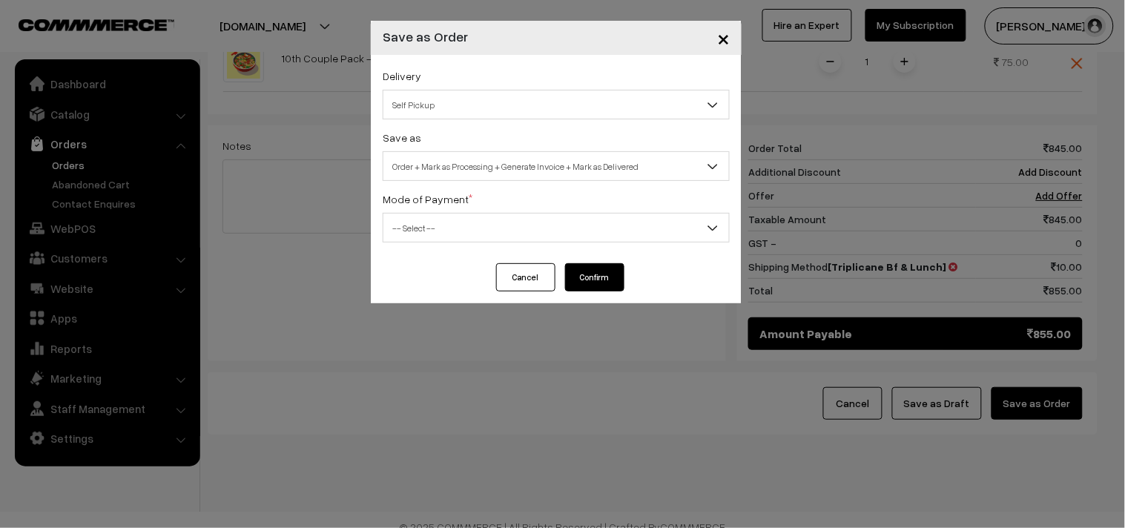
drag, startPoint x: 434, startPoint y: 95, endPoint x: 440, endPoint y: 108, distance: 14.6
click at [434, 95] on span "Self Pickup" at bounding box center [555, 105] width 345 height 26
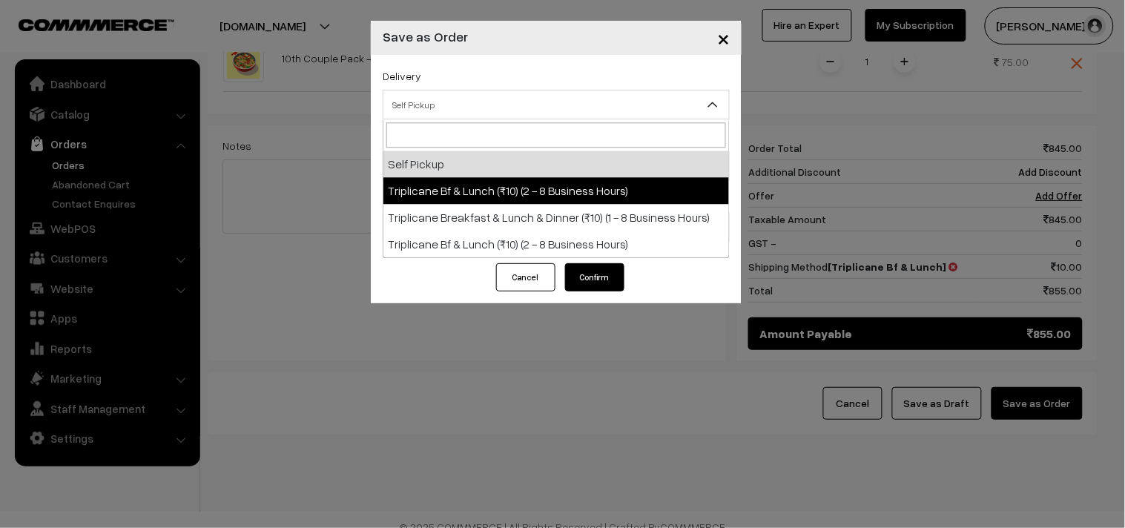
select select "TO1"
select select "3"
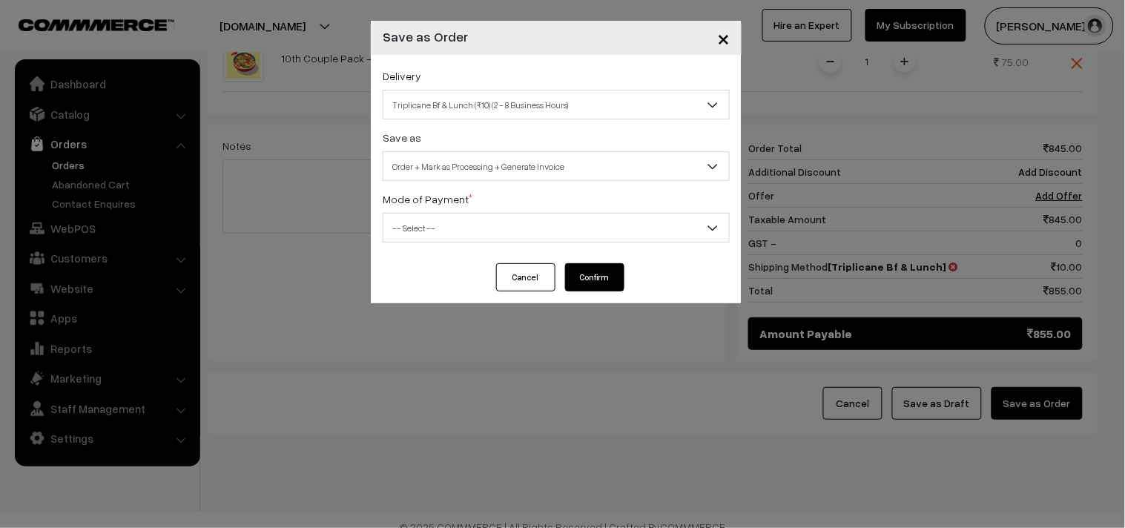
click at [483, 171] on span "Order + Mark as Processing + Generate Invoice" at bounding box center [555, 166] width 345 height 26
click at [462, 245] on div "Delivery Self Pickup Triplicane Bf & Lunch (₹10) (2 - 8 Business Hours) Triplic…" at bounding box center [556, 159] width 371 height 208
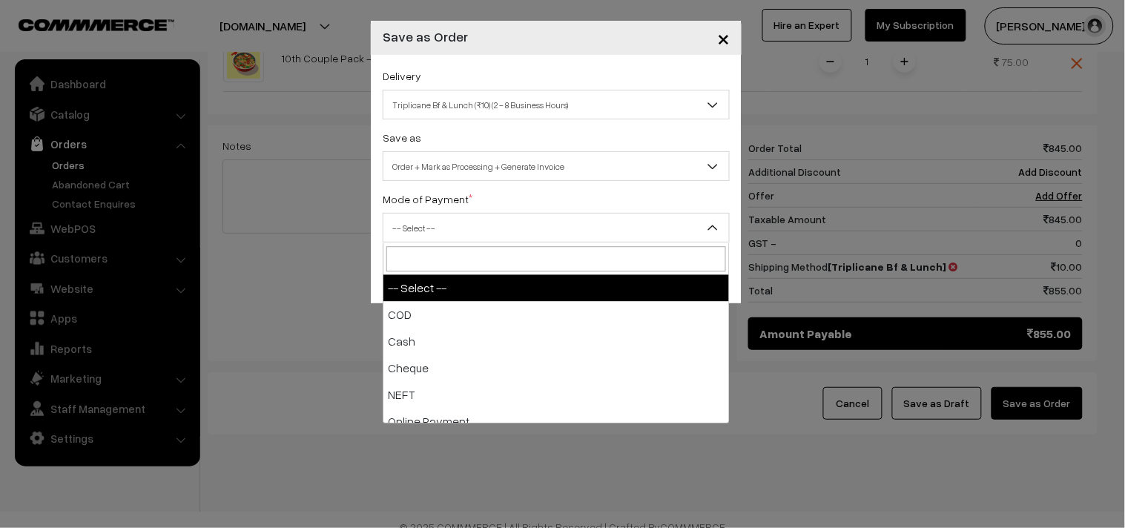
drag, startPoint x: 433, startPoint y: 220, endPoint x: 426, endPoint y: 292, distance: 72.3
click at [433, 223] on span "-- Select --" at bounding box center [555, 228] width 345 height 26
select select "1"
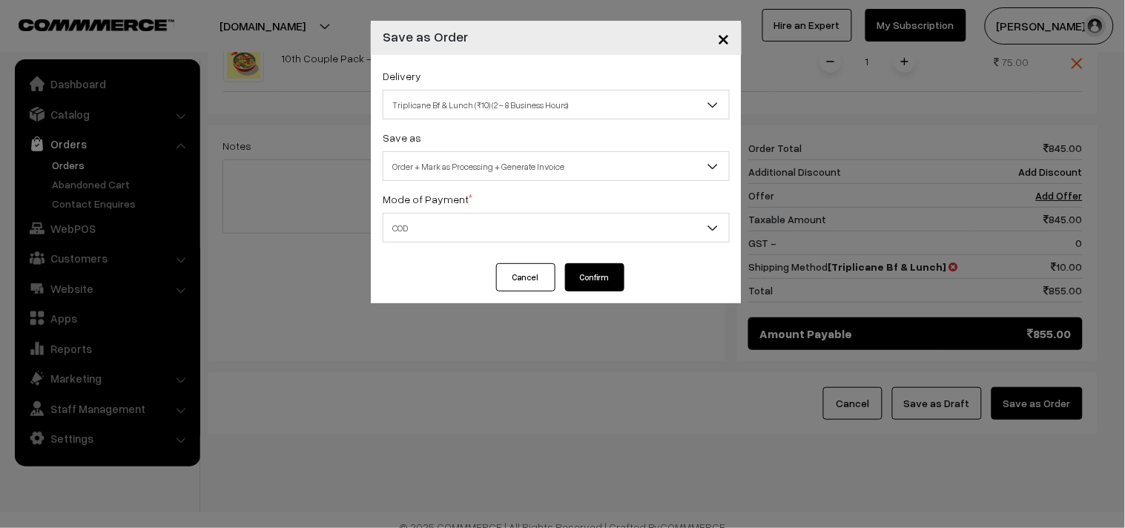
click at [580, 279] on button "Confirm" at bounding box center [594, 277] width 59 height 28
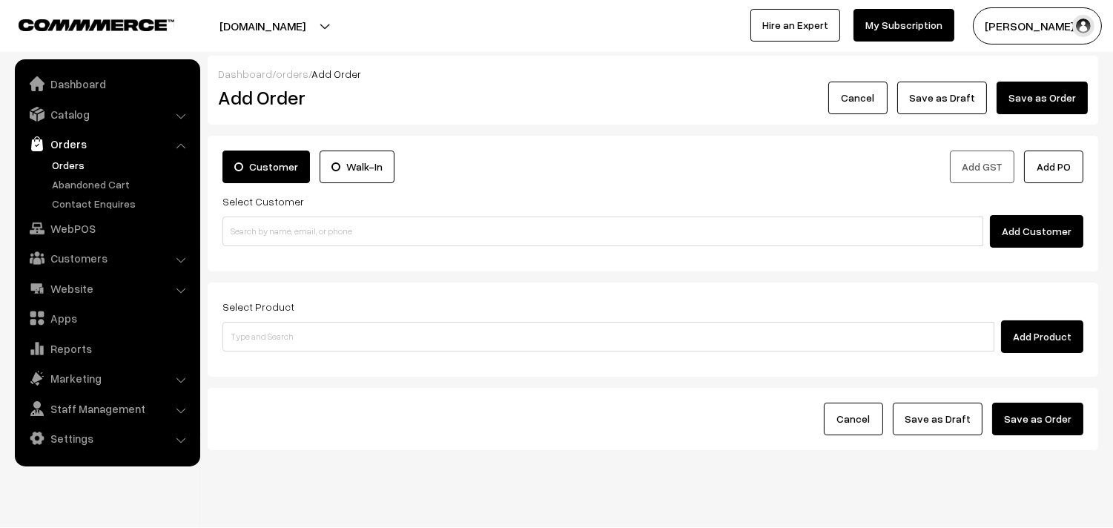
click at [72, 160] on link "Orders" at bounding box center [121, 165] width 147 height 16
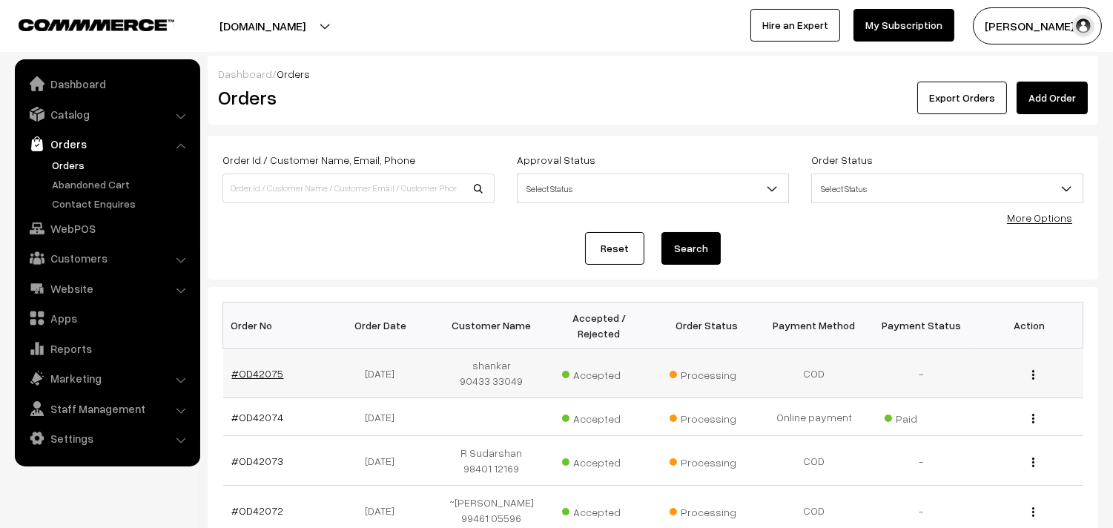
click at [258, 374] on link "#OD42075" at bounding box center [258, 373] width 52 height 13
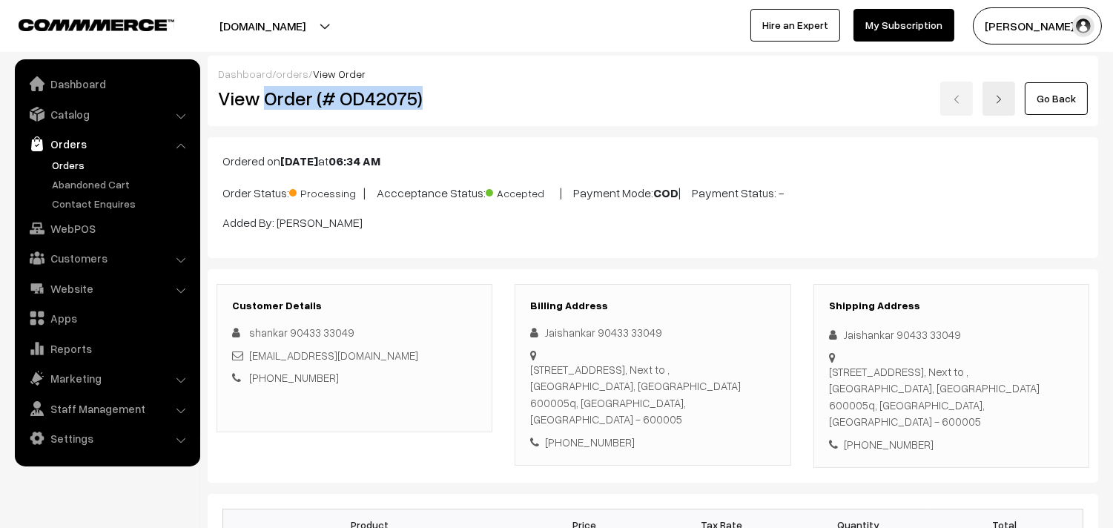
click at [471, 97] on h2 "View Order (# OD42075)" at bounding box center [355, 98] width 275 height 23
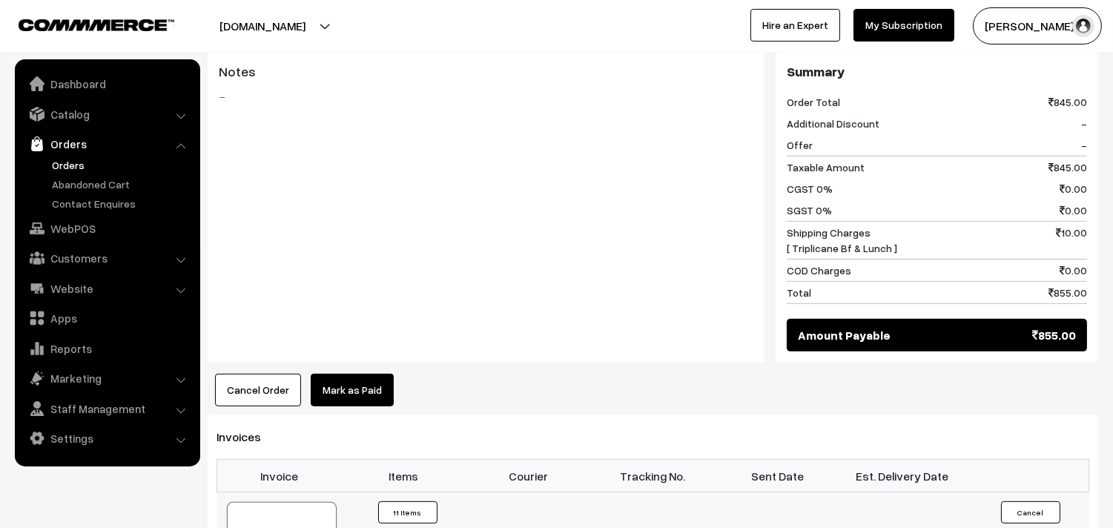
scroll to position [1317, 0]
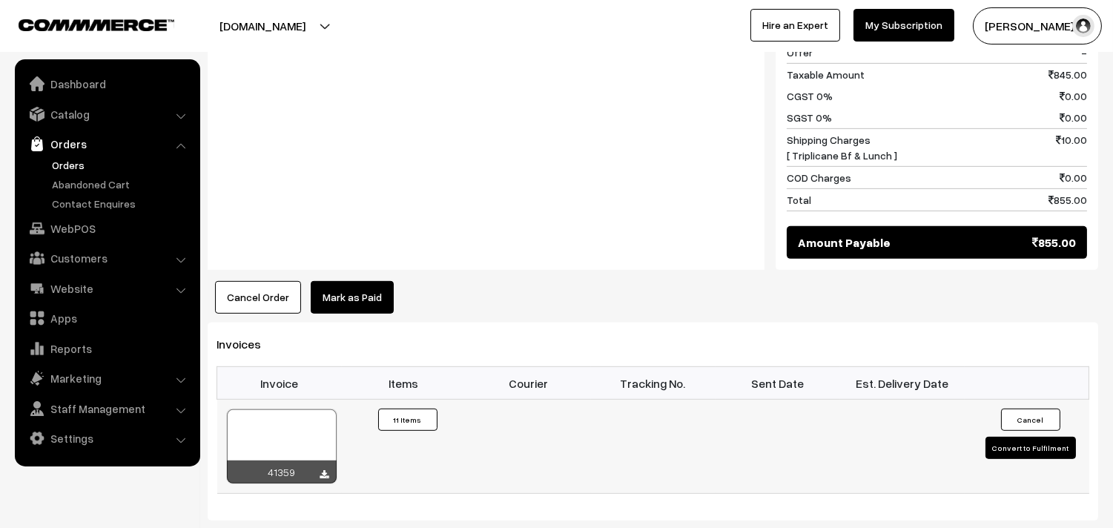
click at [330, 460] on div "41359" at bounding box center [282, 471] width 110 height 23
click at [323, 470] on icon at bounding box center [324, 475] width 9 height 10
click at [79, 226] on link "WebPOS" at bounding box center [107, 228] width 176 height 27
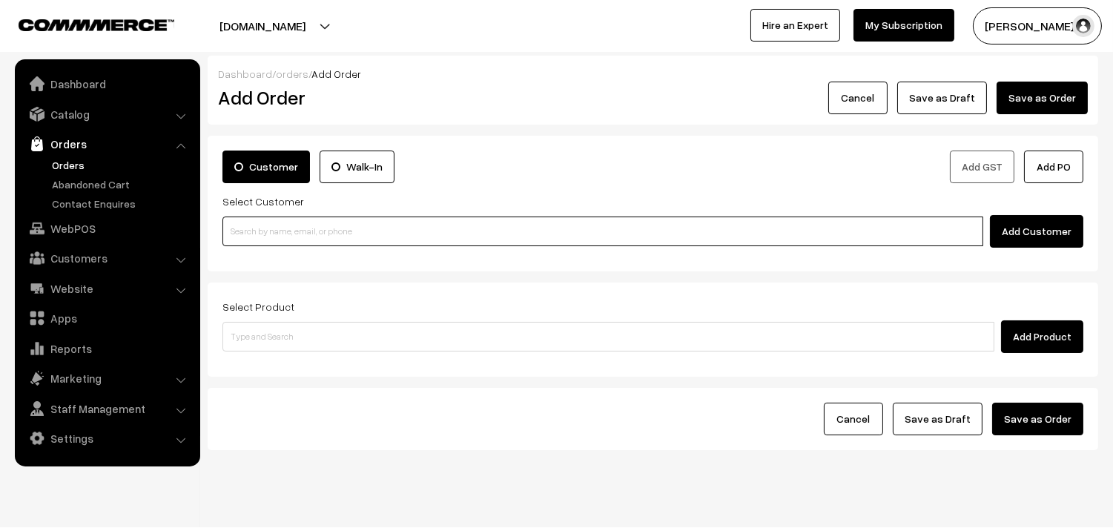
click at [285, 233] on input at bounding box center [602, 231] width 761 height 30
paste input "80561 45454"
click at [251, 223] on input "80561 45454" at bounding box center [602, 231] width 761 height 30
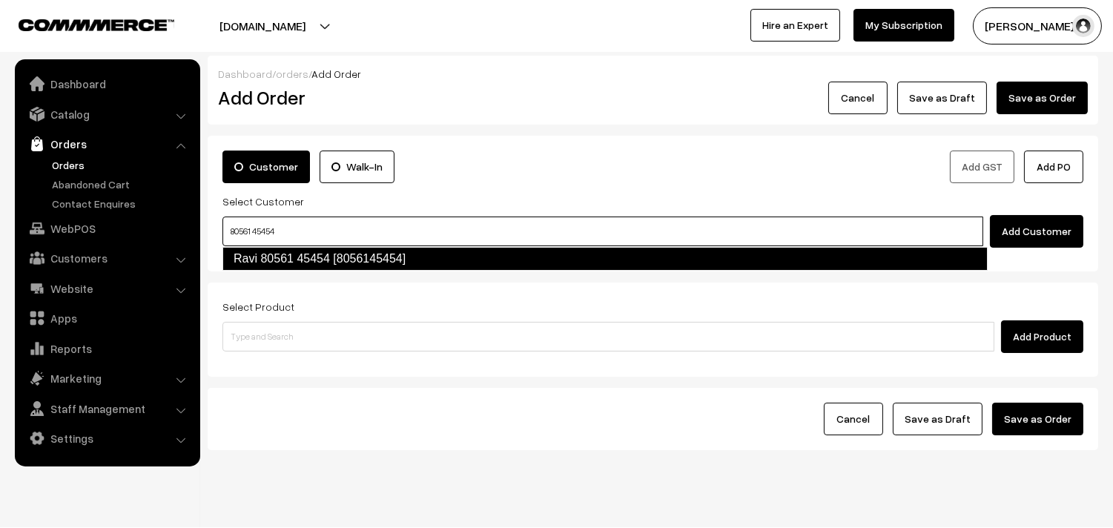
click at [256, 249] on link "Ravi 80561 45454 [8056145454]" at bounding box center [604, 259] width 765 height 24
type input "80561 45454"
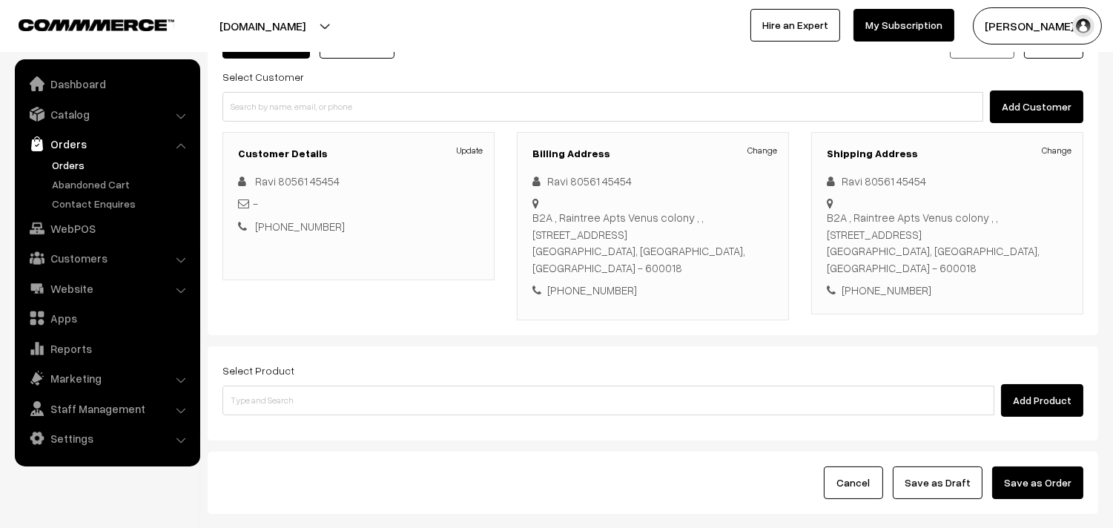
scroll to position [165, 0]
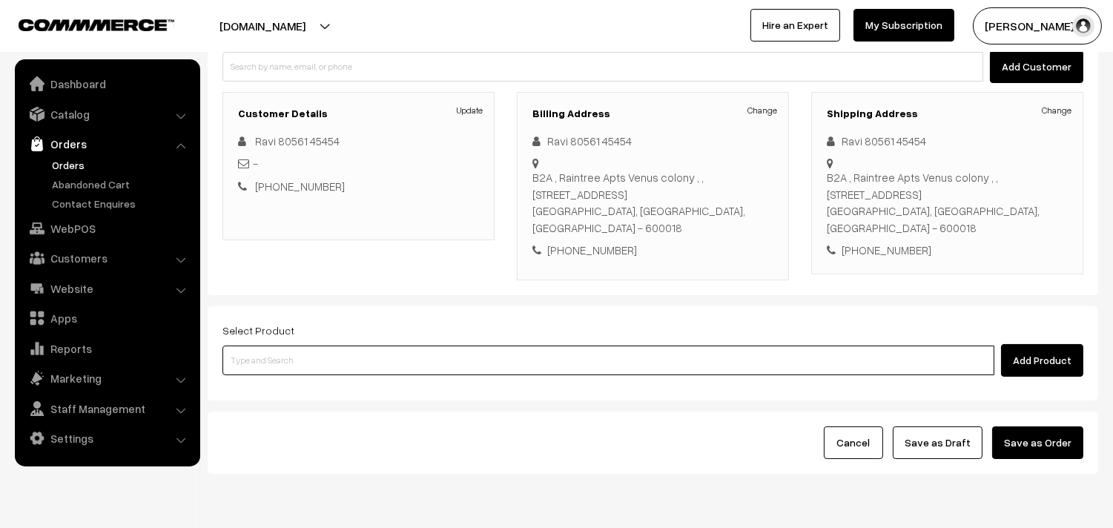
click at [248, 345] on input at bounding box center [608, 360] width 772 height 30
type input "ghee pon"
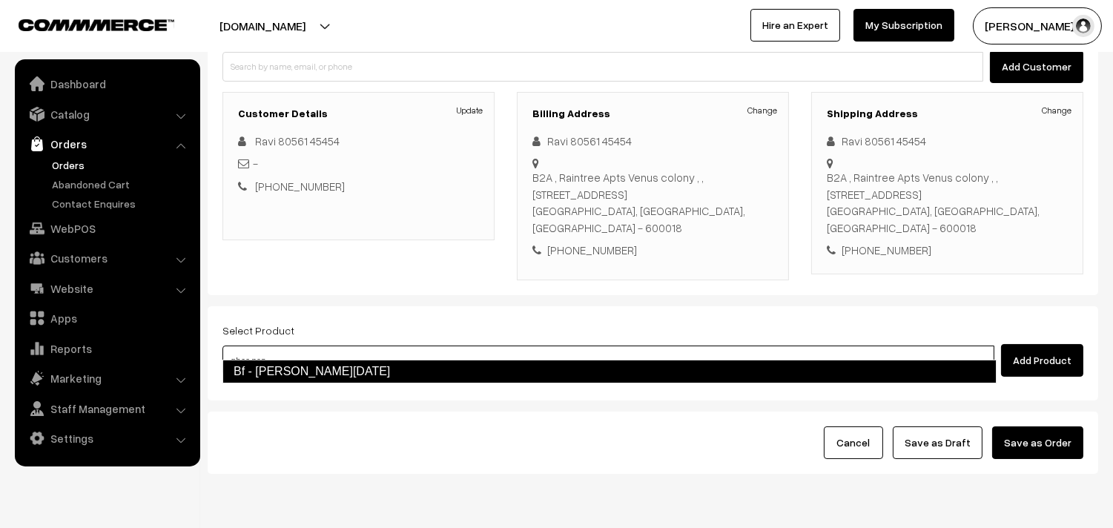
click at [235, 368] on link "Bf - [PERSON_NAME][DATE]" at bounding box center [609, 372] width 774 height 24
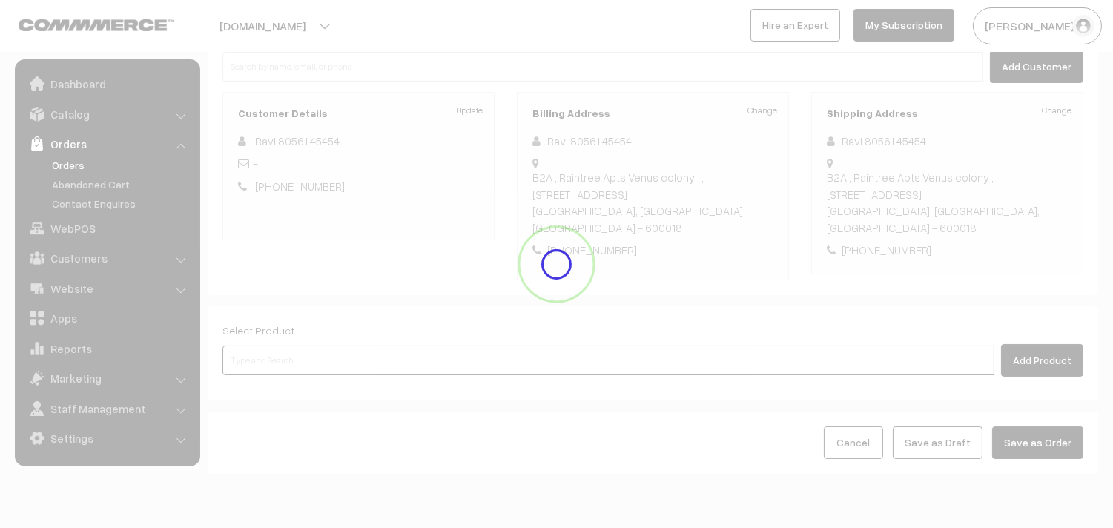
click at [255, 349] on input at bounding box center [608, 360] width 772 height 30
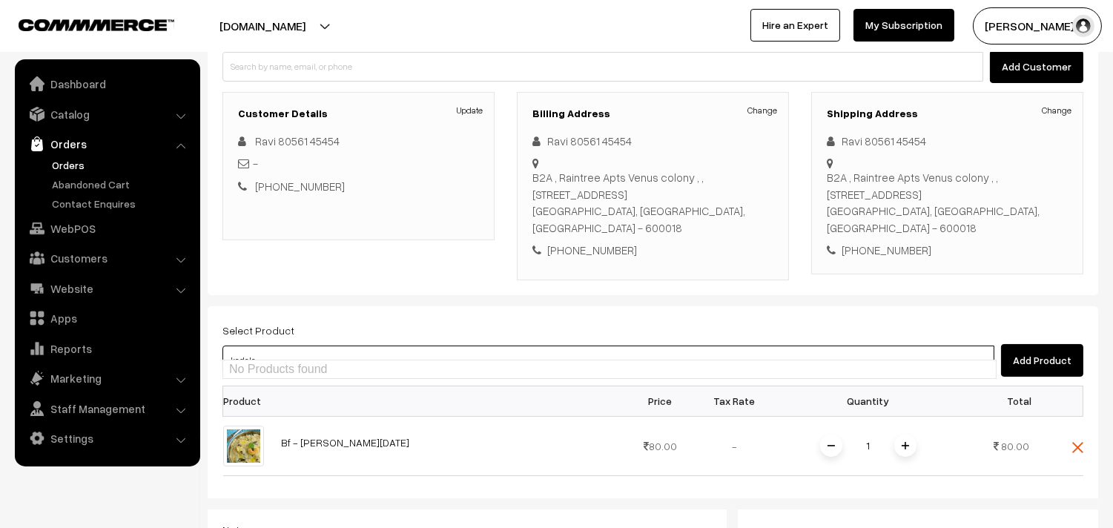
type input "kadalai"
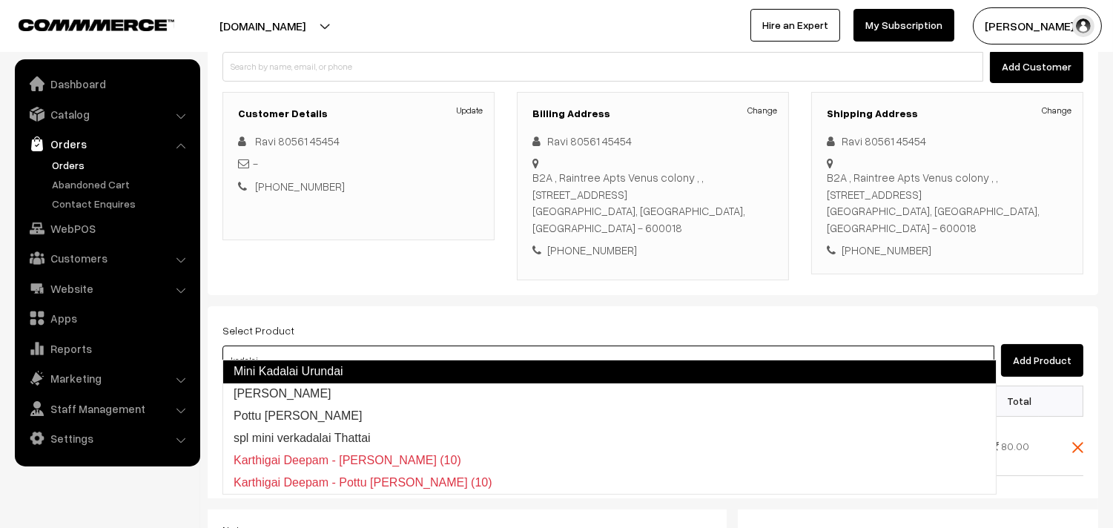
click at [361, 373] on link "Mini Kadalai Urundai" at bounding box center [609, 372] width 774 height 24
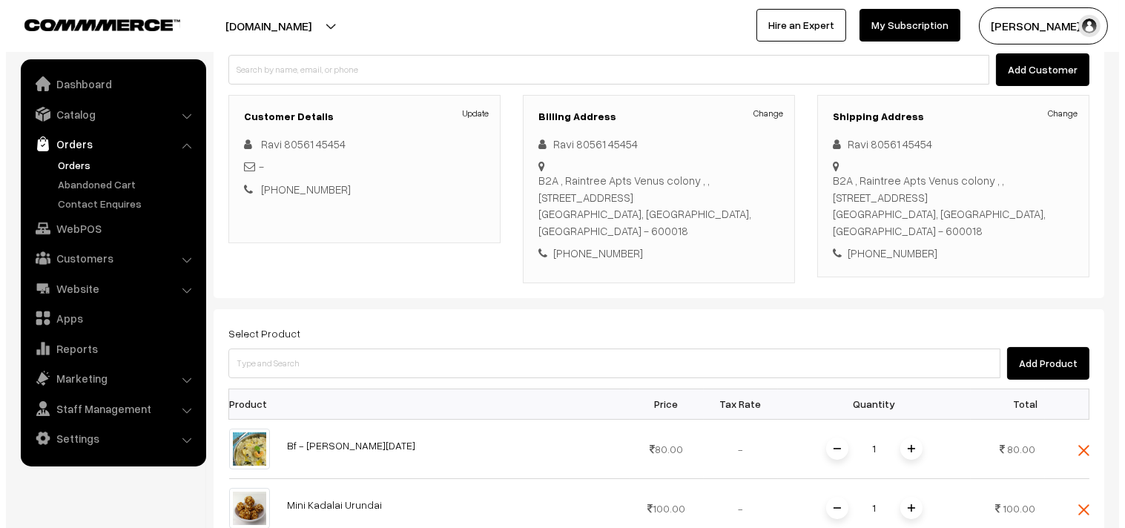
scroll to position [411, 0]
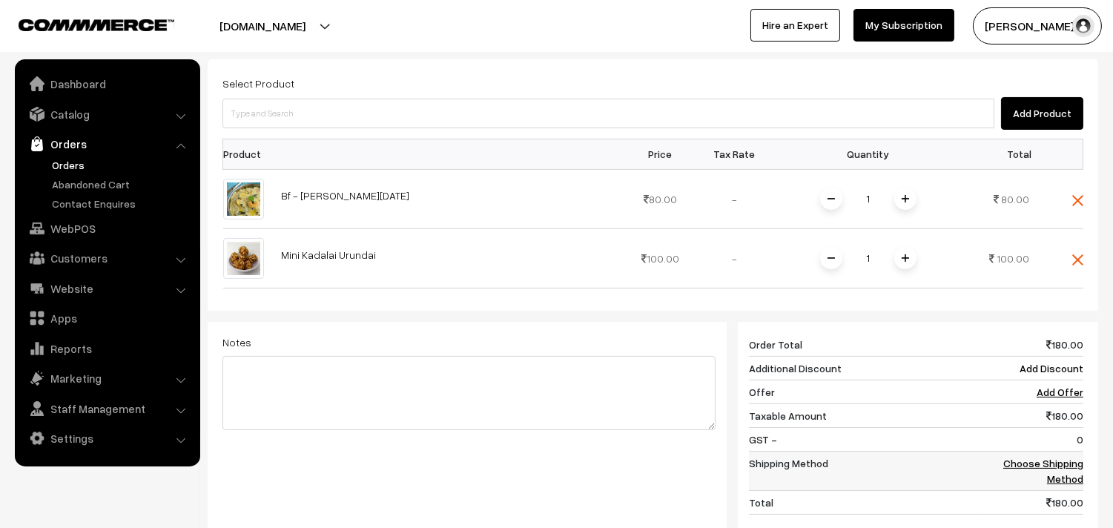
click at [1056, 457] on link "Choose Shipping Method" at bounding box center [1043, 471] width 80 height 28
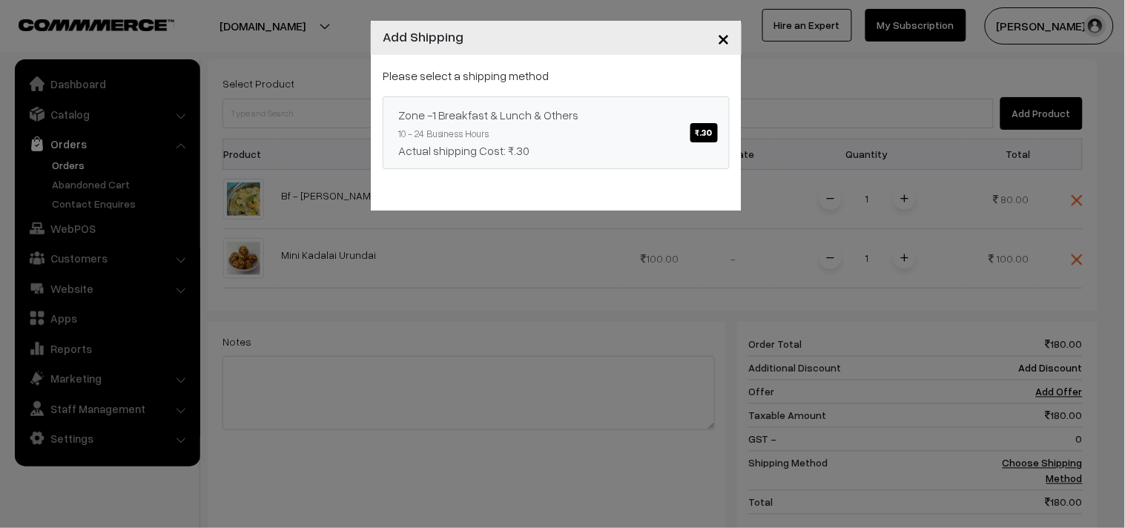
click at [670, 130] on link "Zone -1 Breakfast & Lunch & Others ₹.30 10 - 24 Business Hours Actual shipping …" at bounding box center [556, 132] width 347 height 73
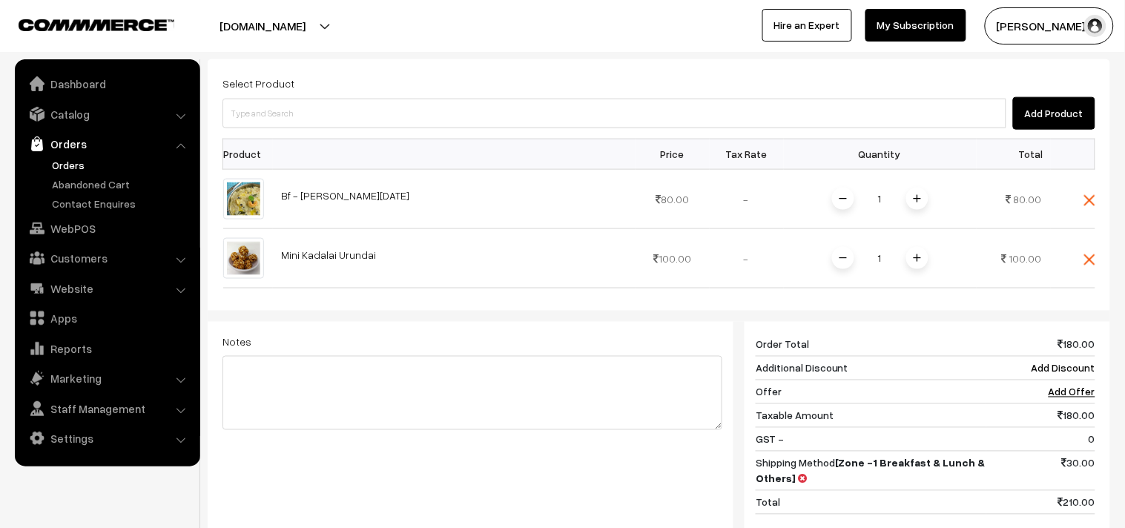
scroll to position [576, 0]
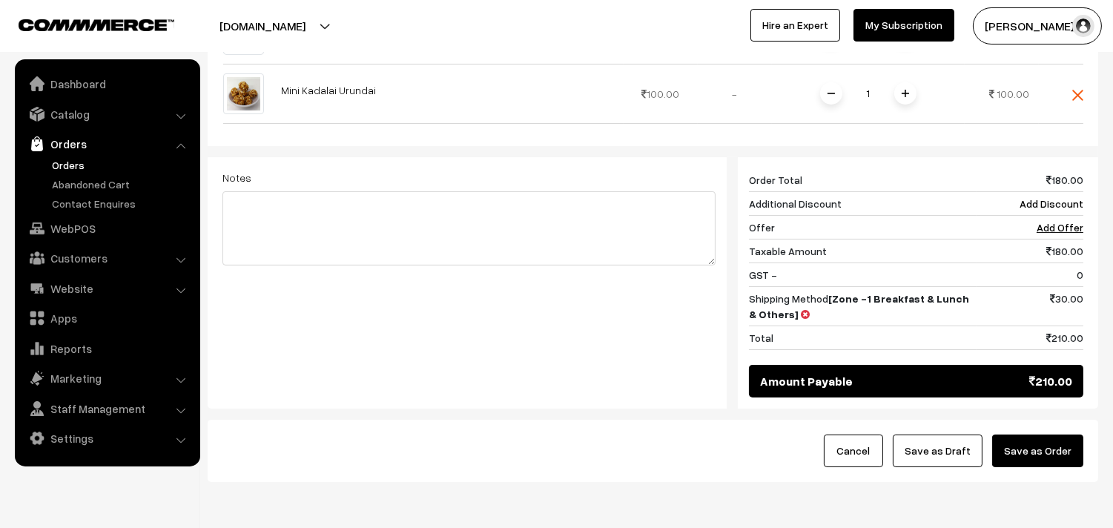
click at [1050, 439] on button "Save as Order" at bounding box center [1037, 450] width 91 height 33
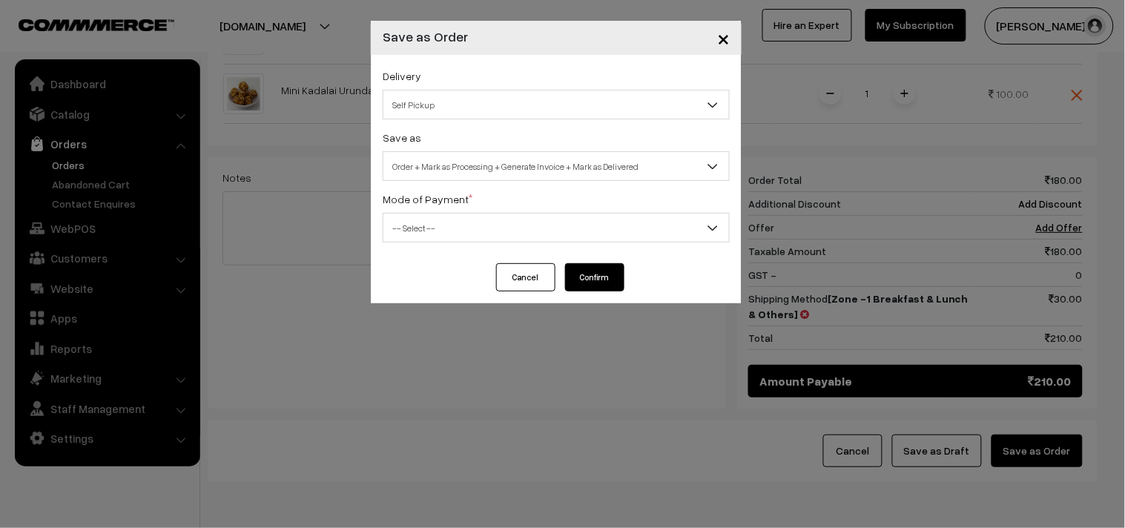
click at [476, 113] on span "Self Pickup" at bounding box center [555, 105] width 345 height 26
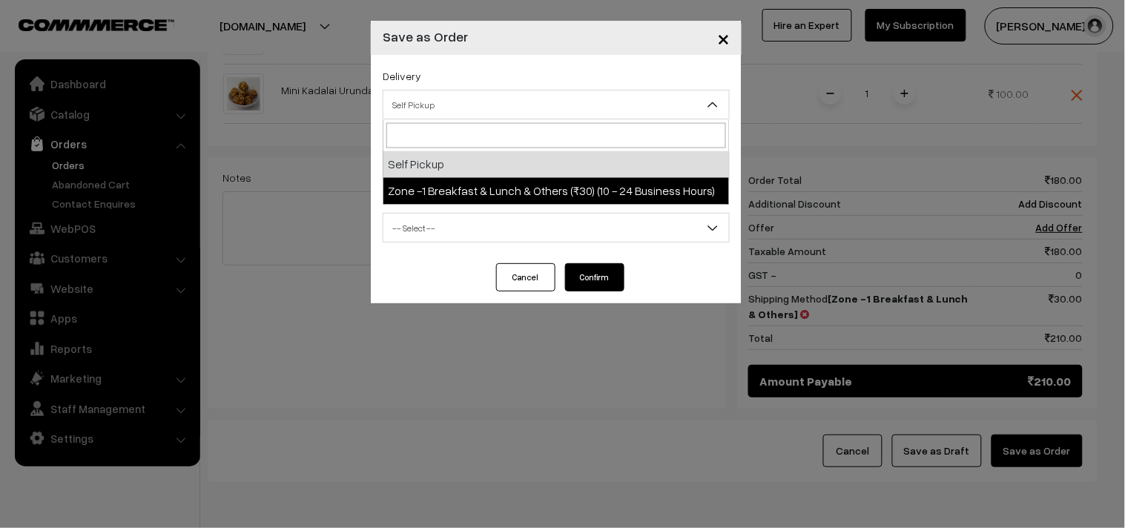
select select "ZON1"
select select "3"
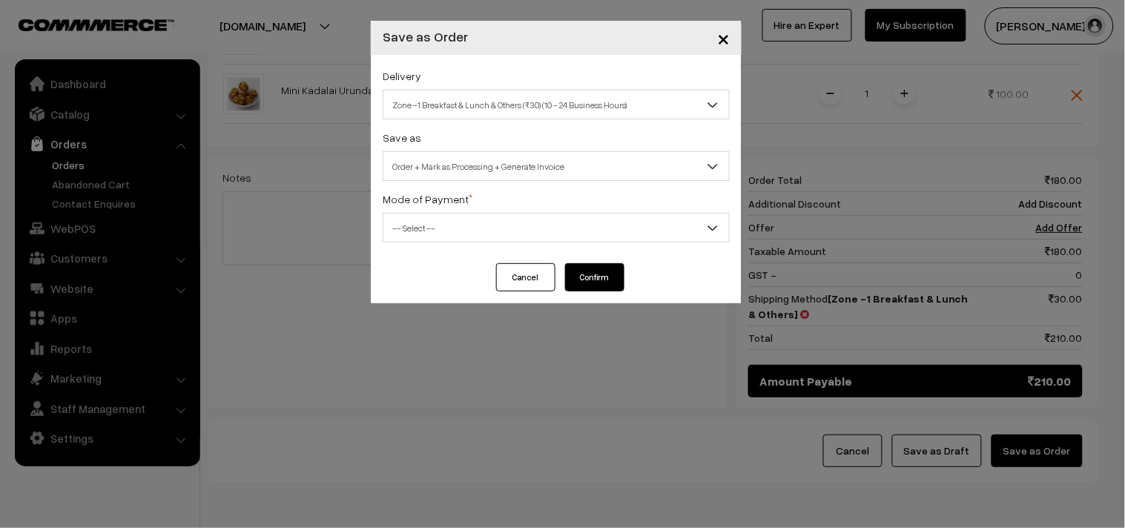
click at [480, 168] on span "Order + Mark as Processing + Generate Invoice" at bounding box center [555, 166] width 345 height 26
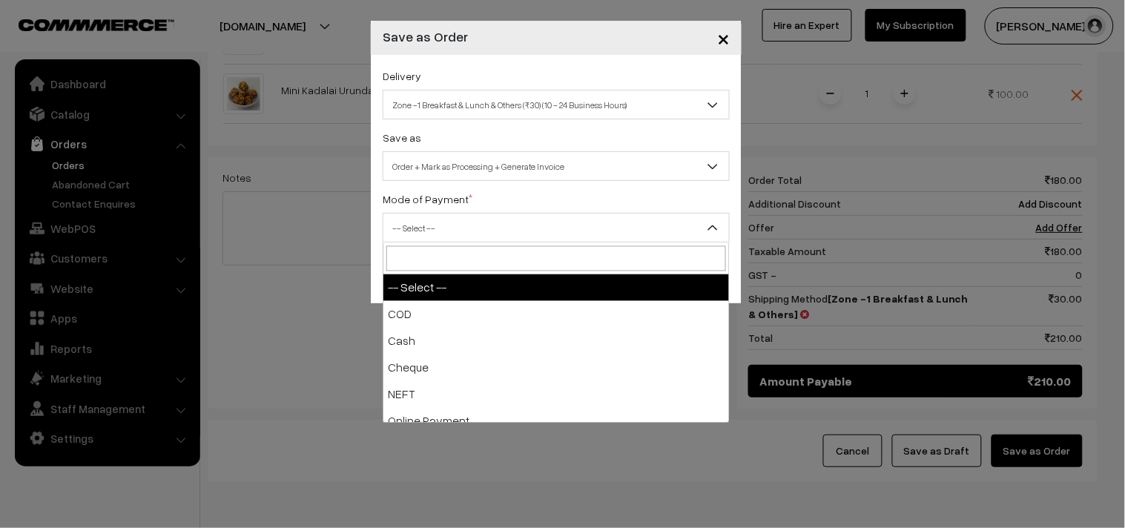
click at [449, 233] on span "-- Select --" at bounding box center [555, 228] width 345 height 26
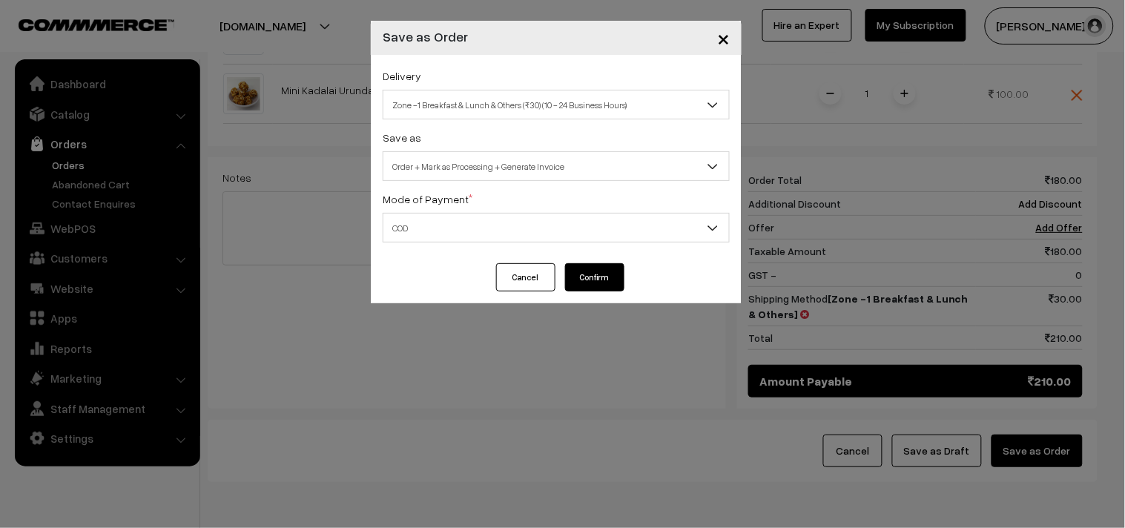
select select "1"
click at [591, 277] on button "Confirm" at bounding box center [594, 277] width 59 height 28
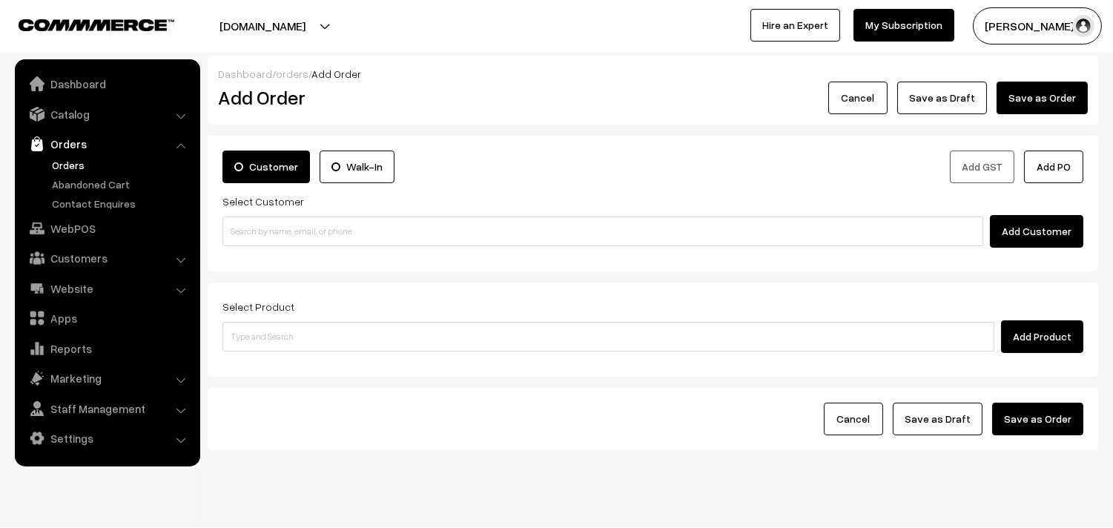
click at [74, 164] on link "Orders" at bounding box center [121, 165] width 147 height 16
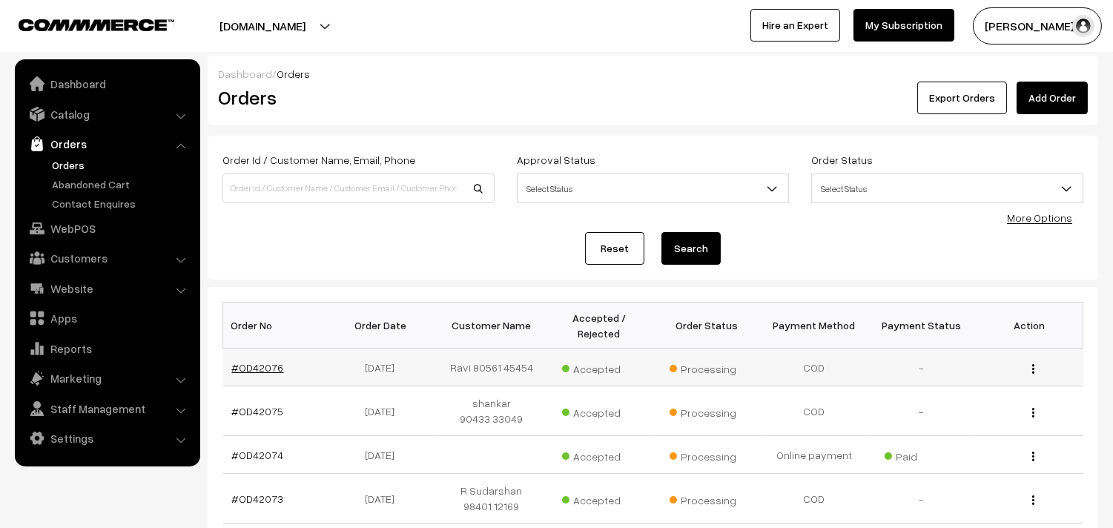
click at [273, 364] on link "#OD42076" at bounding box center [258, 367] width 52 height 13
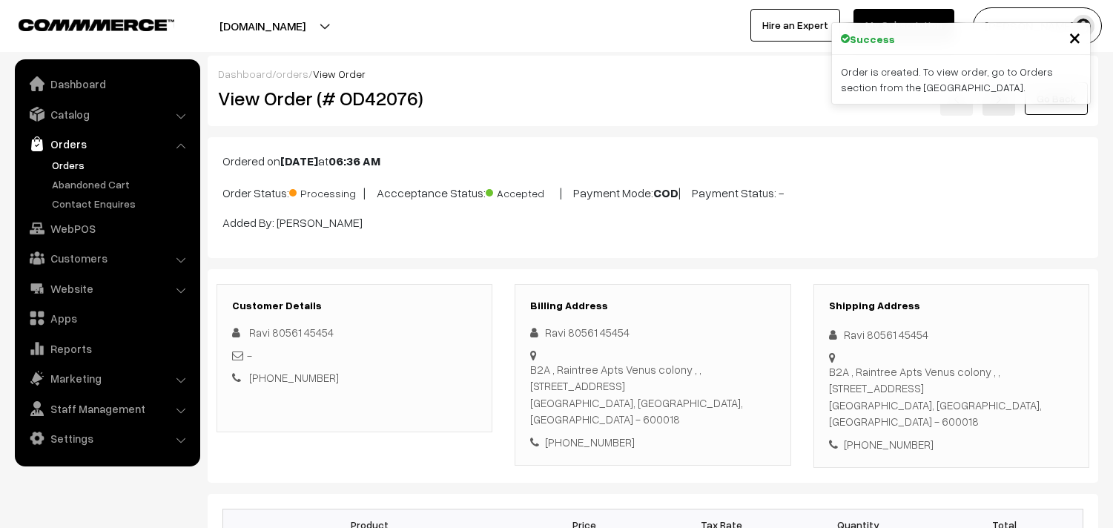
click at [433, 93] on h2 "View Order (# OD42076)" at bounding box center [355, 98] width 275 height 23
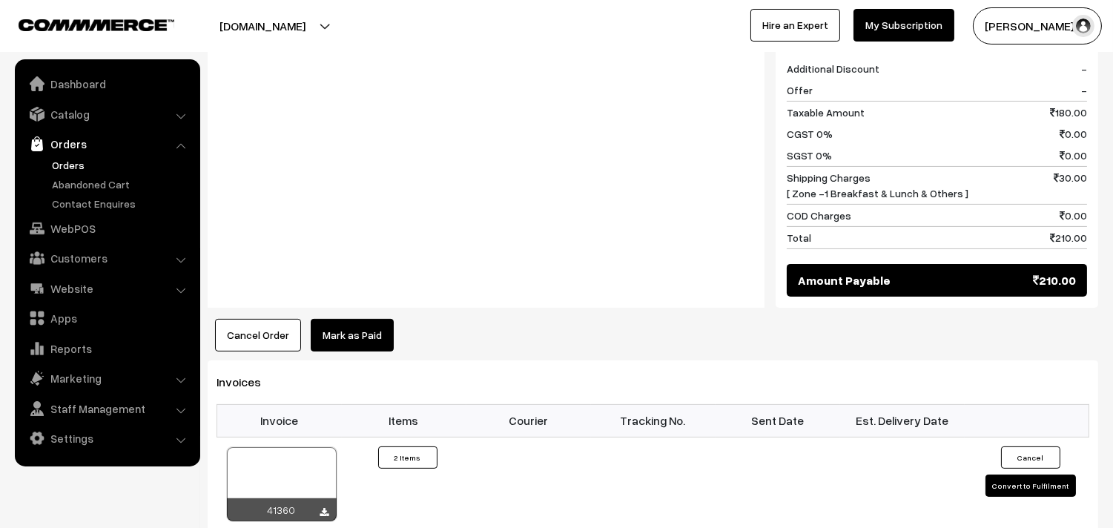
scroll to position [906, 0]
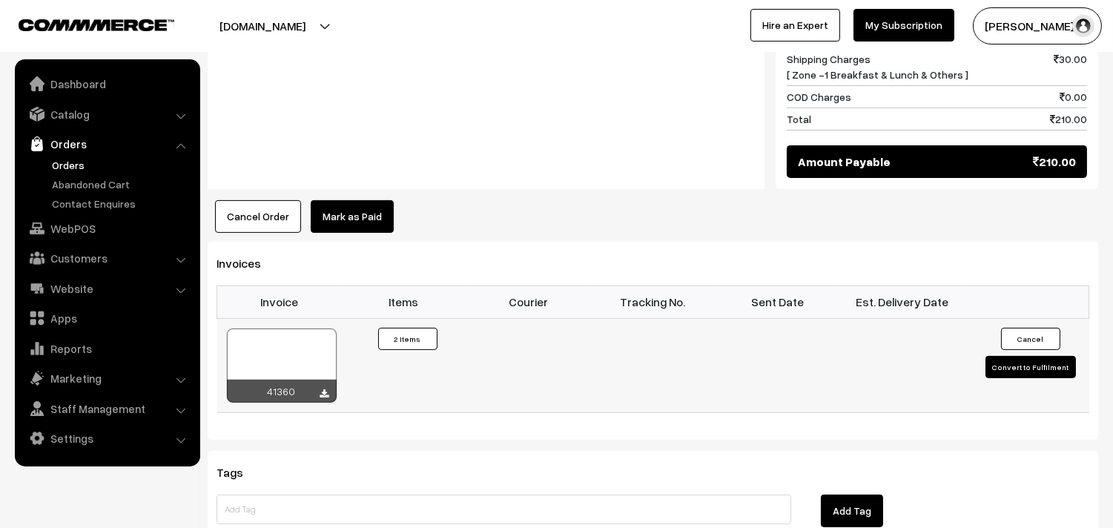
click at [325, 387] on div at bounding box center [324, 394] width 9 height 15
click at [324, 389] on icon at bounding box center [324, 394] width 9 height 10
click at [291, 335] on div at bounding box center [282, 365] width 110 height 74
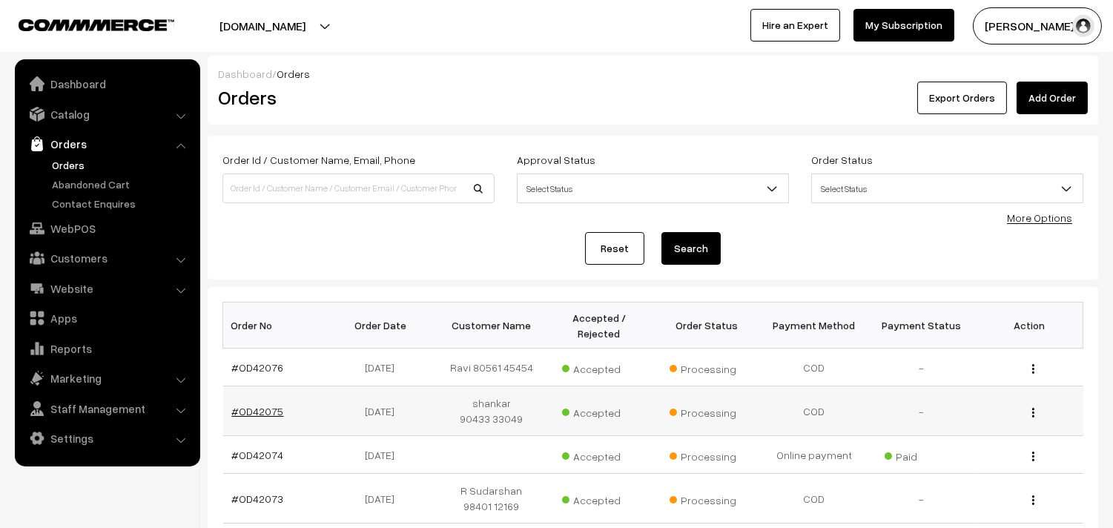
click at [265, 405] on link "#OD42075" at bounding box center [258, 411] width 52 height 13
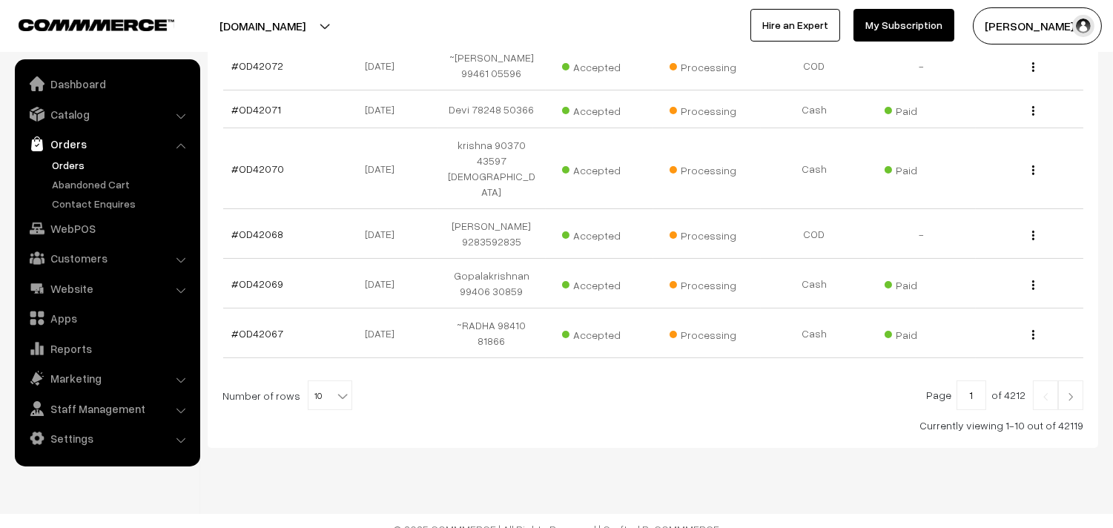
scroll to position [484, 0]
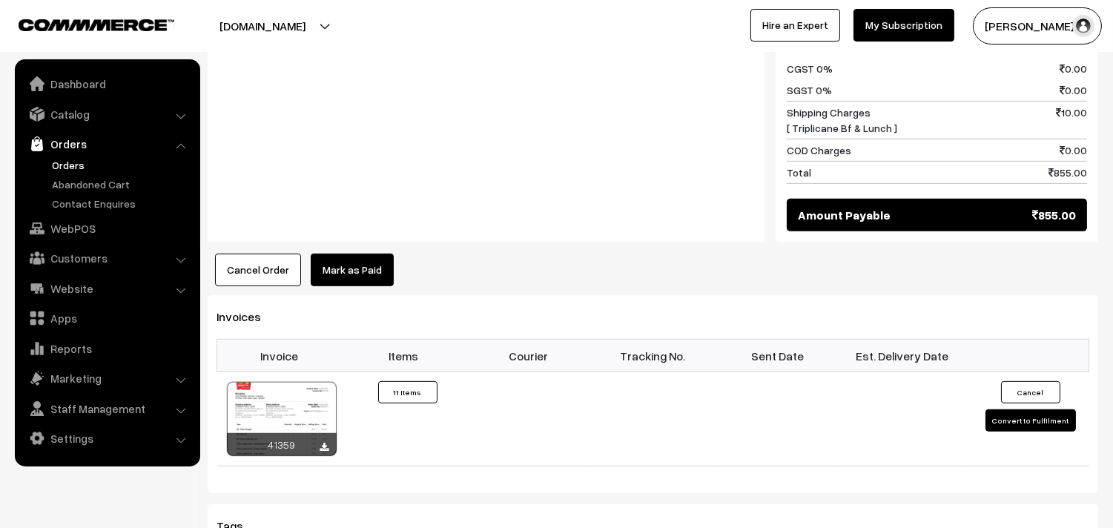
scroll to position [1417, 0]
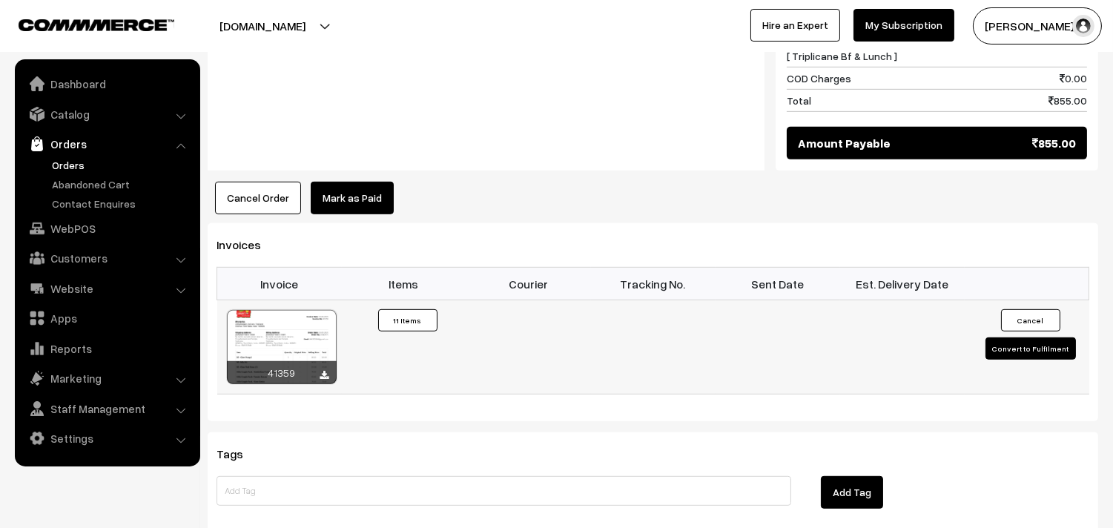
click at [308, 313] on div at bounding box center [282, 347] width 110 height 74
